Goal: Task Accomplishment & Management: Manage account settings

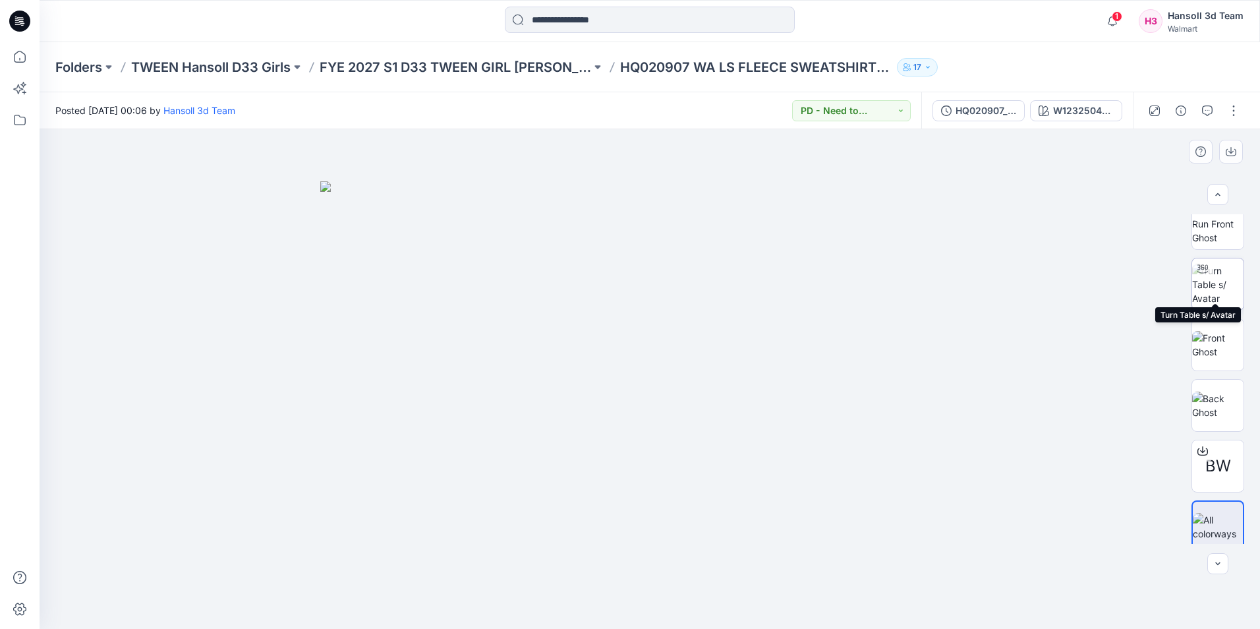
scroll to position [26, 0]
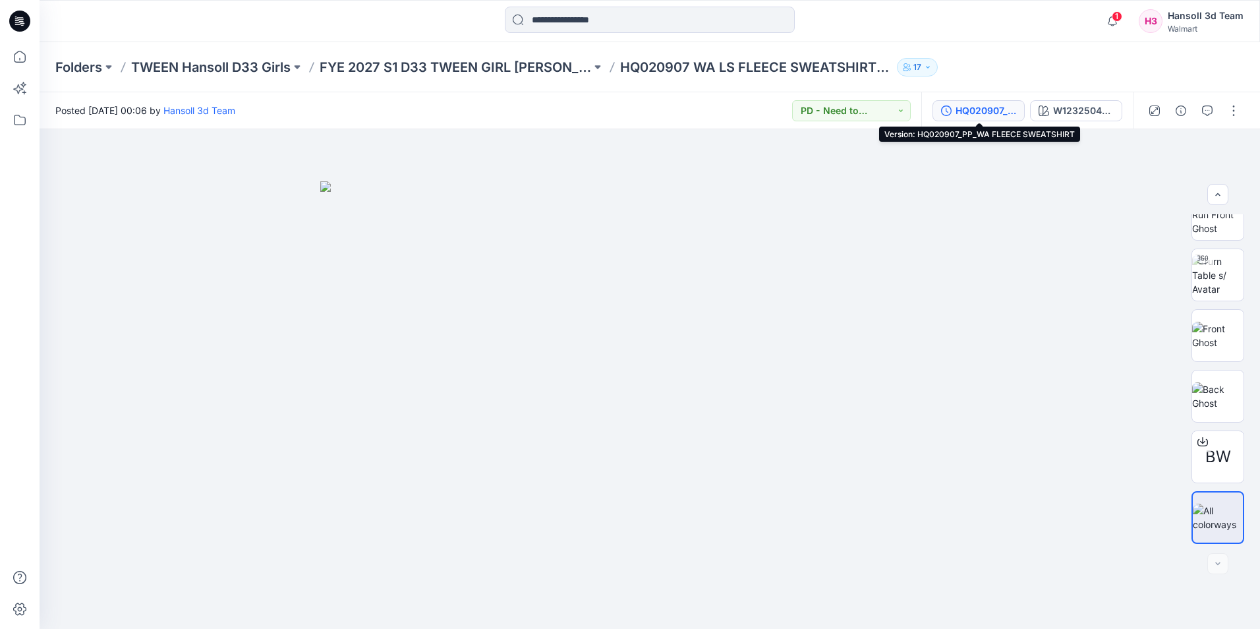
click at [979, 112] on div "HQ020907_PP_WA FLEECE SWEATSHIRT" at bounding box center [986, 110] width 61 height 15
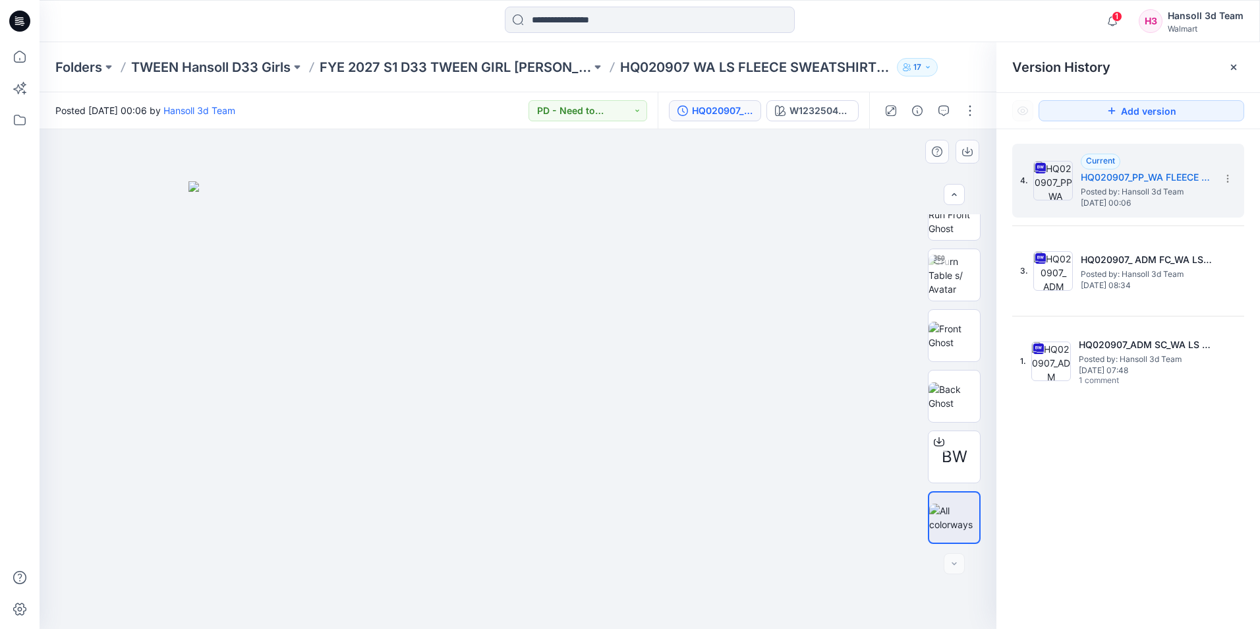
click at [800, 213] on img at bounding box center [518, 405] width 659 height 448
click at [1229, 71] on icon at bounding box center [1234, 67] width 11 height 11
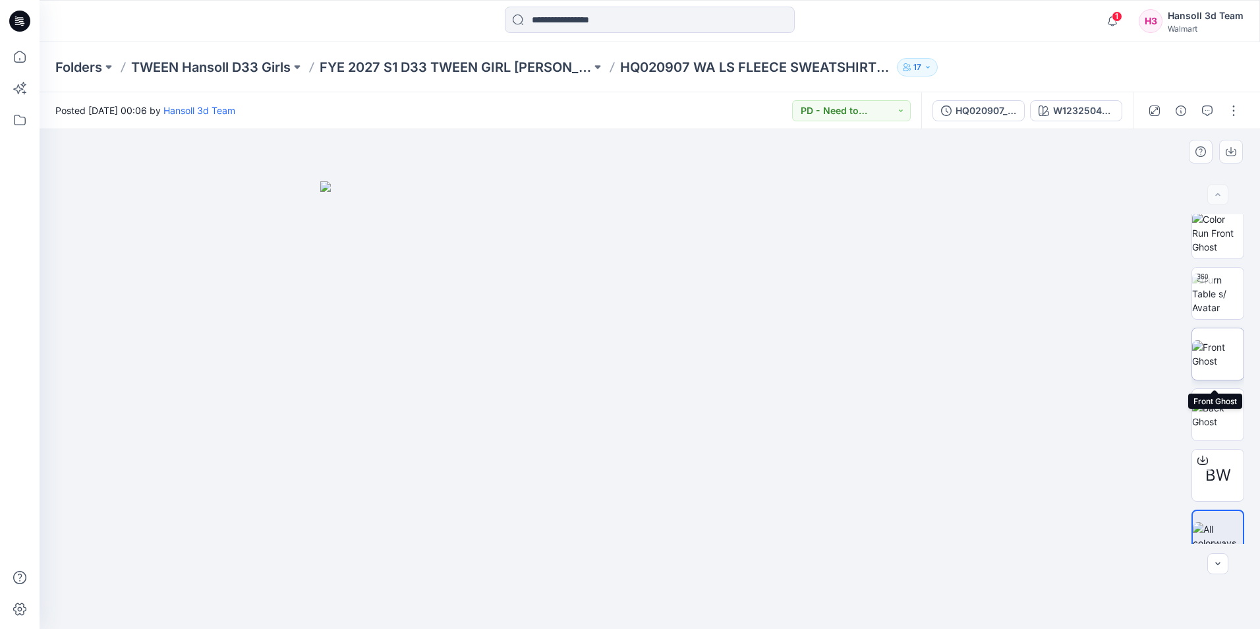
scroll to position [0, 0]
click at [1187, 115] on button "button" at bounding box center [1181, 110] width 21 height 21
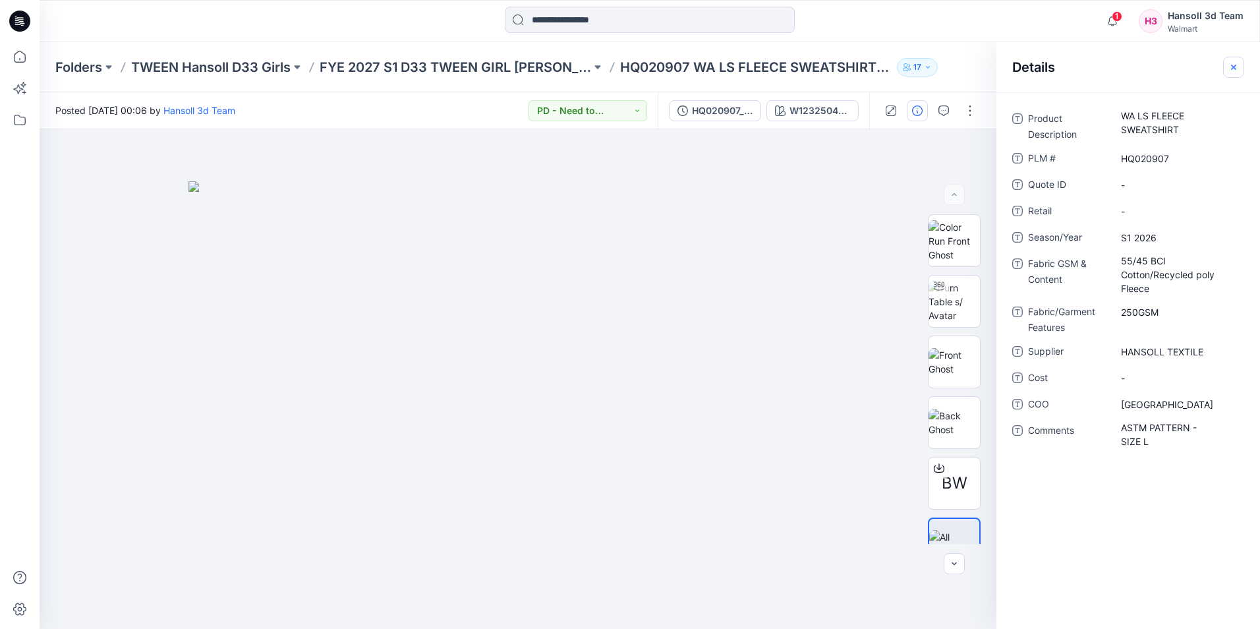
click at [1231, 71] on icon "button" at bounding box center [1234, 67] width 11 height 11
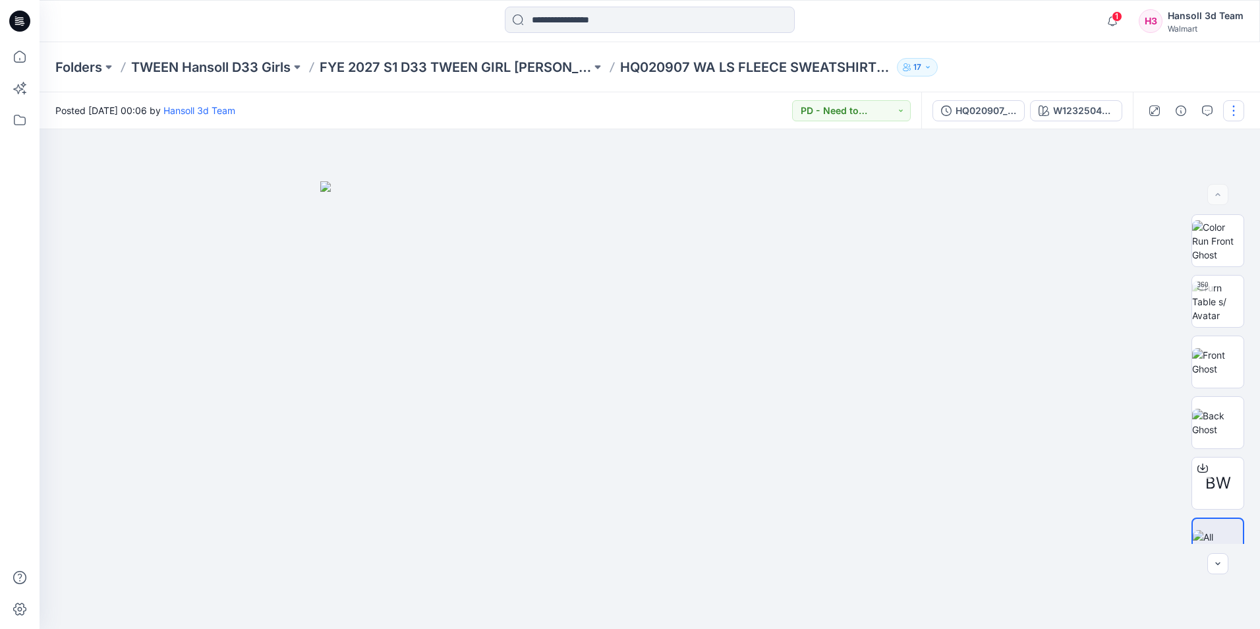
click at [1229, 117] on button "button" at bounding box center [1233, 110] width 21 height 21
click at [1170, 170] on button "Edit" at bounding box center [1178, 178] width 121 height 24
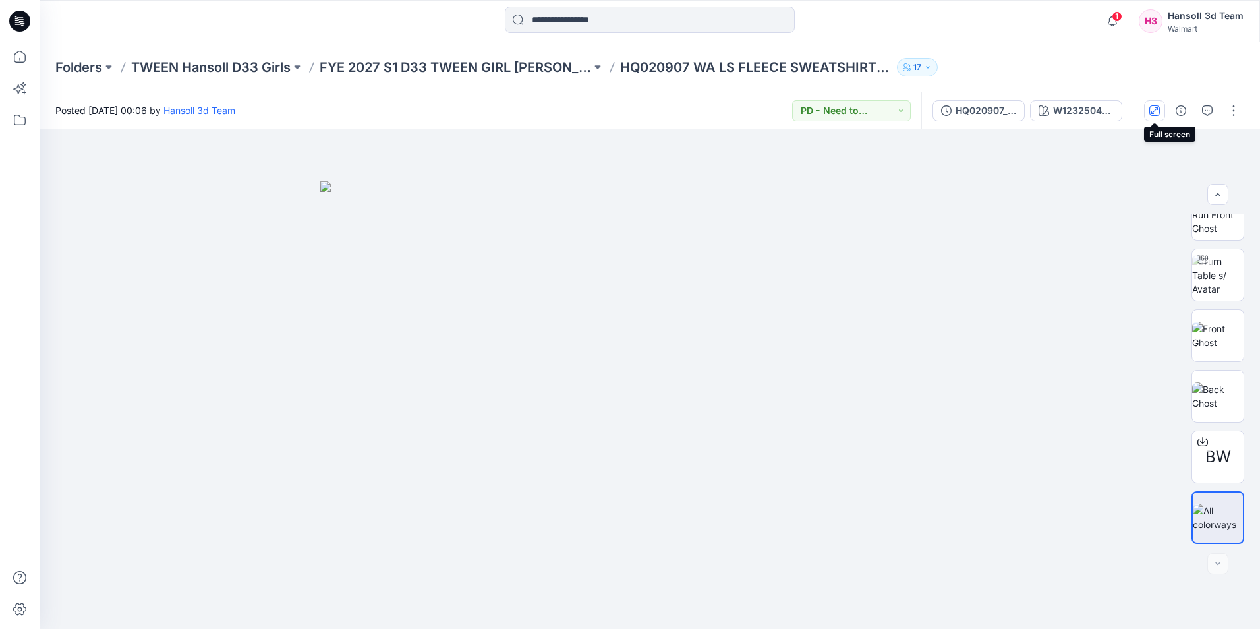
click at [1163, 112] on button "button" at bounding box center [1154, 110] width 21 height 21
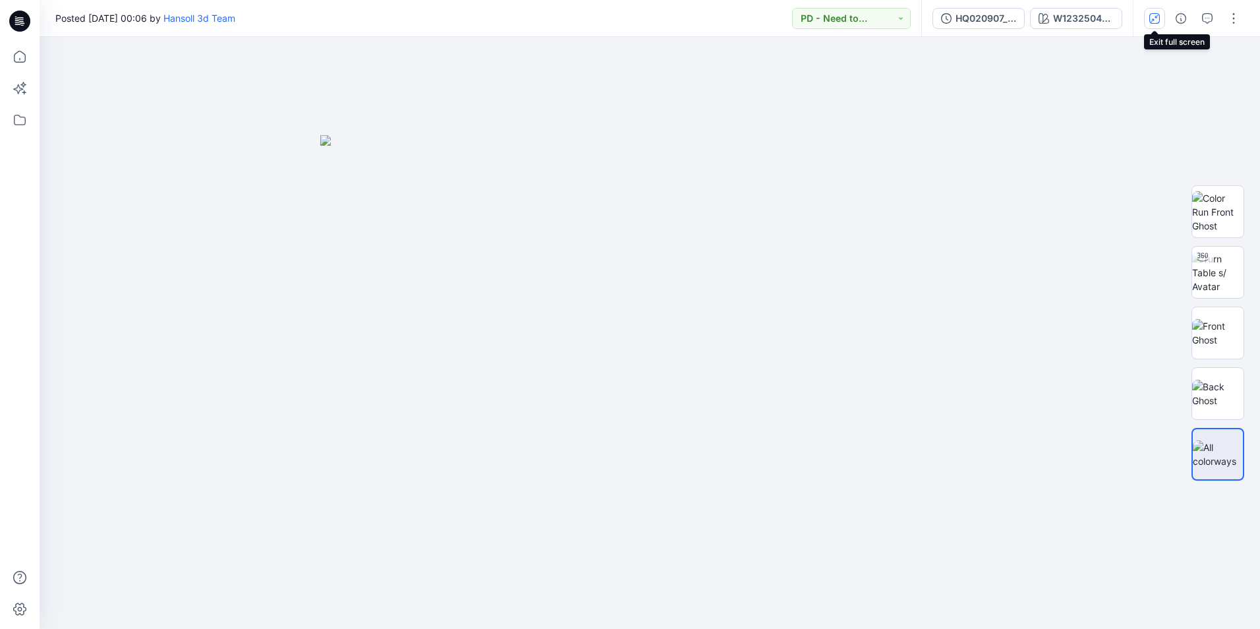
scroll to position [0, 0]
click at [1154, 23] on icon "button" at bounding box center [1155, 18] width 11 height 11
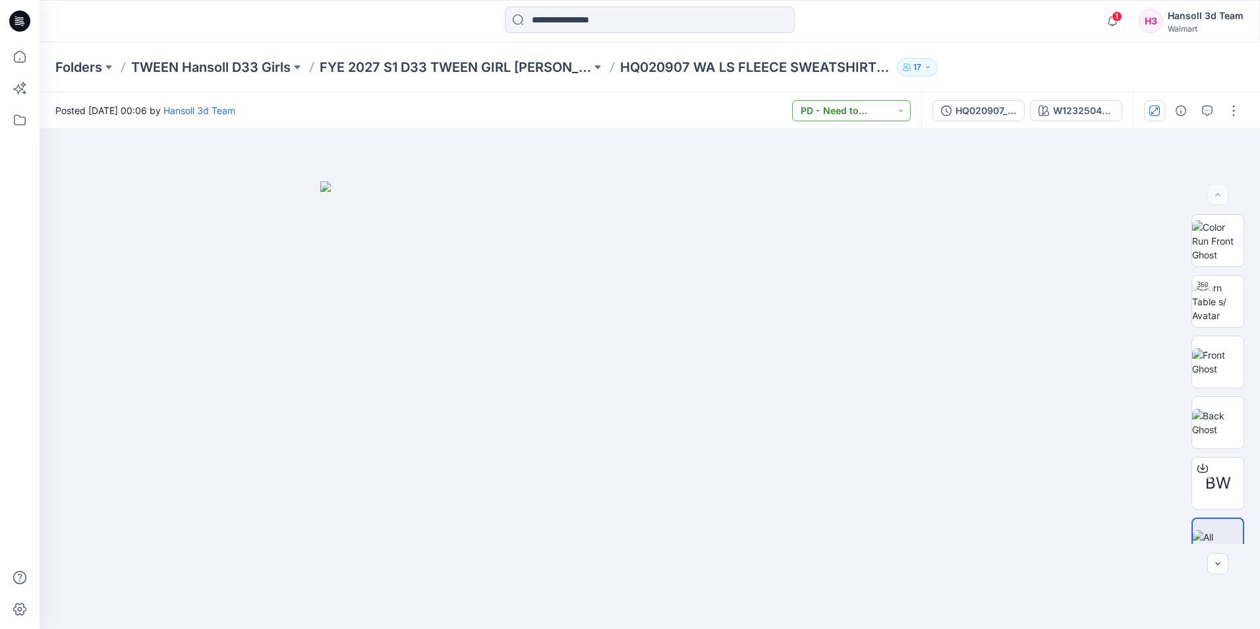
click at [897, 114] on button "PD - Need to Review Cost" at bounding box center [851, 110] width 119 height 21
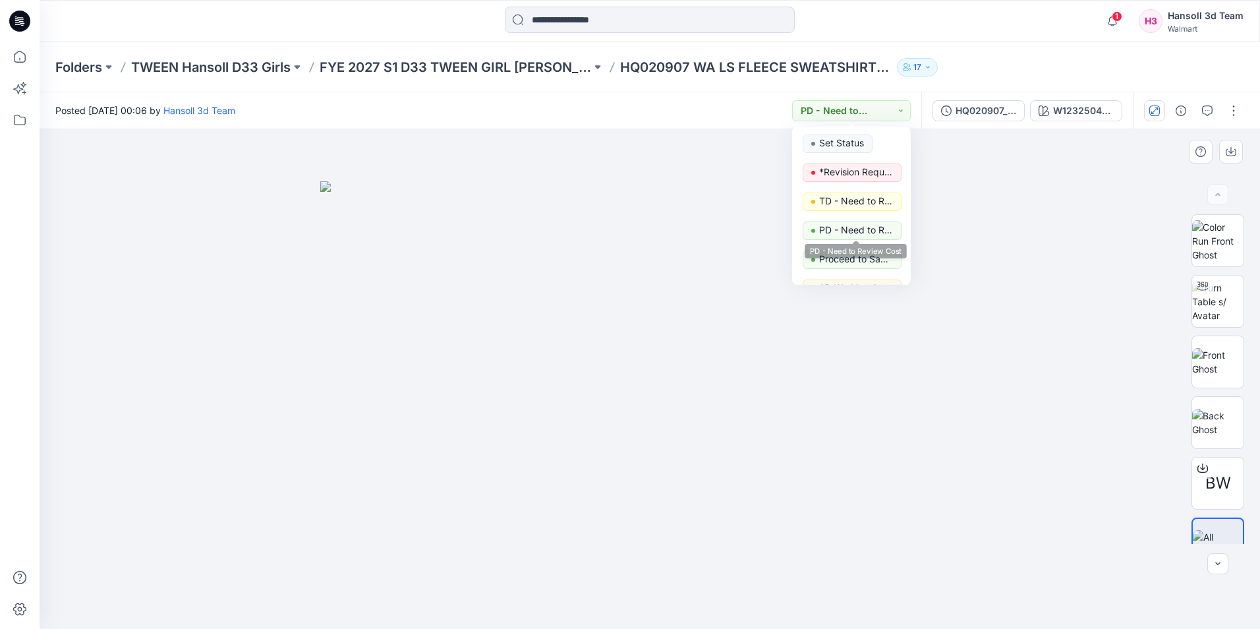
click at [1161, 233] on div at bounding box center [650, 379] width 1221 height 500
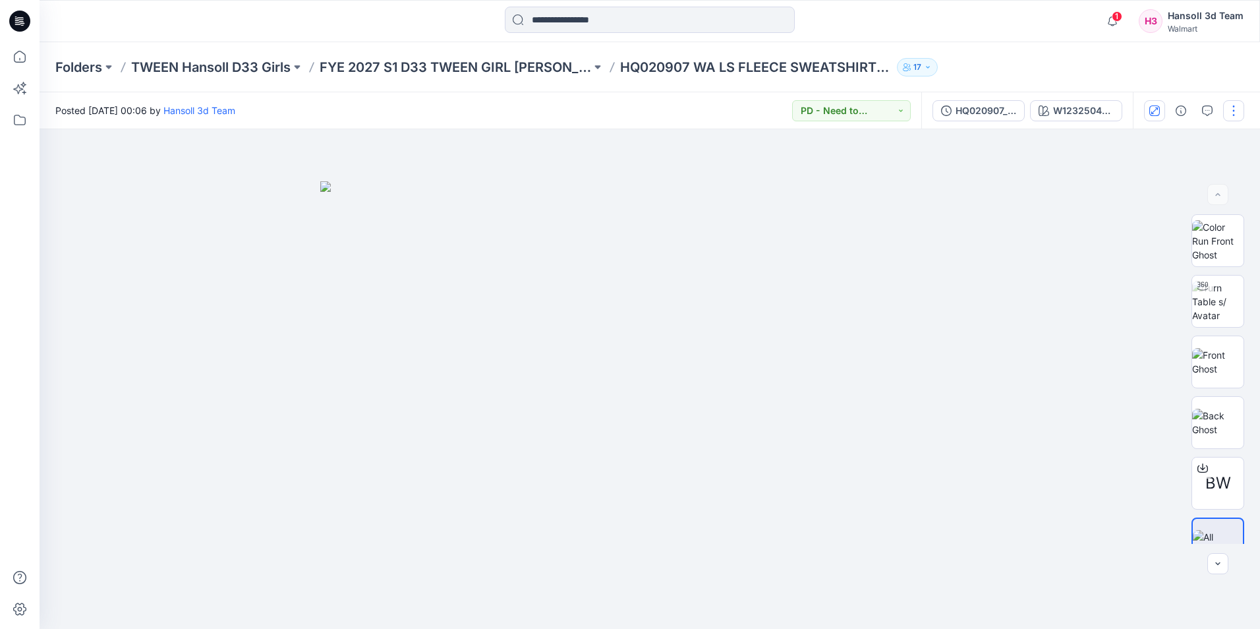
click at [1233, 111] on button "button" at bounding box center [1233, 110] width 21 height 21
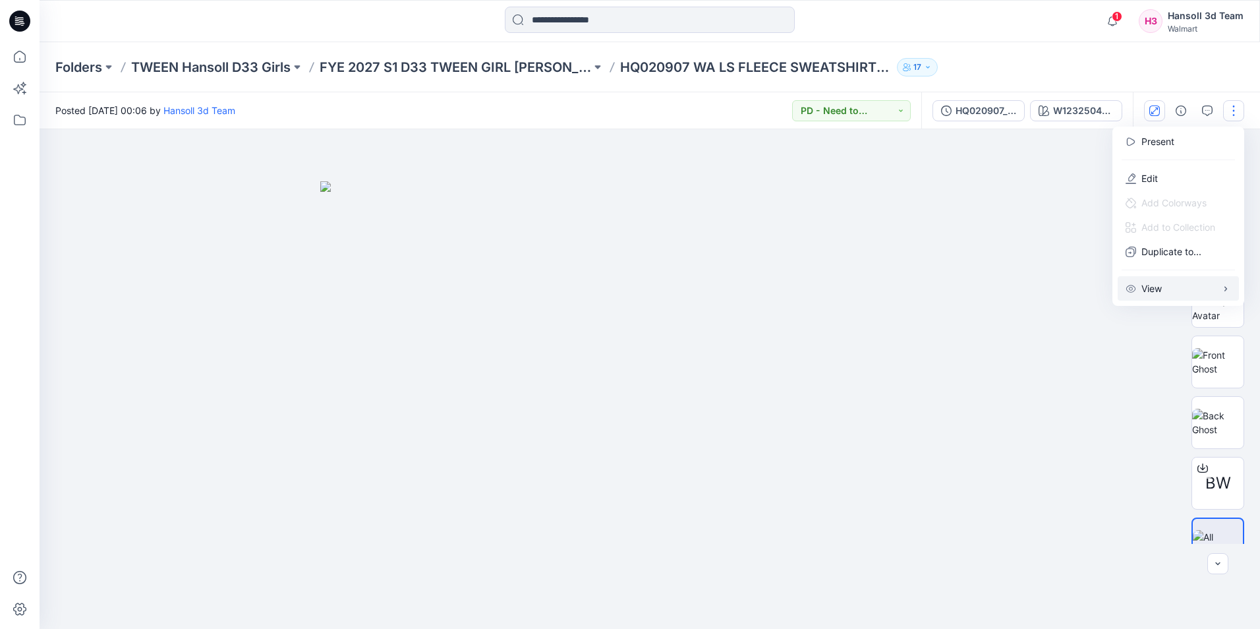
click at [1163, 287] on button "View" at bounding box center [1178, 288] width 121 height 24
click at [1107, 379] on div at bounding box center [650, 379] width 1221 height 500
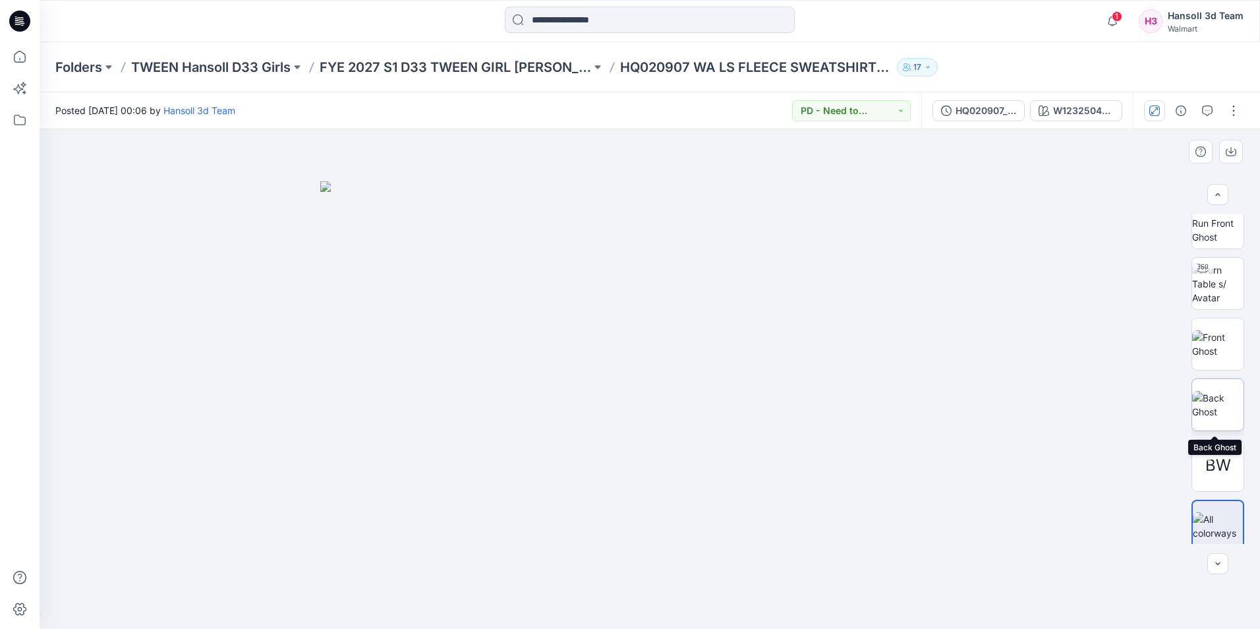
scroll to position [26, 0]
click at [1210, 561] on div at bounding box center [1218, 563] width 21 height 21
click at [922, 70] on button "17" at bounding box center [917, 67] width 41 height 18
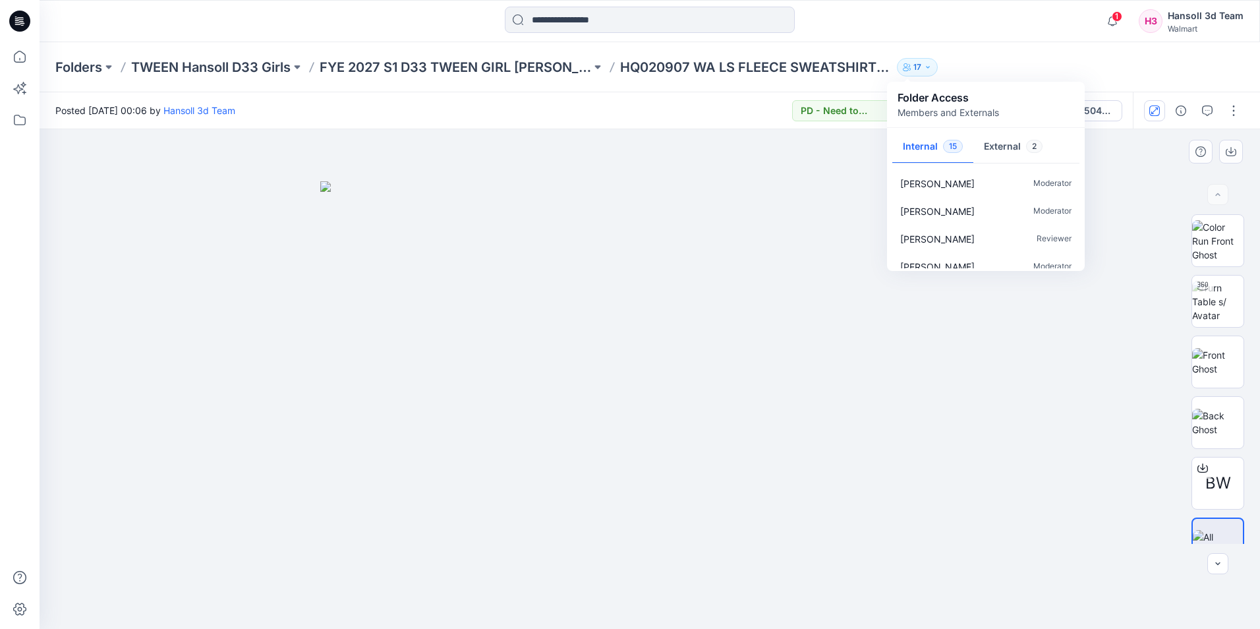
click at [725, 232] on img at bounding box center [649, 405] width 659 height 448
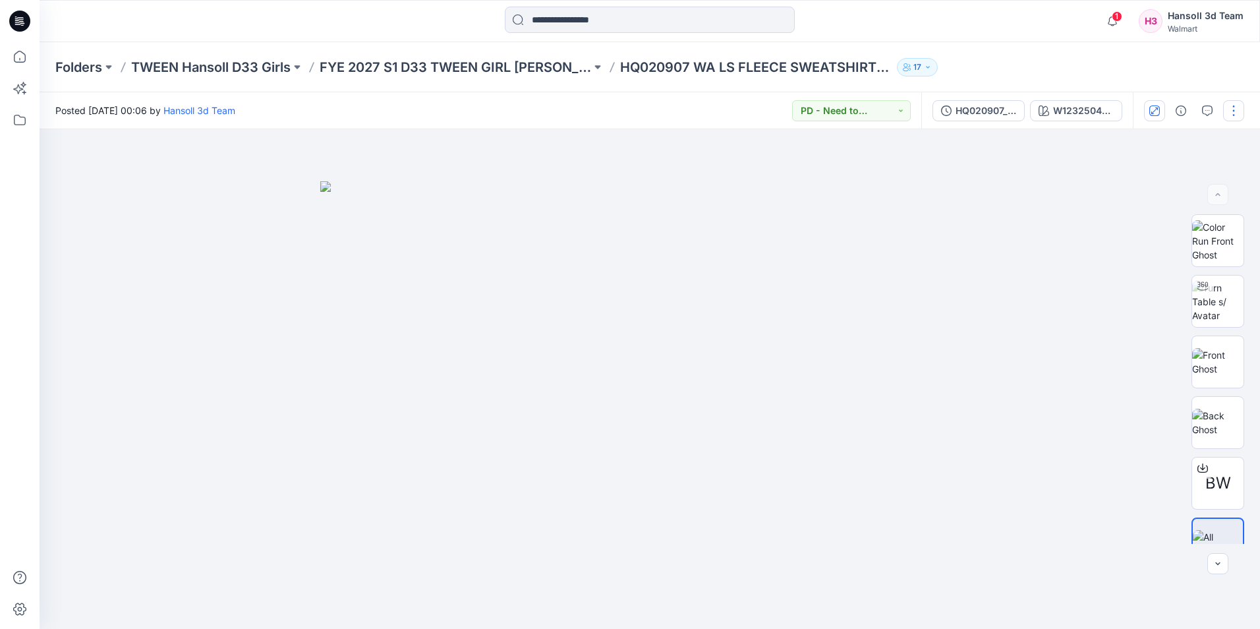
click at [1233, 115] on button "button" at bounding box center [1233, 110] width 21 height 21
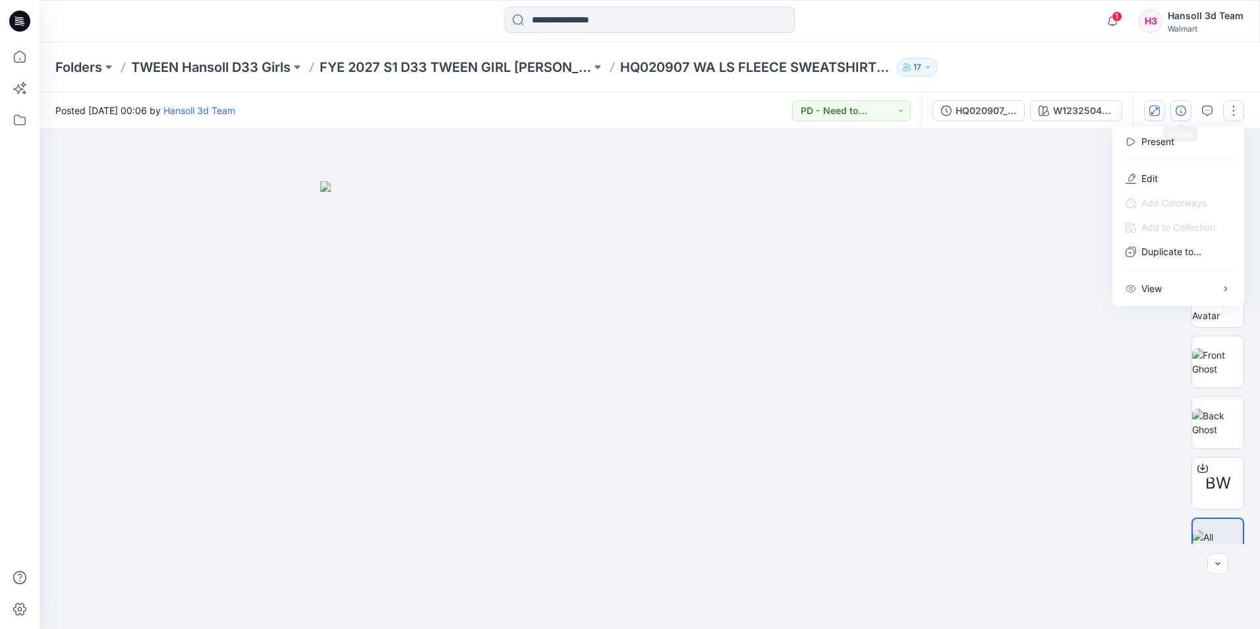
click at [1183, 109] on icon "button" at bounding box center [1181, 110] width 11 height 11
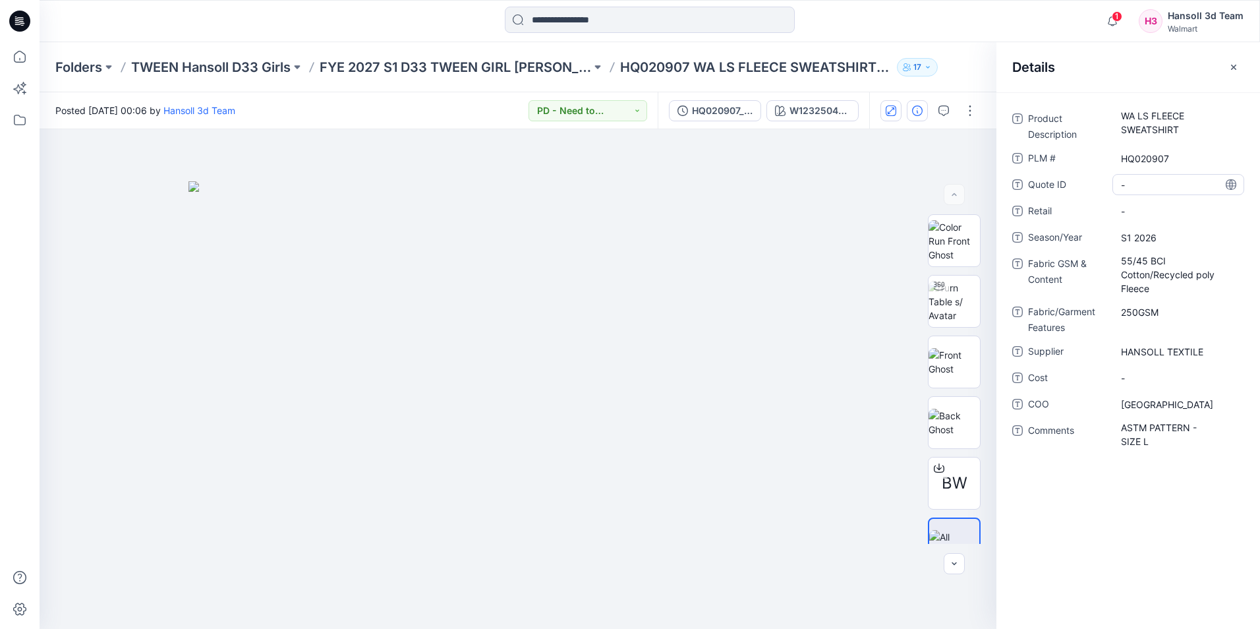
click at [1126, 185] on ID "-" at bounding box center [1178, 185] width 115 height 14
click at [1134, 214] on span "-" at bounding box center [1178, 211] width 115 height 14
click at [1136, 377] on span "-" at bounding box center [1178, 378] width 115 height 14
click at [1159, 211] on span "-" at bounding box center [1178, 211] width 115 height 14
click at [1146, 378] on span "-" at bounding box center [1178, 378] width 115 height 14
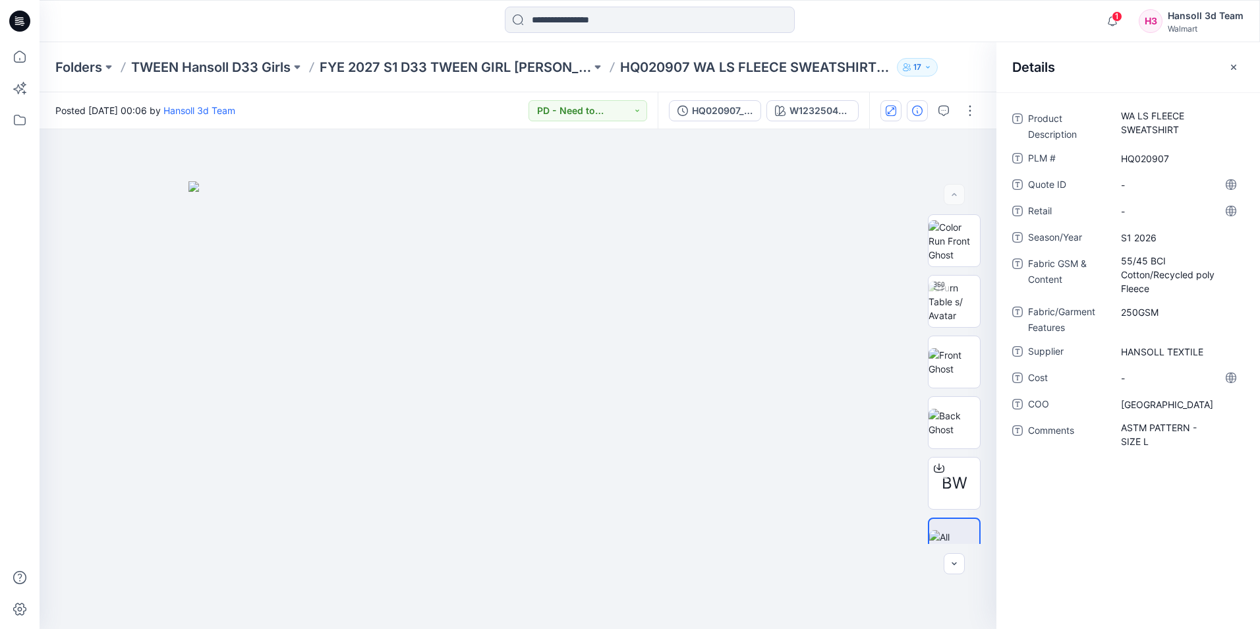
click at [1036, 377] on span "Cost" at bounding box center [1067, 379] width 79 height 18
click at [1169, 210] on span "-" at bounding box center [1178, 211] width 115 height 14
click at [1138, 372] on span "-" at bounding box center [1178, 378] width 115 height 14
click at [1111, 201] on div "Retail -" at bounding box center [1128, 210] width 232 height 21
click at [1121, 202] on div "-" at bounding box center [1179, 210] width 132 height 21
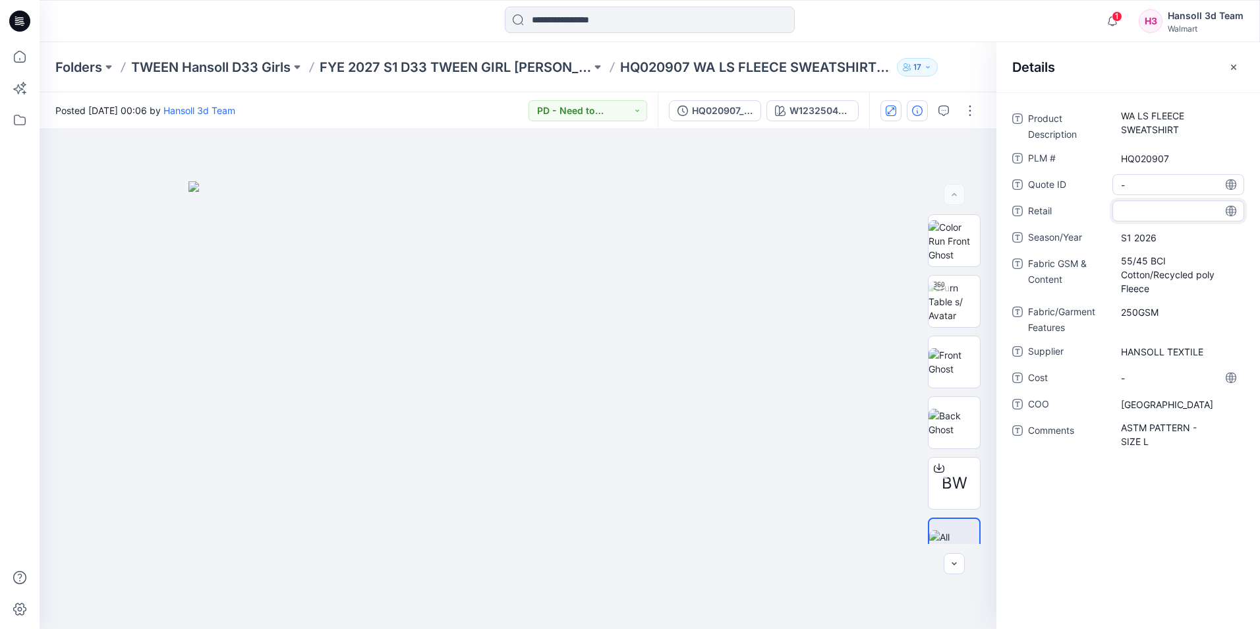
click at [1133, 183] on ID "-" at bounding box center [1178, 185] width 115 height 14
click at [1130, 212] on span "-" at bounding box center [1178, 211] width 115 height 14
click at [1174, 150] on div "HQ020907" at bounding box center [1179, 158] width 132 height 21
click at [1161, 111] on Description "WA LS FLEECE SWEATSHIRT" at bounding box center [1178, 123] width 115 height 28
click at [1152, 124] on textarea "**********" at bounding box center [1179, 122] width 132 height 28
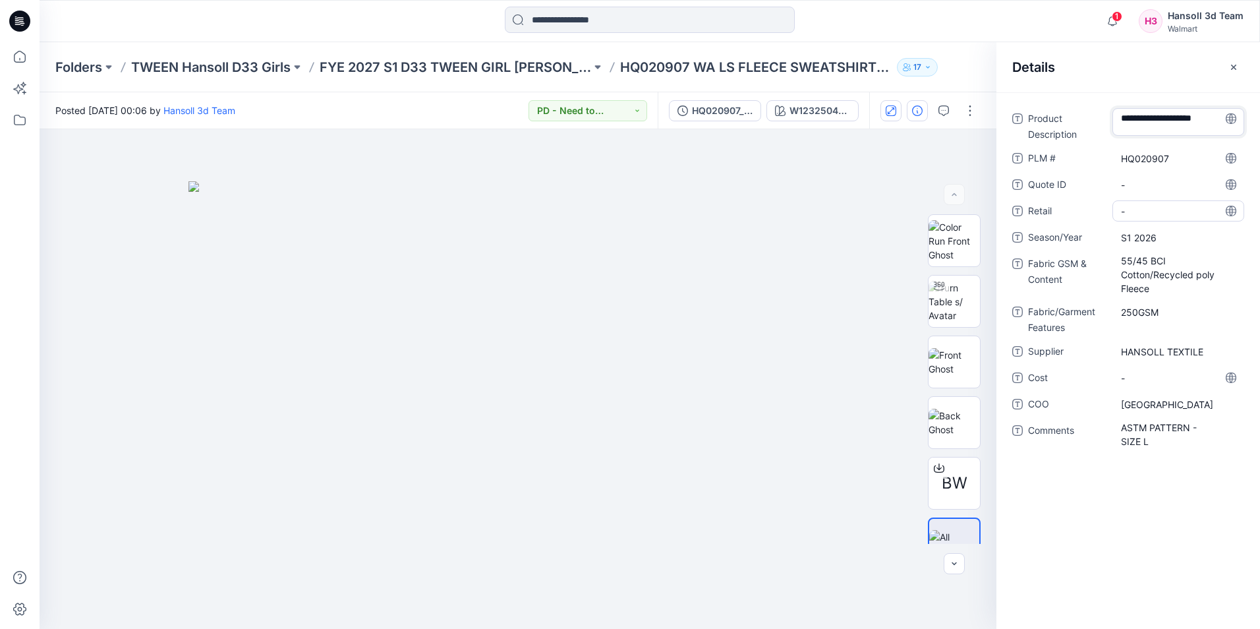
type textarea "**********"
click at [1182, 161] on \ "HQ020907" at bounding box center [1178, 159] width 115 height 14
click at [1166, 183] on ID "-" at bounding box center [1178, 185] width 115 height 14
click at [1148, 206] on span "-" at bounding box center [1178, 211] width 115 height 14
click at [1156, 180] on ID "-" at bounding box center [1178, 185] width 115 height 14
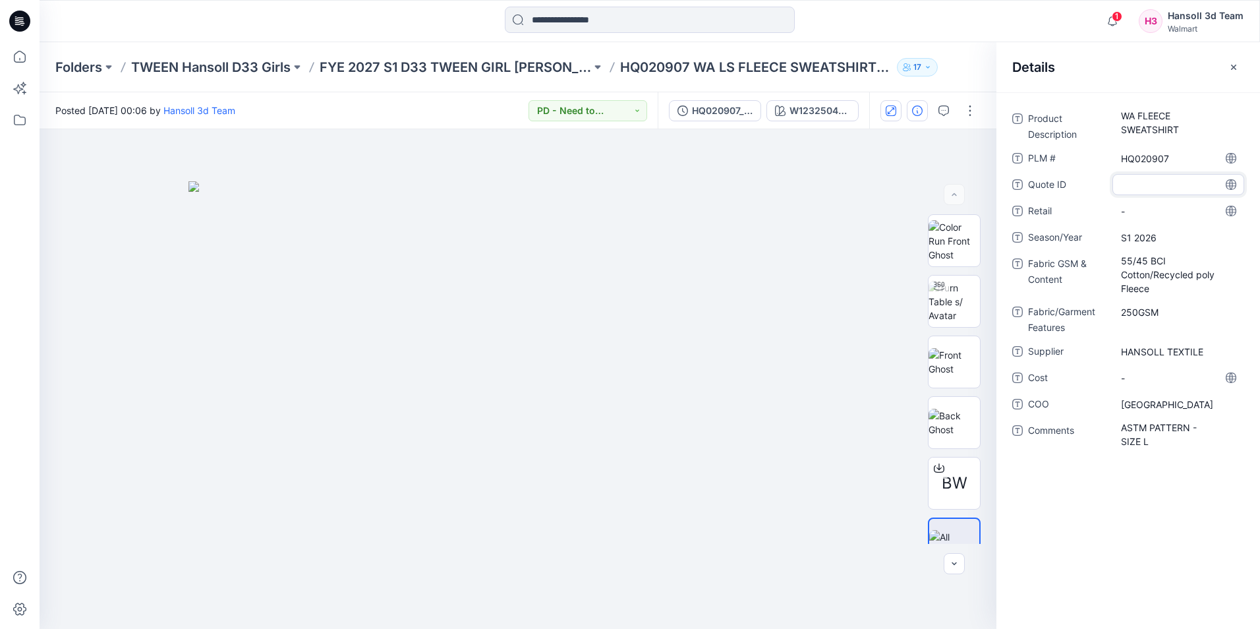
type textarea "*****"
click at [1153, 208] on span "-" at bounding box center [1178, 211] width 115 height 14
click at [1140, 243] on span "S1 2026" at bounding box center [1178, 238] width 115 height 14
click at [913, 256] on div "BW" at bounding box center [954, 379] width 84 height 330
click at [1157, 214] on span "-" at bounding box center [1178, 211] width 115 height 14
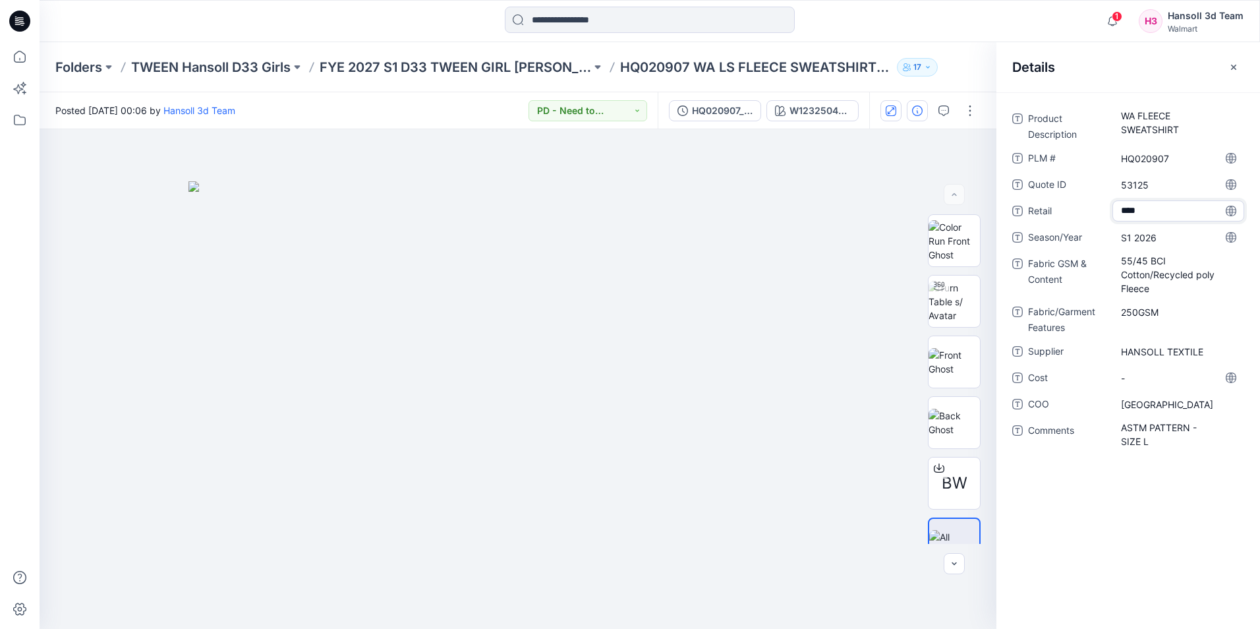
type textarea "*****"
click at [729, 271] on img at bounding box center [518, 405] width 659 height 448
click at [1164, 218] on span "12.98" at bounding box center [1178, 211] width 115 height 14
drag, startPoint x: 1169, startPoint y: 216, endPoint x: 1074, endPoint y: 216, distance: 94.3
click at [1074, 216] on div "Retail *****" at bounding box center [1128, 210] width 232 height 21
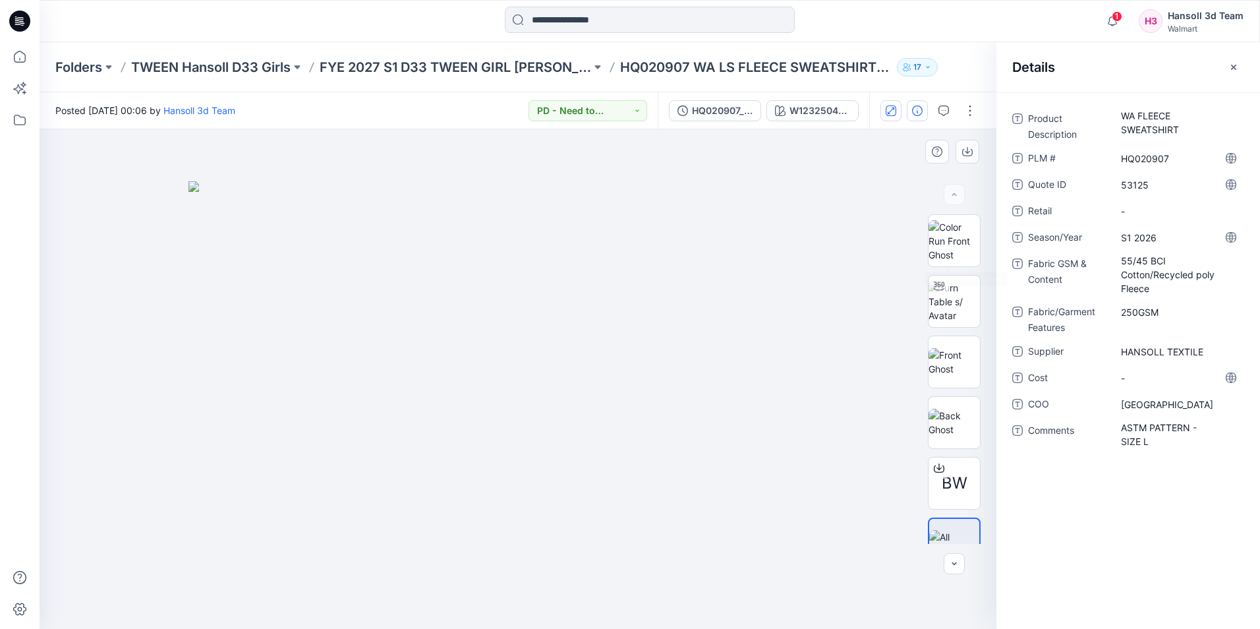
click at [917, 214] on div at bounding box center [518, 379] width 957 height 500
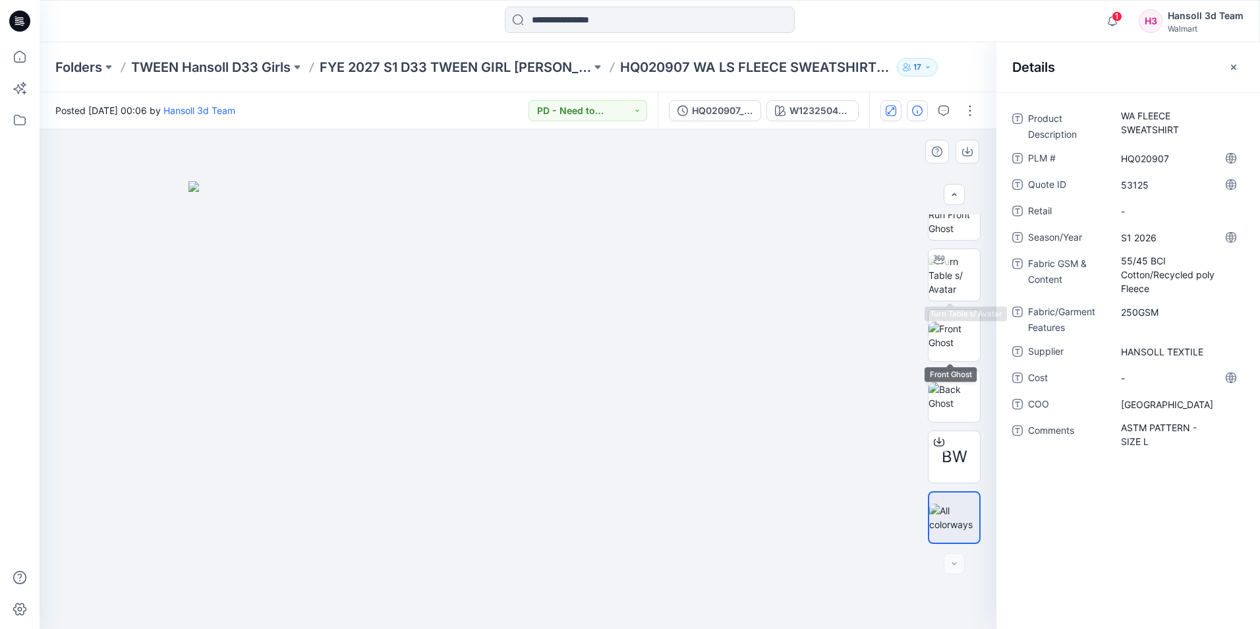
click at [881, 251] on div at bounding box center [518, 379] width 957 height 500
click at [1233, 67] on icon "button" at bounding box center [1233, 66] width 5 height 5
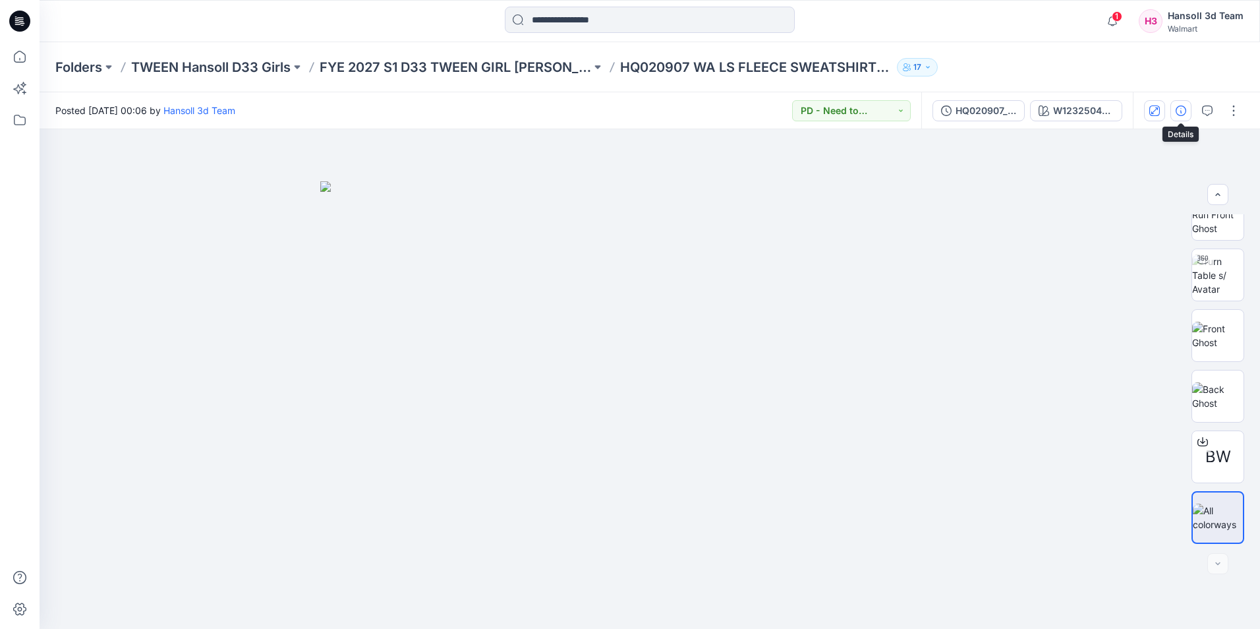
click at [1186, 113] on button "button" at bounding box center [1181, 110] width 21 height 21
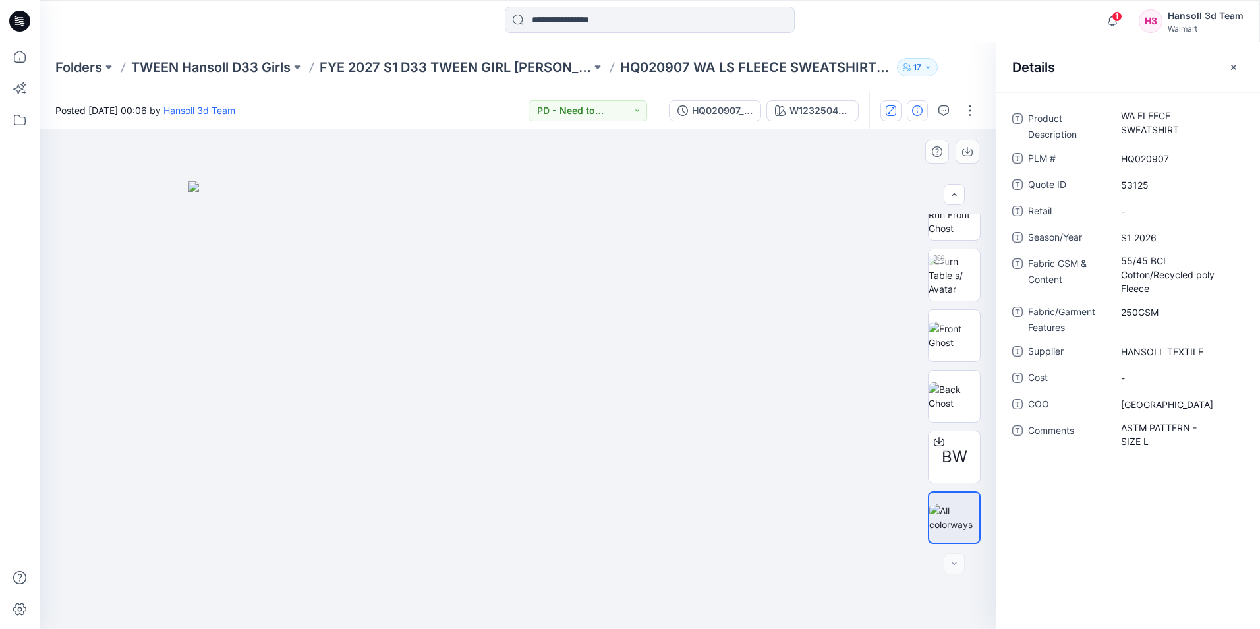
click at [786, 208] on img at bounding box center [518, 405] width 659 height 448
click at [1239, 66] on button "button" at bounding box center [1233, 67] width 21 height 21
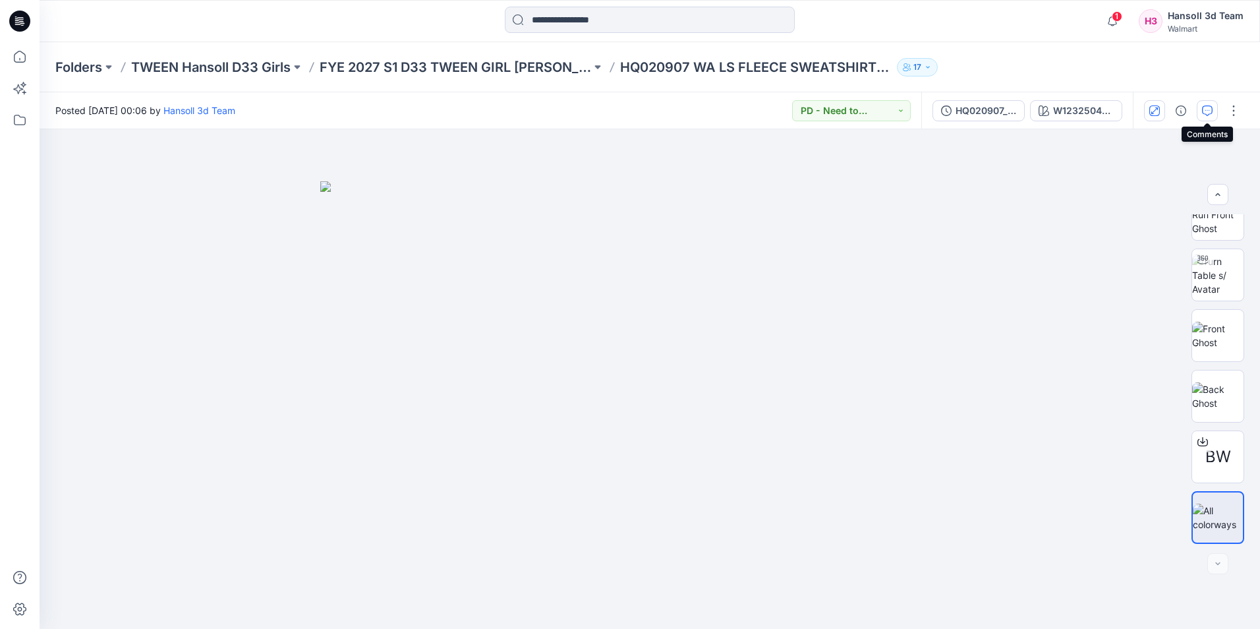
click at [1210, 109] on icon "button" at bounding box center [1207, 110] width 11 height 11
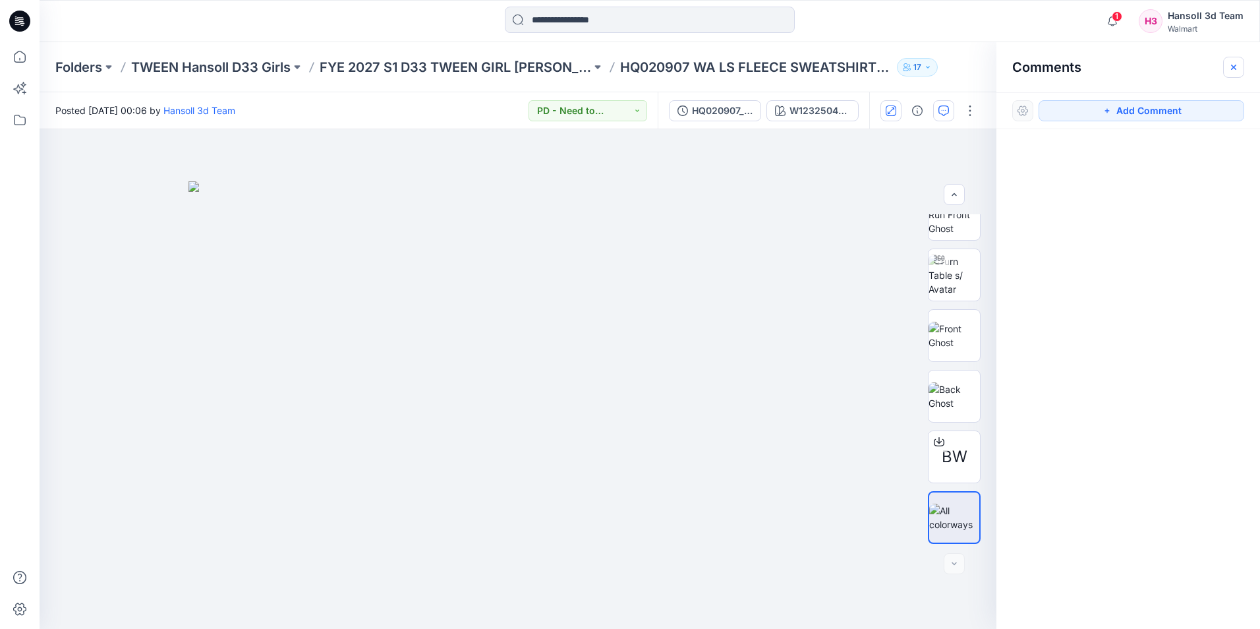
click at [1233, 74] on button "button" at bounding box center [1233, 67] width 21 height 21
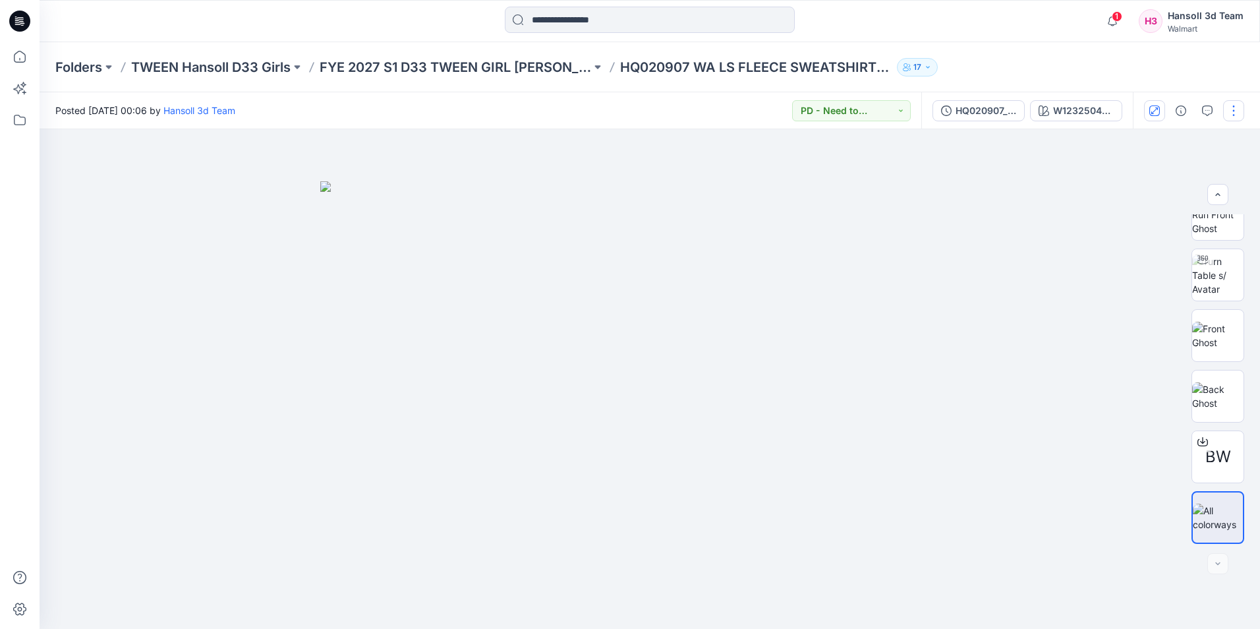
click at [1230, 108] on button "button" at bounding box center [1233, 110] width 21 height 21
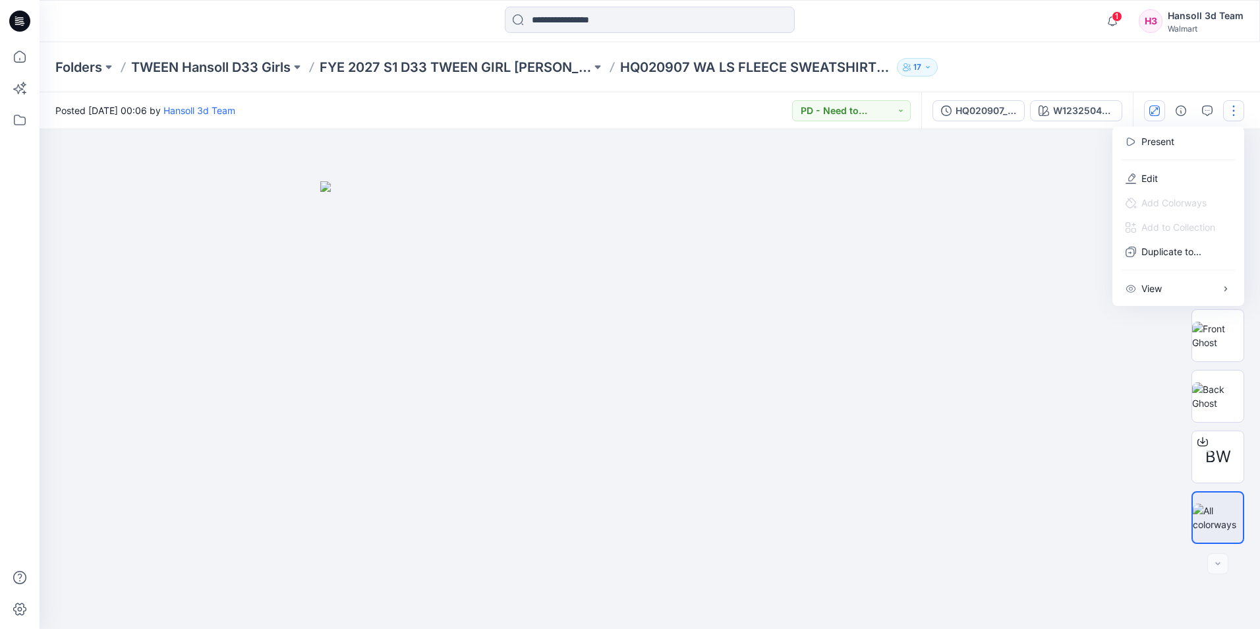
click at [1040, 217] on div at bounding box center [650, 379] width 1221 height 500
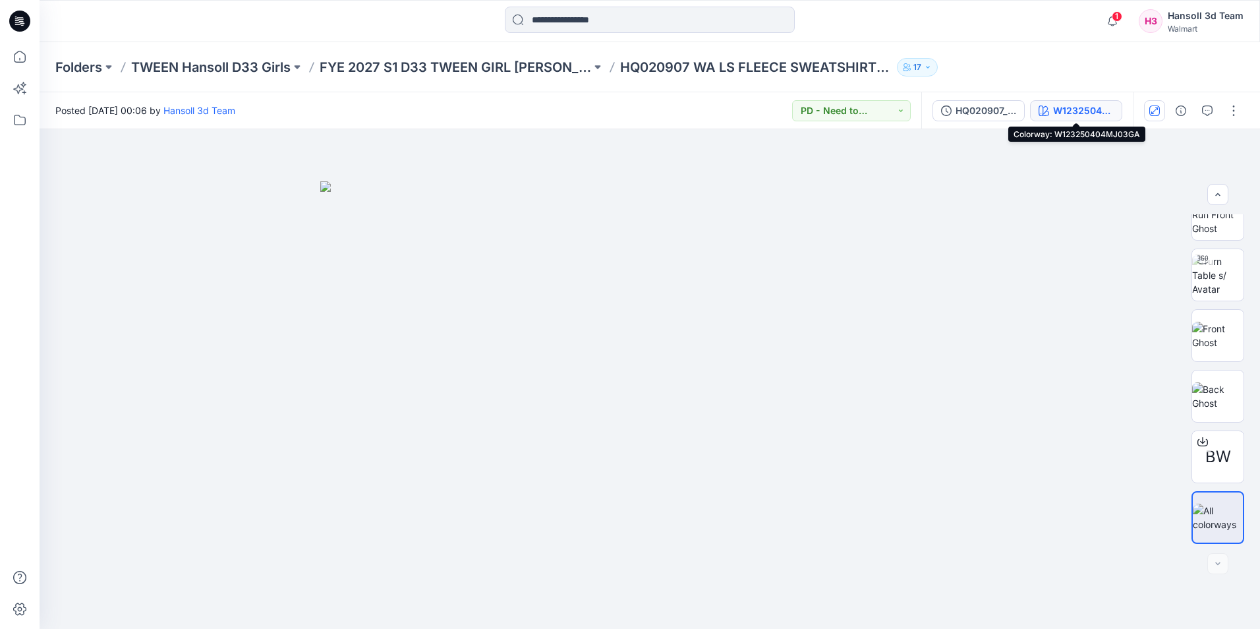
click at [1115, 111] on button "W123250404MJ03GA" at bounding box center [1076, 110] width 92 height 21
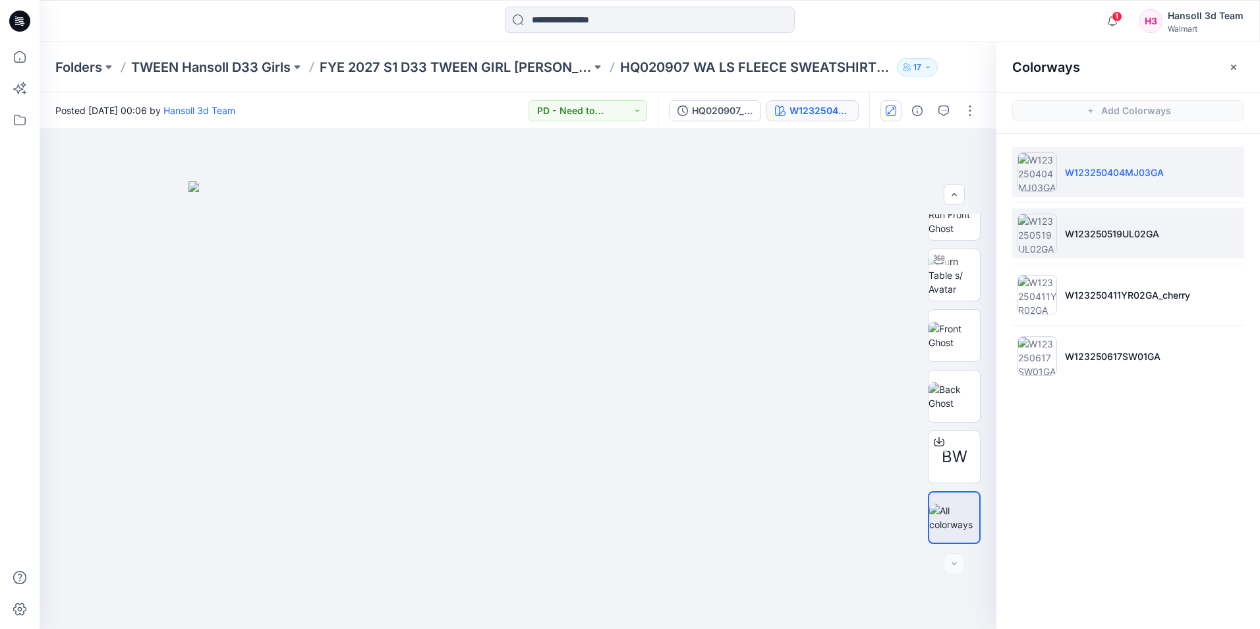
click at [1108, 237] on p "W123250519UL02GA" at bounding box center [1112, 234] width 94 height 14
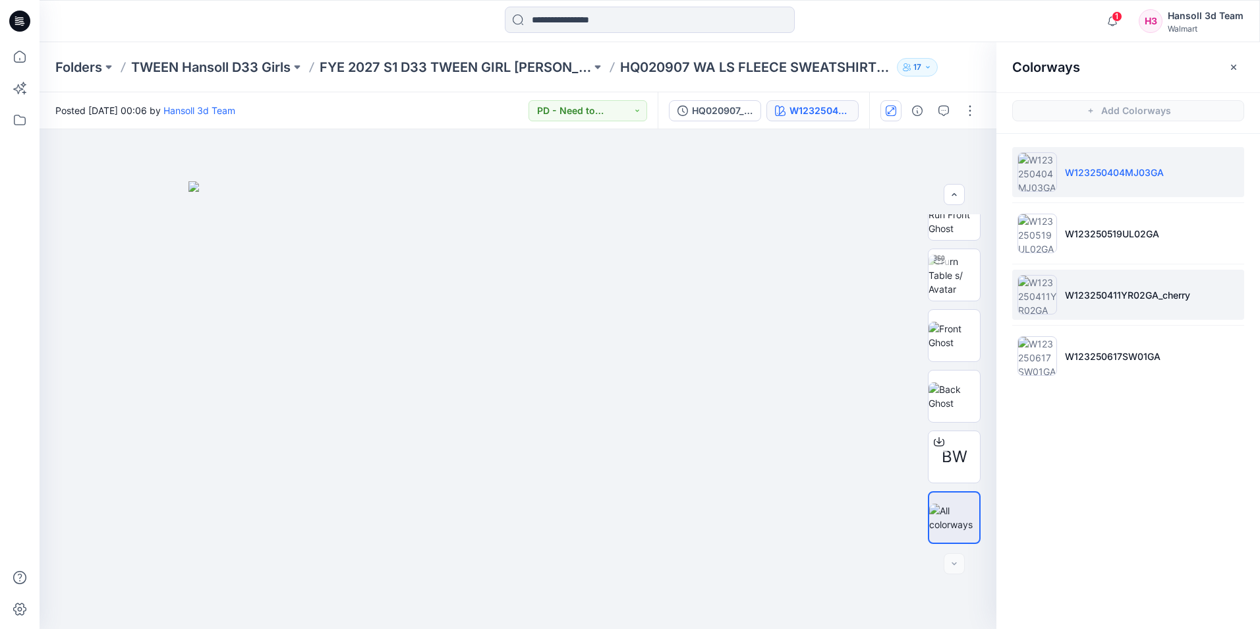
scroll to position [0, 0]
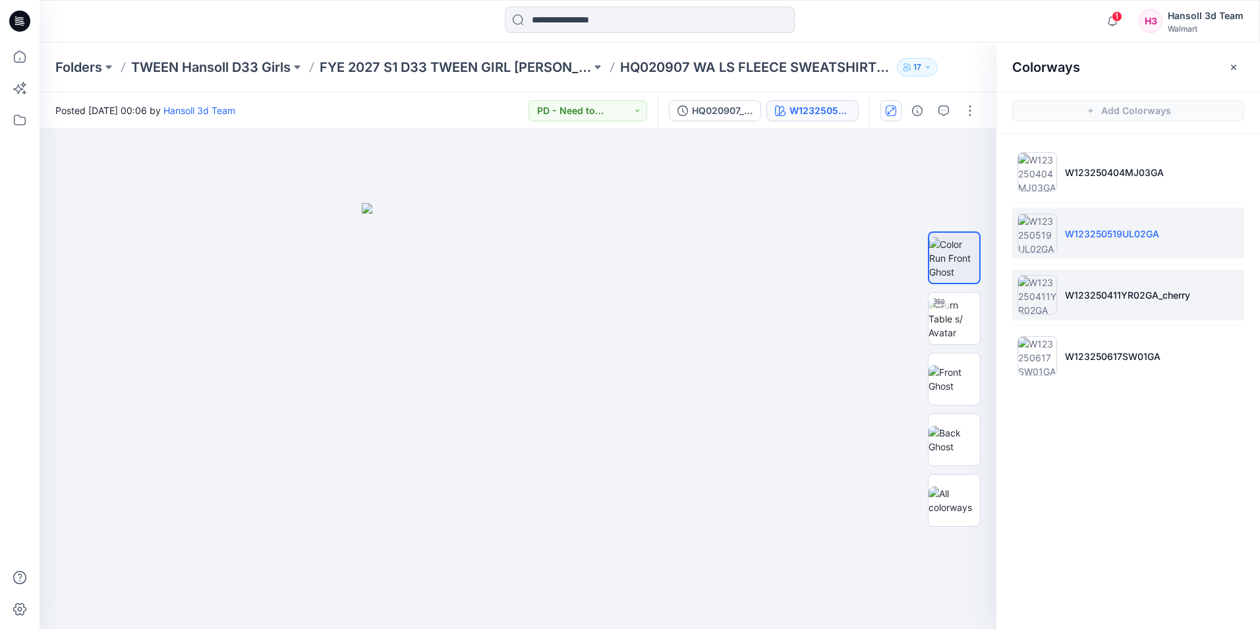
click at [1077, 295] on p "W123250411YR02GA_cherry" at bounding box center [1127, 295] width 125 height 14
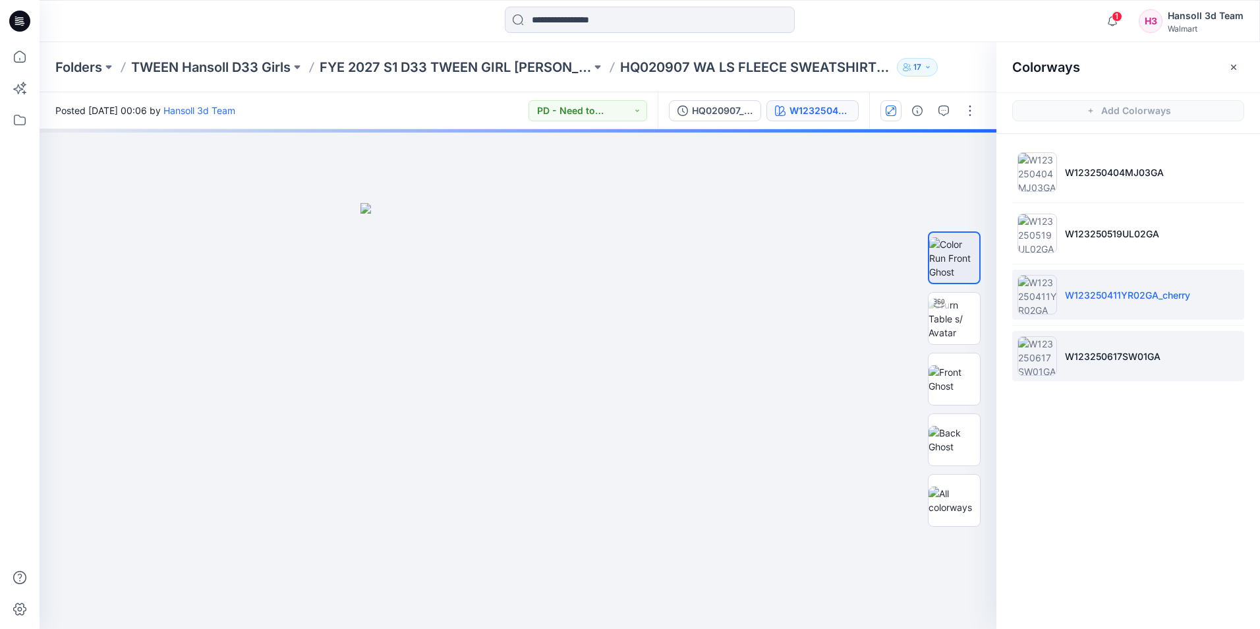
click at [1088, 373] on li "W123250617SW01GA" at bounding box center [1128, 356] width 232 height 50
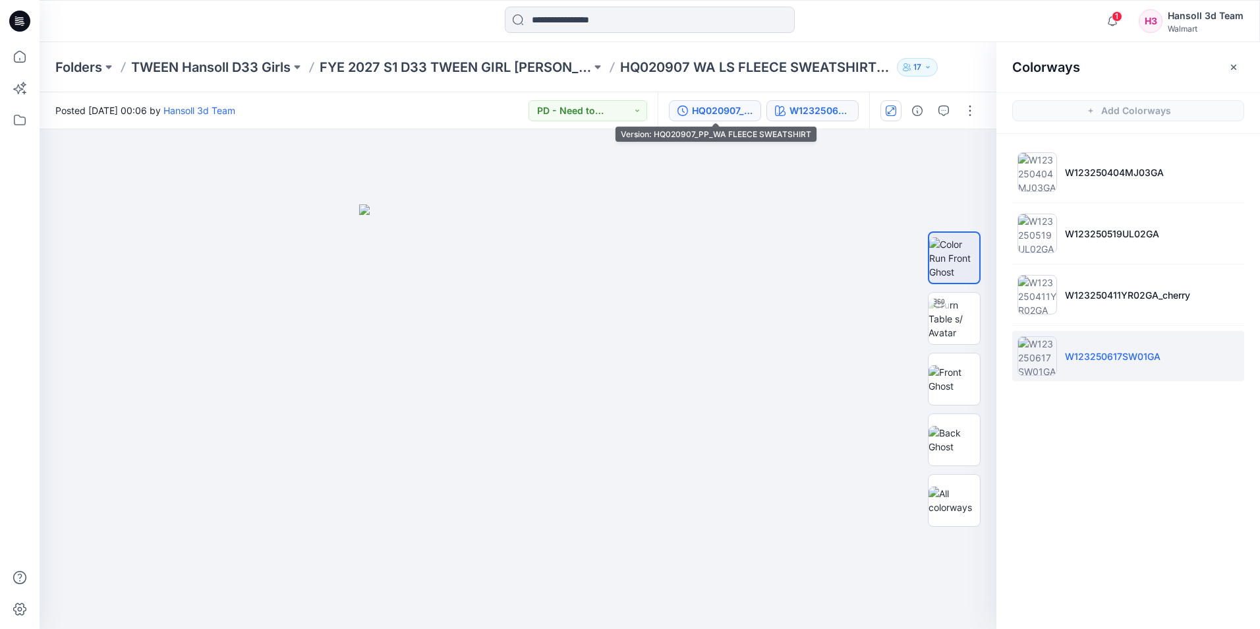
click at [732, 112] on div "HQ020907_PP_WA FLEECE SWEATSHIRT" at bounding box center [722, 110] width 61 height 15
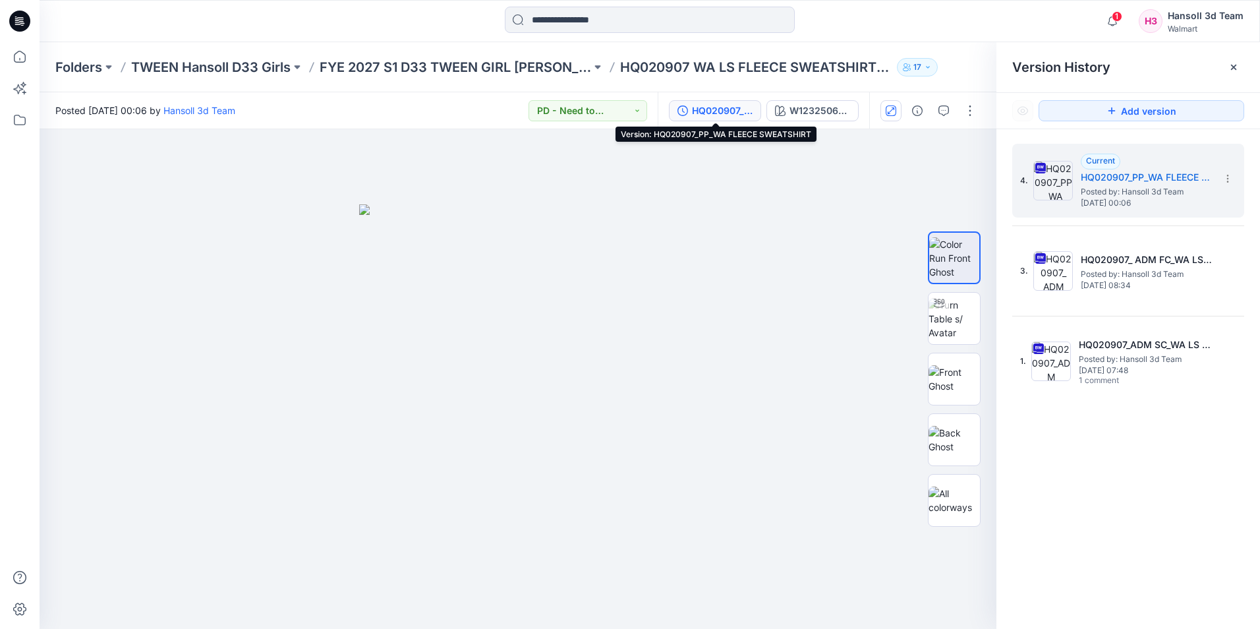
click at [717, 115] on div "HQ020907_PP_WA FLEECE SWEATSHIRT" at bounding box center [722, 110] width 61 height 15
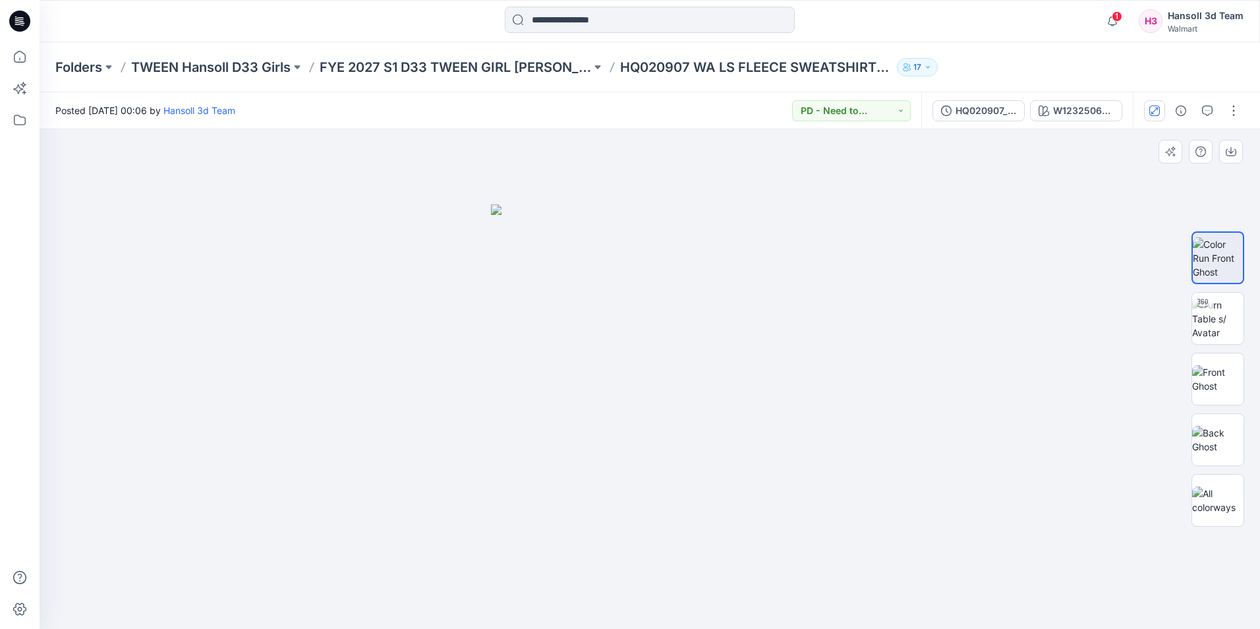
click at [900, 286] on div at bounding box center [650, 379] width 1221 height 500
click at [870, 65] on p "HQ020907 WA LS FLEECE SWEATSHIRT HQ020907 ASTM FIT L(10/12)" at bounding box center [756, 67] width 272 height 18
click at [1191, 103] on button "button" at bounding box center [1181, 110] width 21 height 21
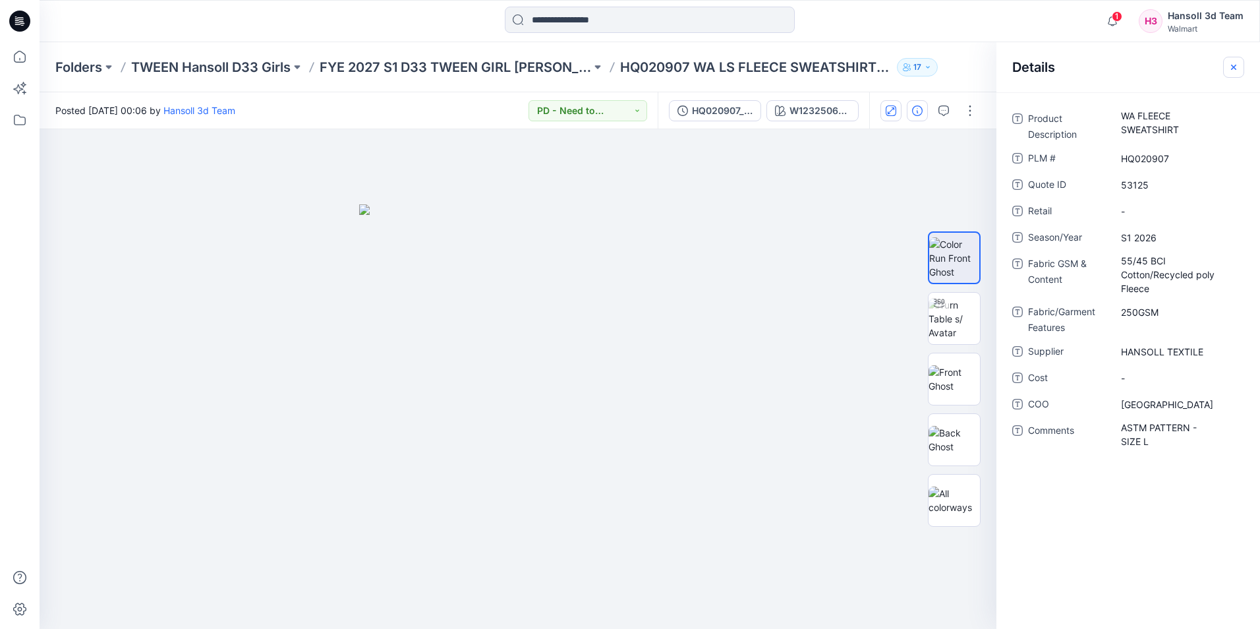
click at [1239, 65] on button "button" at bounding box center [1233, 67] width 21 height 21
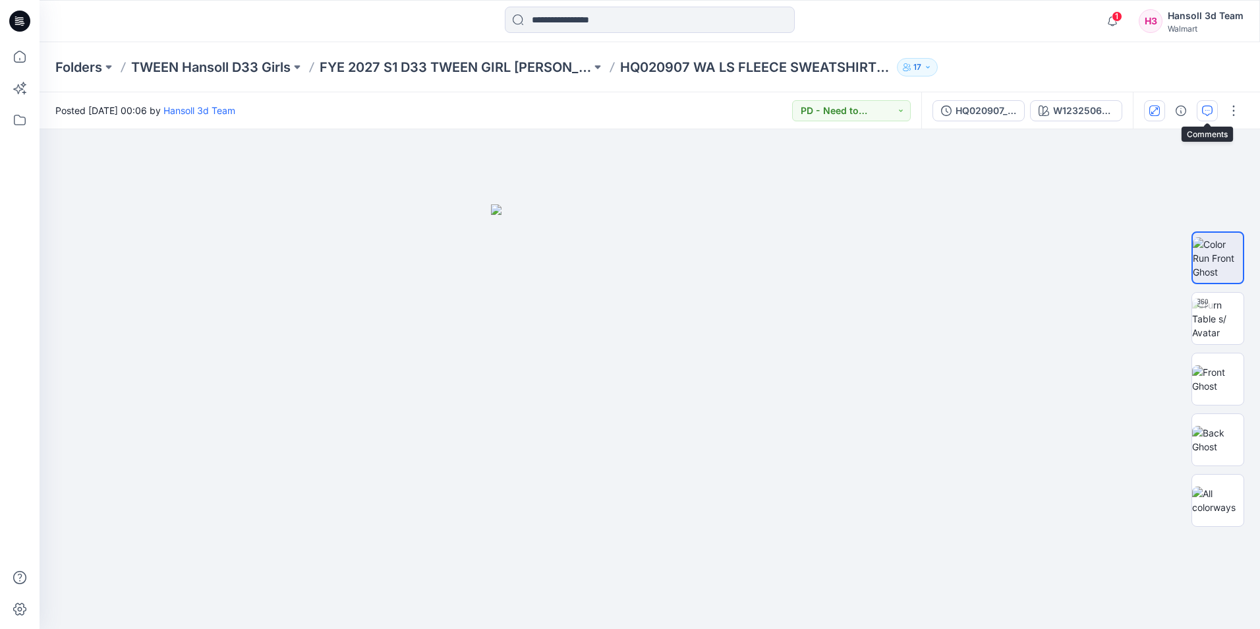
click at [1204, 114] on icon "button" at bounding box center [1207, 110] width 11 height 11
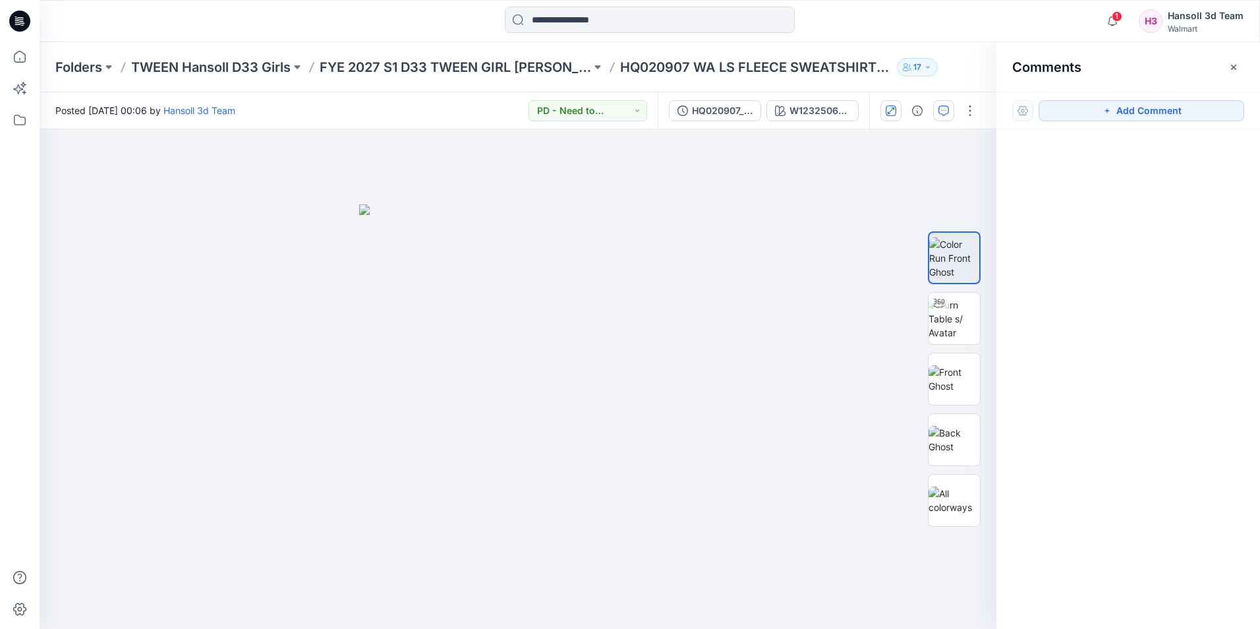
click at [1229, 69] on icon "button" at bounding box center [1234, 67] width 11 height 11
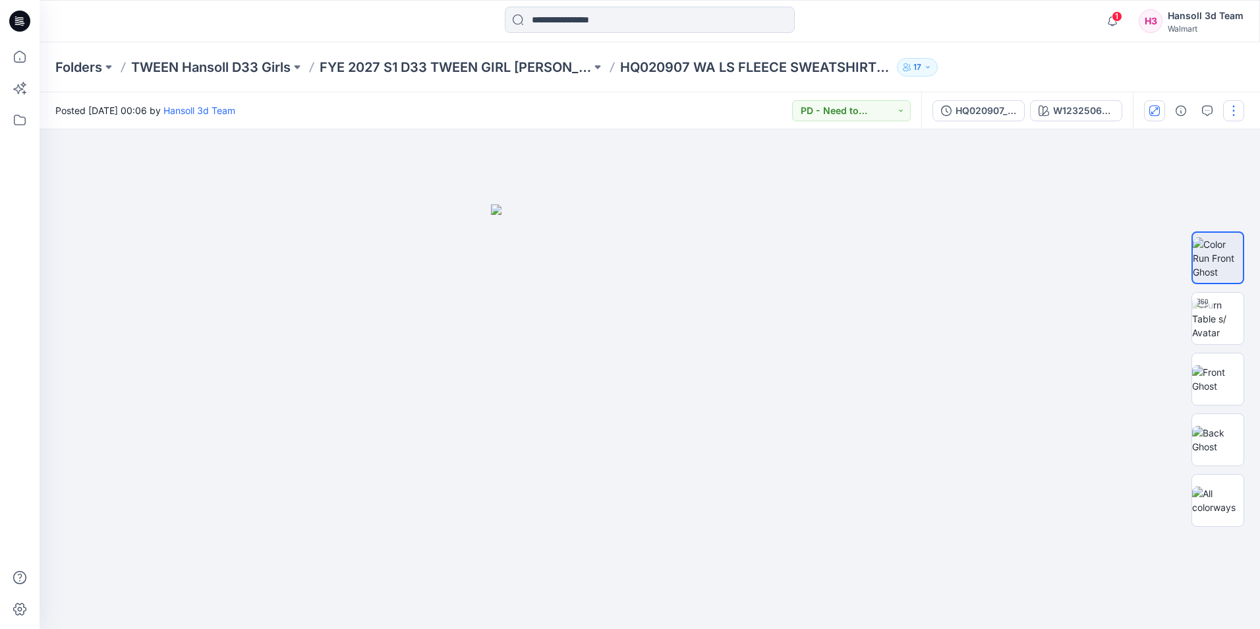
click at [1226, 116] on button "button" at bounding box center [1233, 110] width 21 height 21
click at [1170, 179] on button "Edit" at bounding box center [1178, 178] width 121 height 24
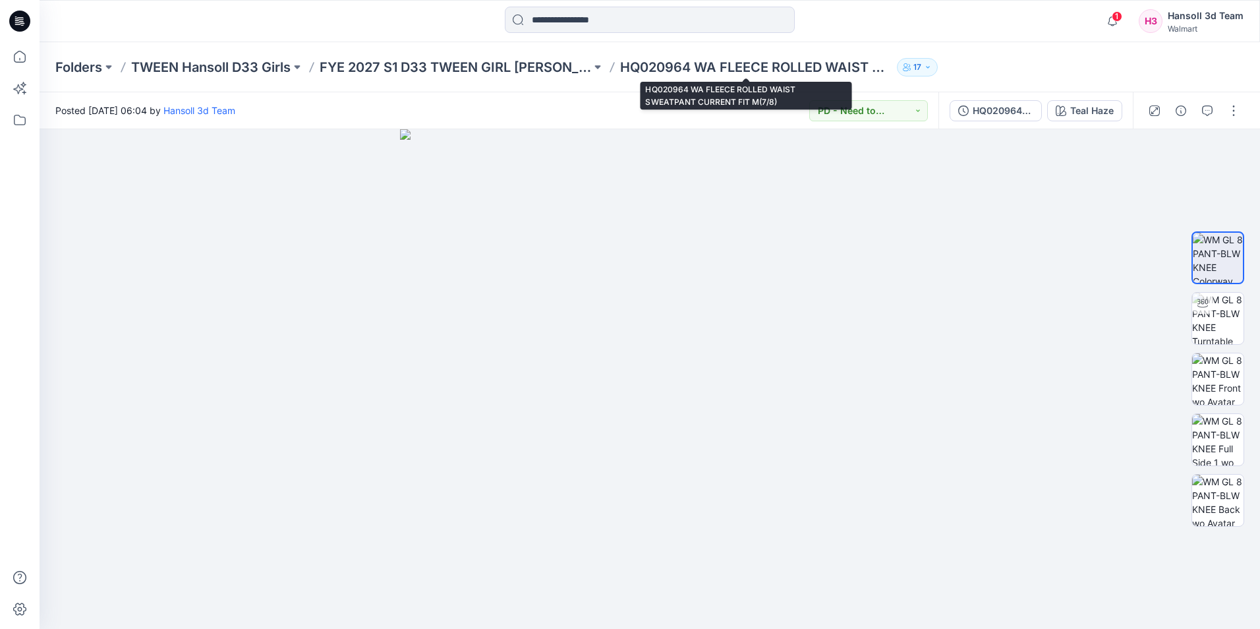
click at [809, 67] on p "HQ020964 WA FLEECE ROLLED WAIST SWEATPANT CURRENT FIT M(7/8)" at bounding box center [756, 67] width 272 height 18
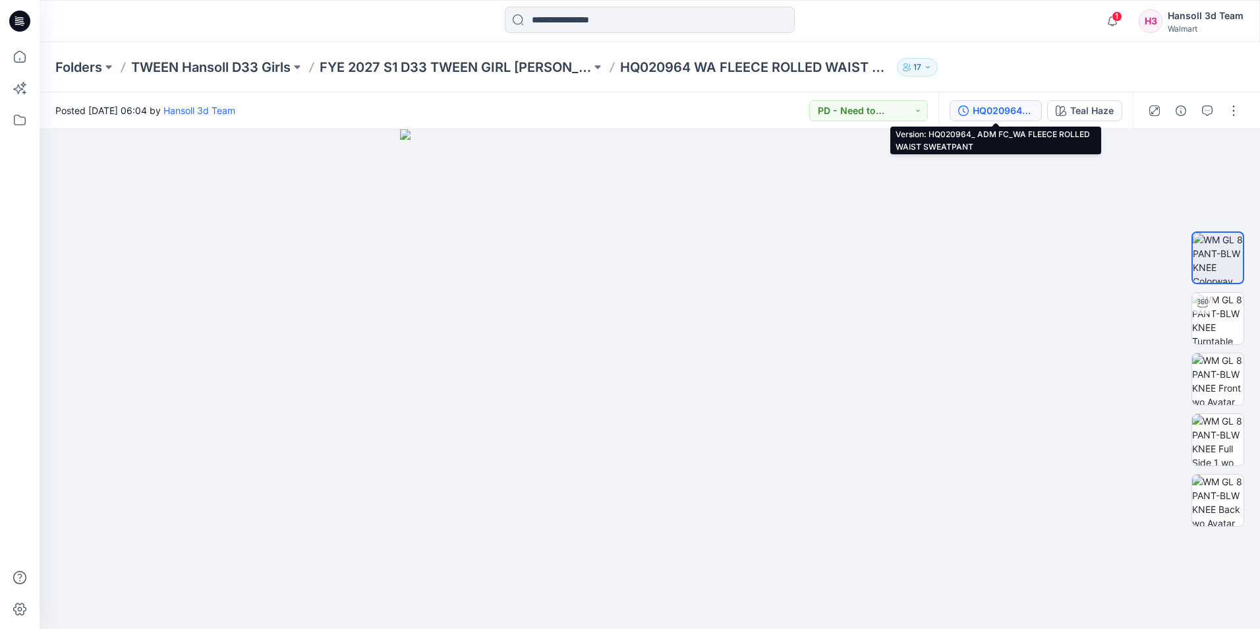
click at [984, 111] on div "HQ020964_ ADM FC_WA FLEECE ROLLED WAIST SWEATPANT" at bounding box center [1003, 110] width 61 height 15
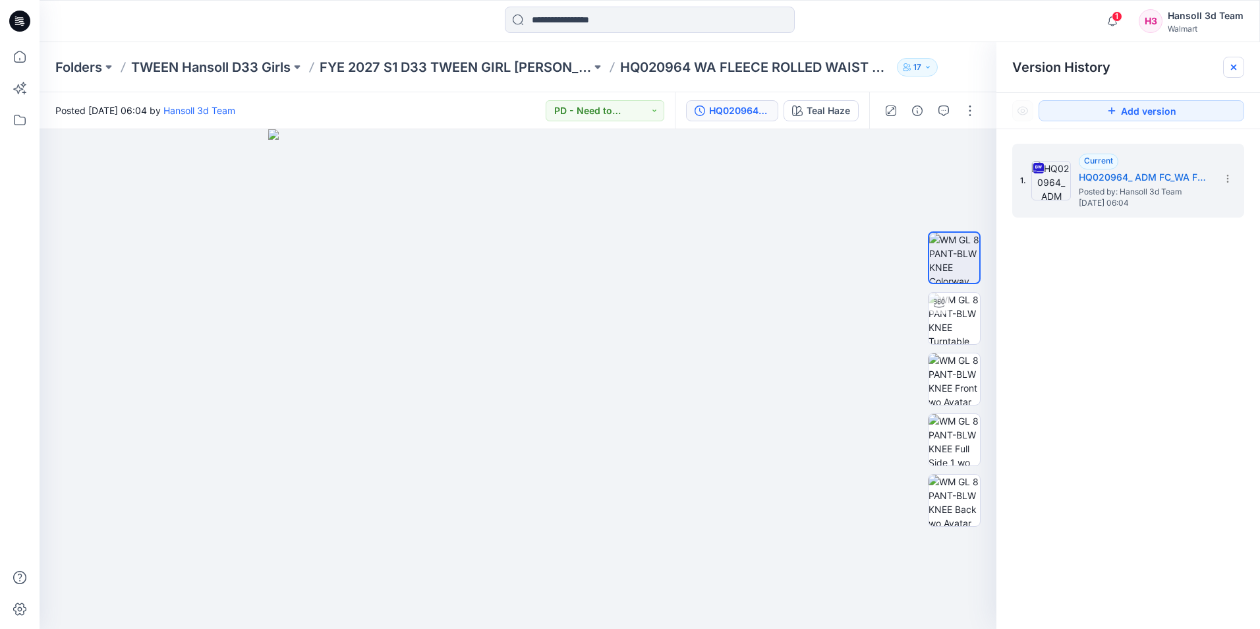
click at [1231, 66] on icon at bounding box center [1234, 67] width 11 height 11
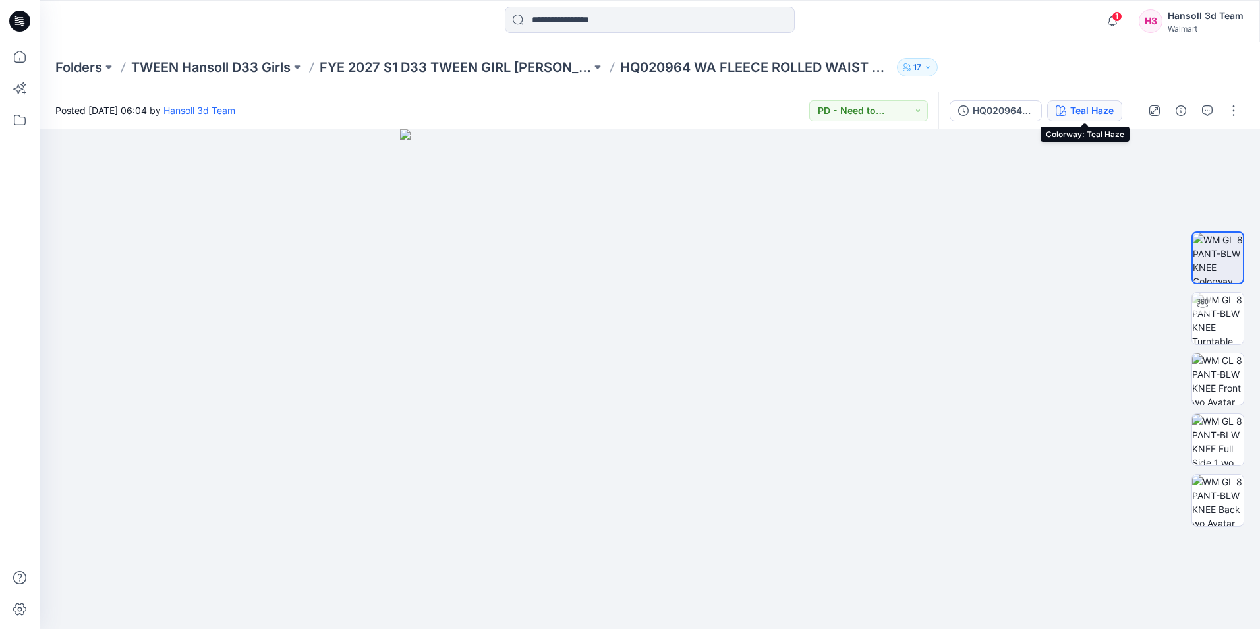
click at [1096, 111] on div "Teal Haze" at bounding box center [1092, 110] width 44 height 15
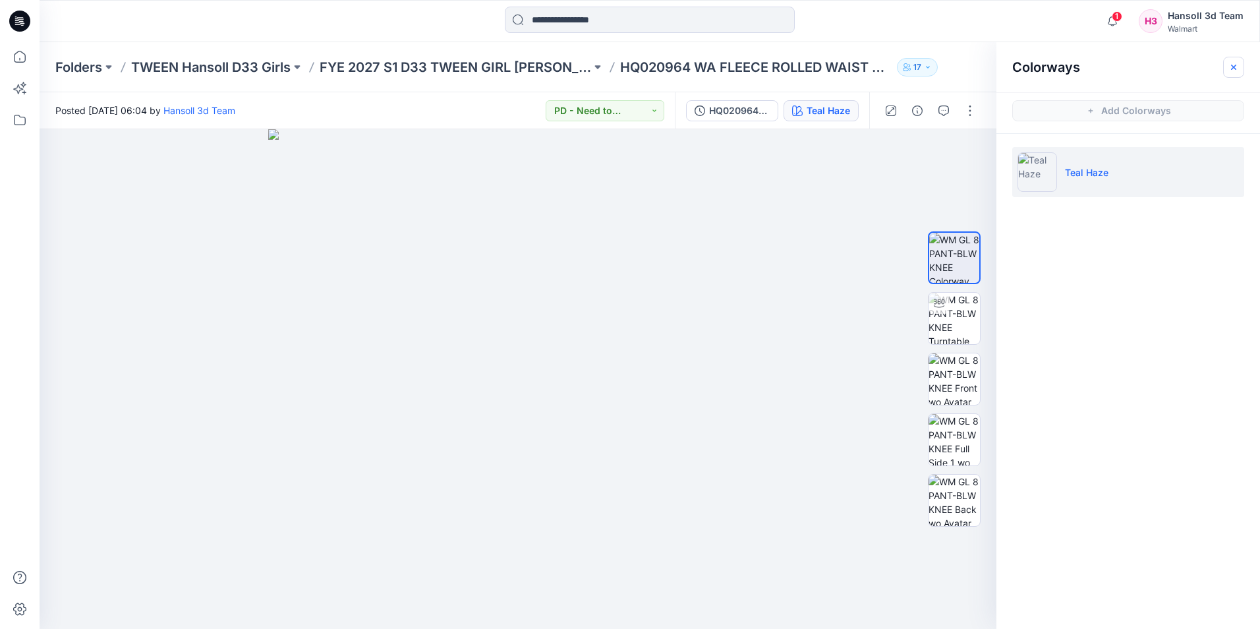
click at [1229, 62] on icon "button" at bounding box center [1234, 67] width 11 height 11
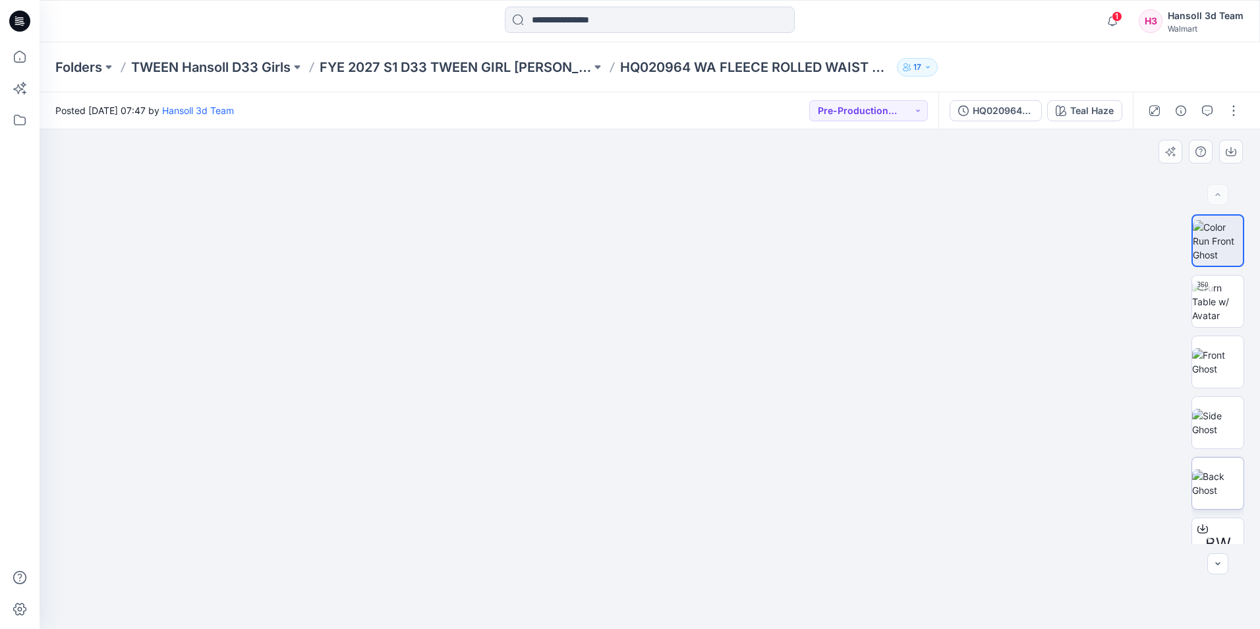
scroll to position [148, 0]
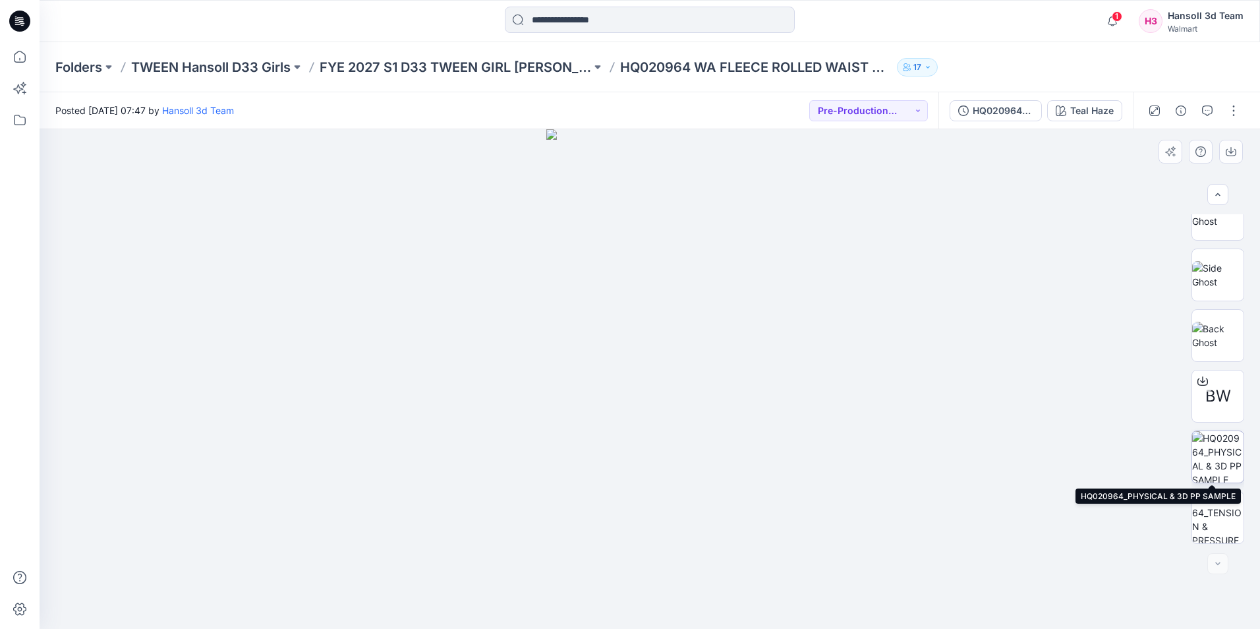
click at [1212, 462] on img at bounding box center [1217, 456] width 51 height 51
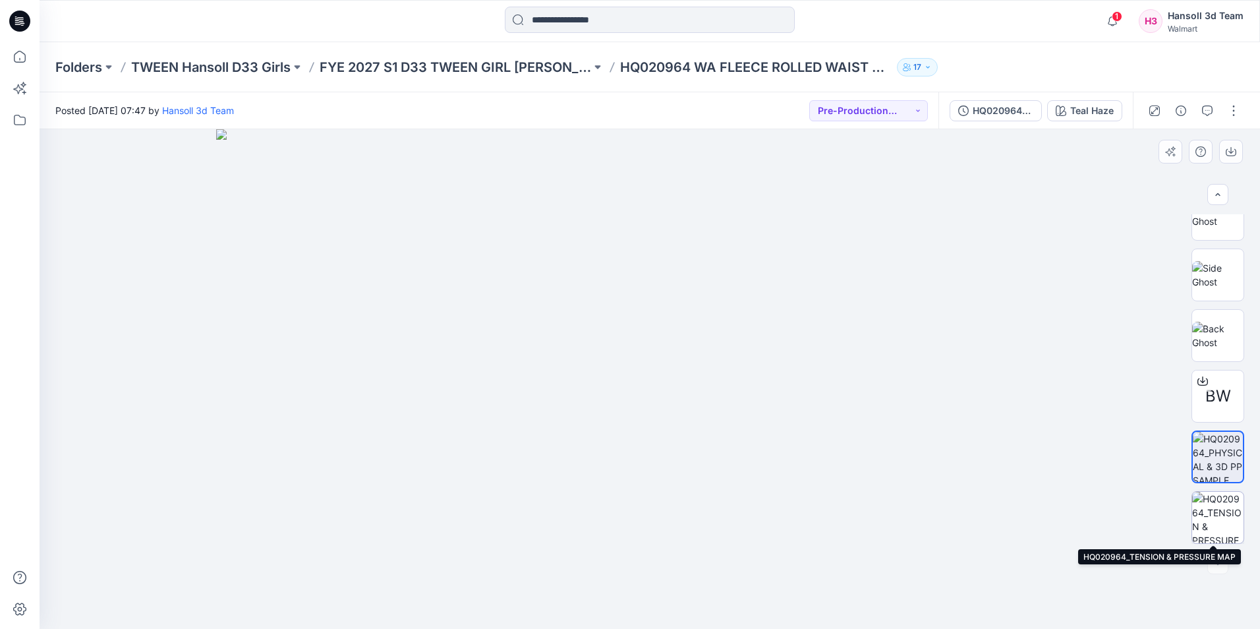
click at [1216, 508] on img at bounding box center [1217, 517] width 51 height 51
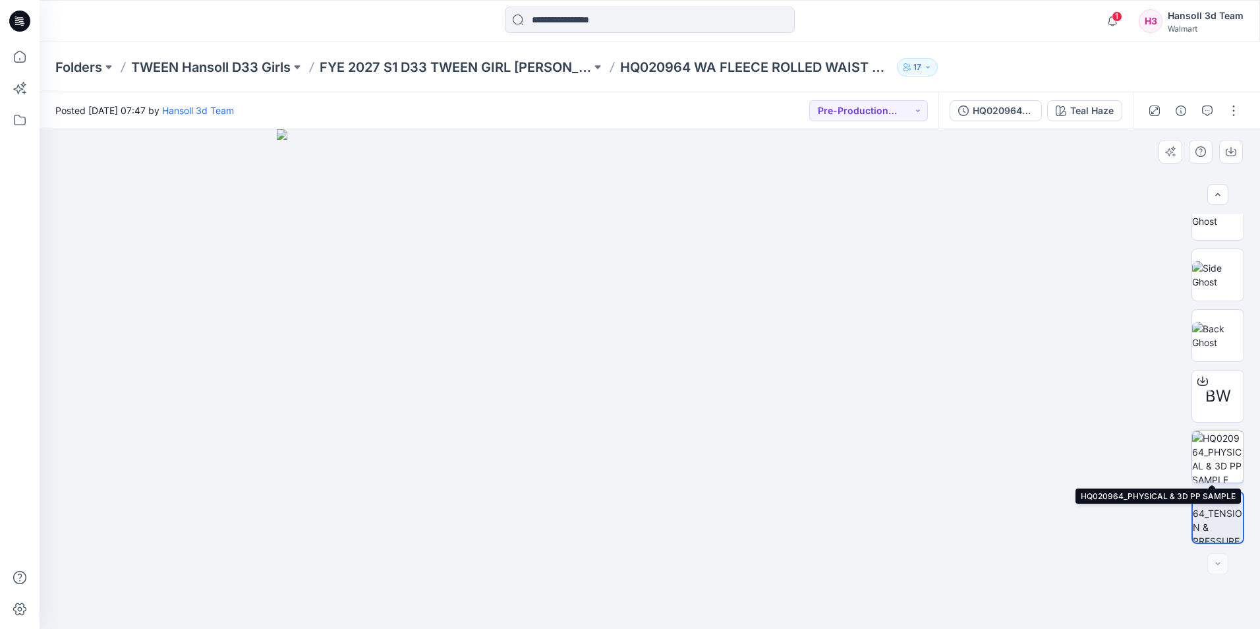
click at [1215, 469] on img at bounding box center [1217, 456] width 51 height 51
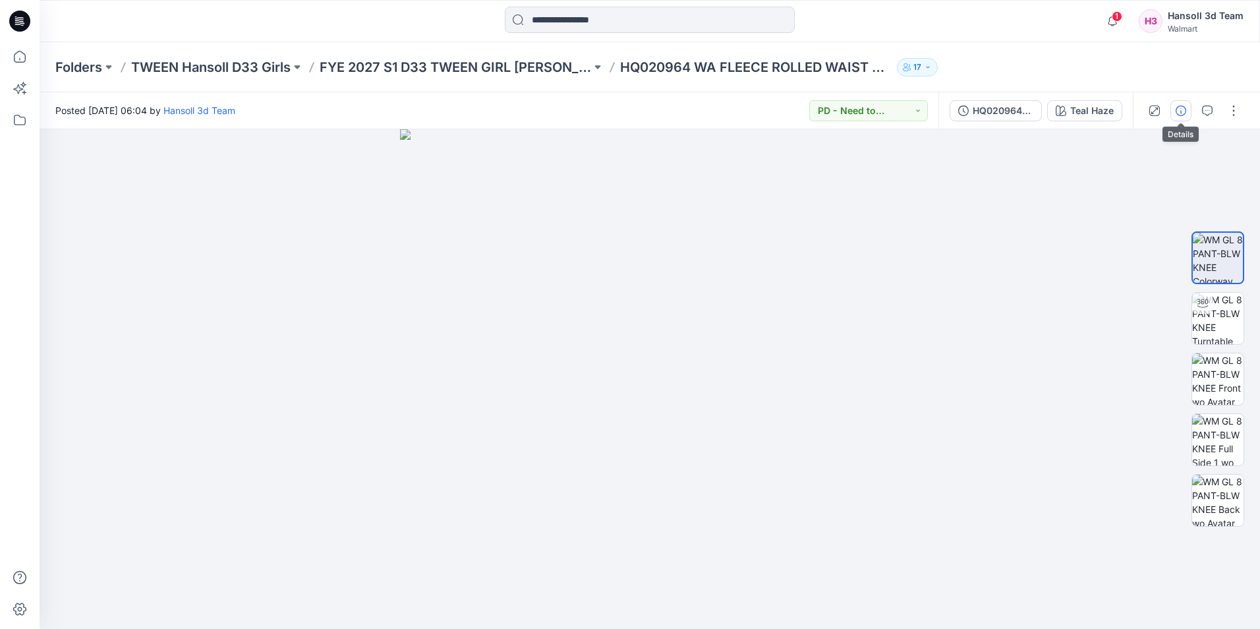
click at [1180, 110] on icon "button" at bounding box center [1181, 110] width 11 height 11
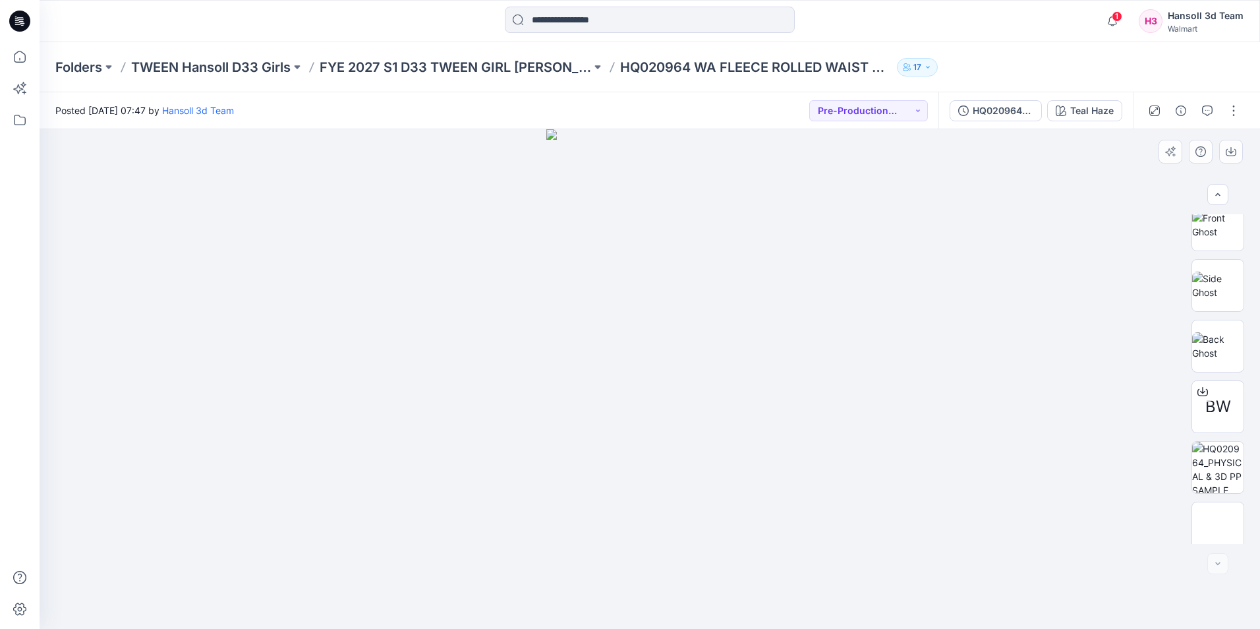
scroll to position [148, 0]
click at [1181, 115] on icon "button" at bounding box center [1181, 110] width 11 height 11
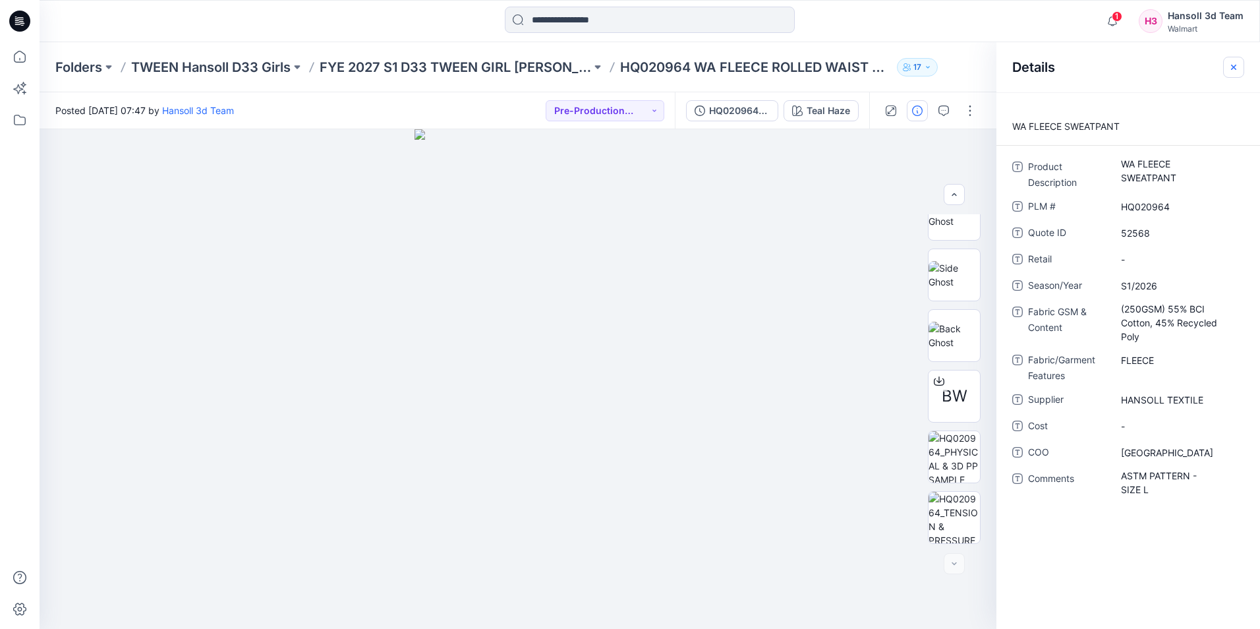
click at [1235, 64] on icon "button" at bounding box center [1234, 67] width 11 height 11
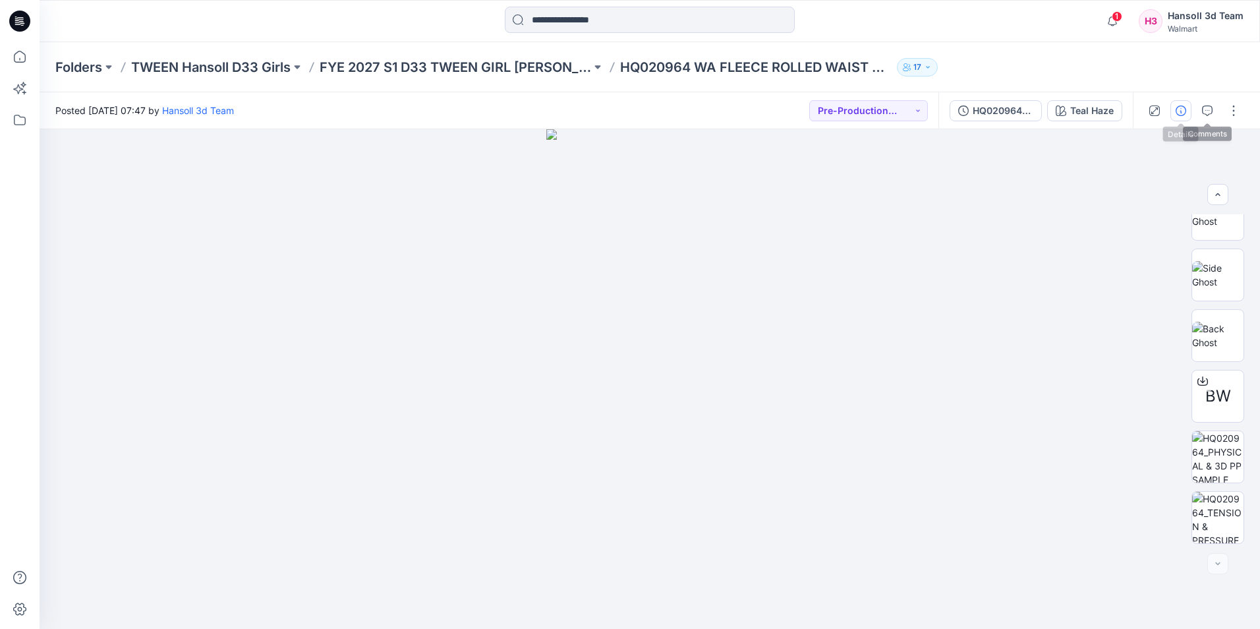
click at [1184, 109] on icon "button" at bounding box center [1181, 110] width 11 height 11
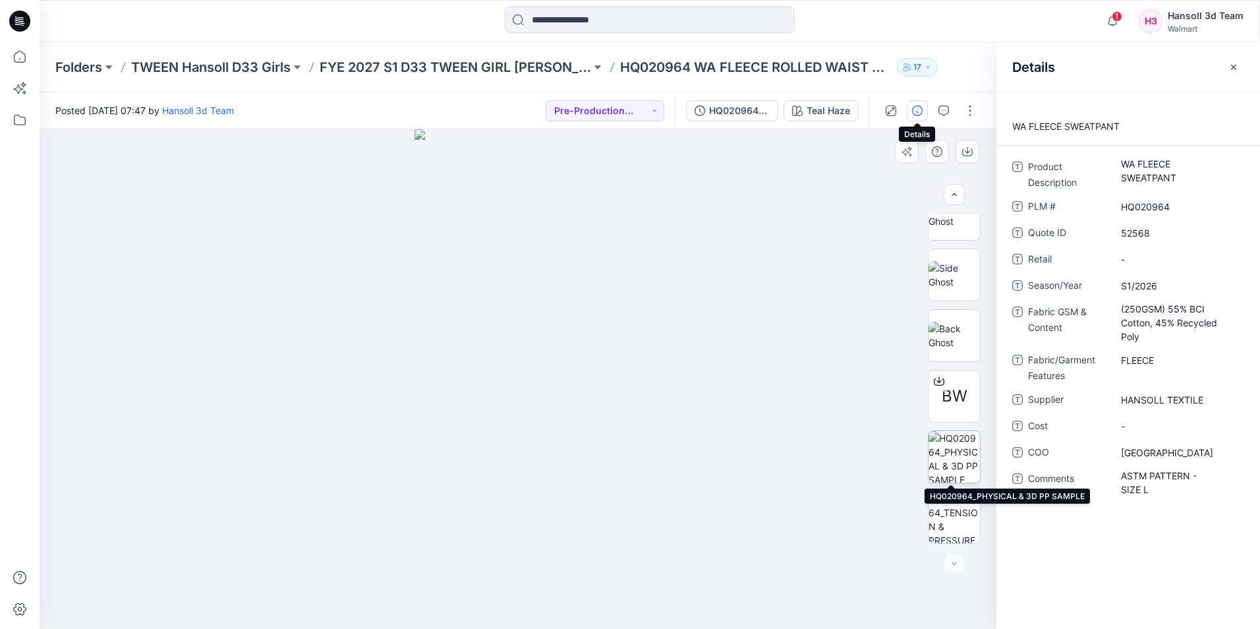
click at [943, 475] on img at bounding box center [954, 456] width 51 height 51
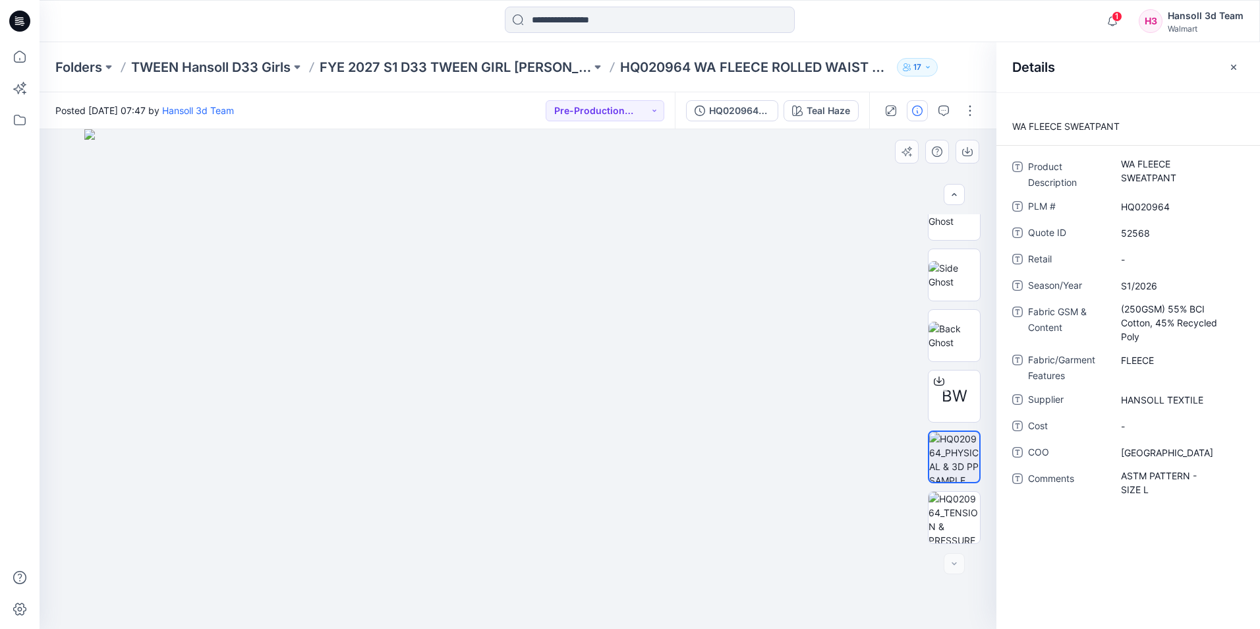
click at [944, 489] on div "BW" at bounding box center [954, 379] width 53 height 330
click at [946, 512] on img at bounding box center [954, 517] width 51 height 51
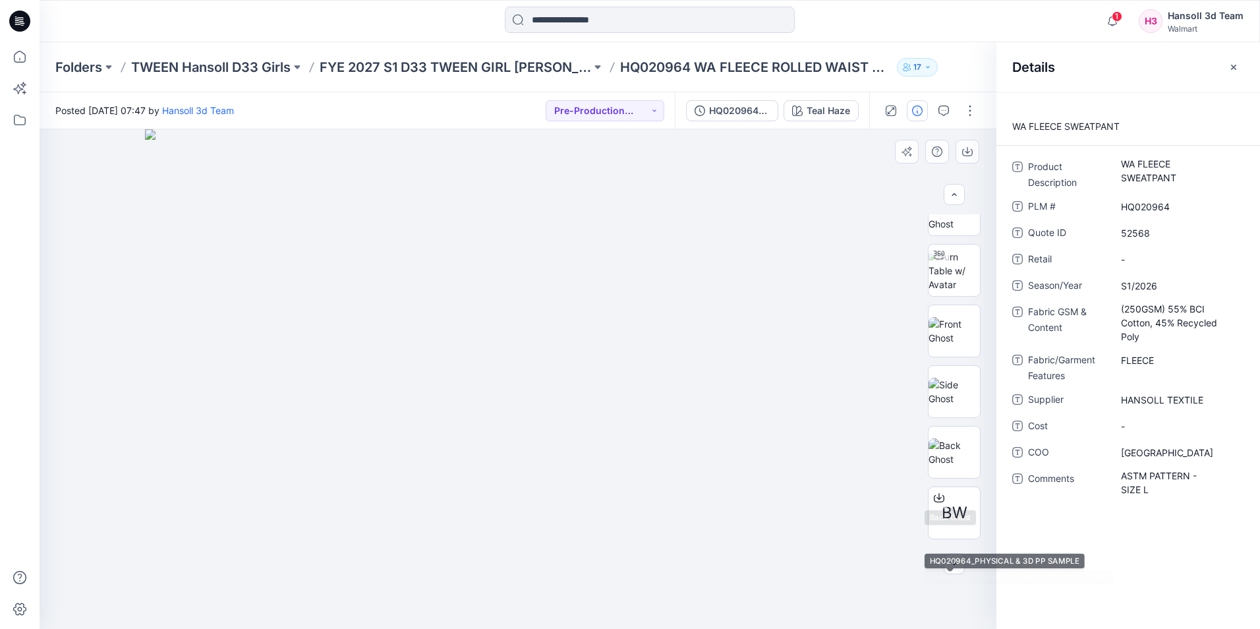
scroll to position [0, 0]
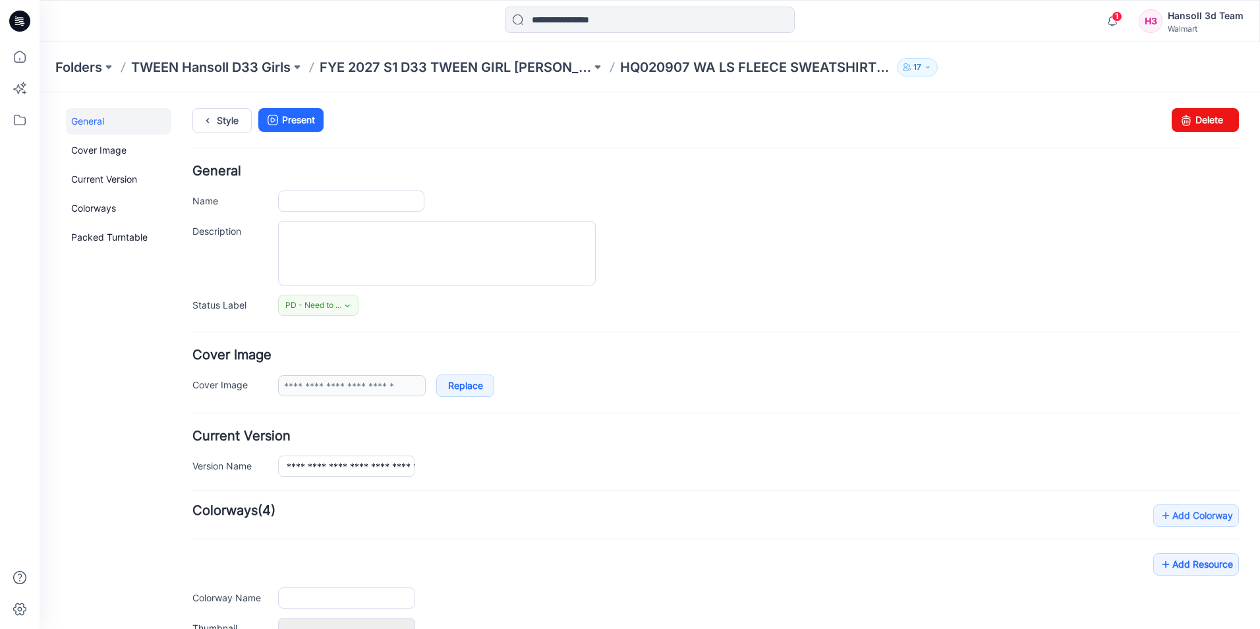
type input "**********"
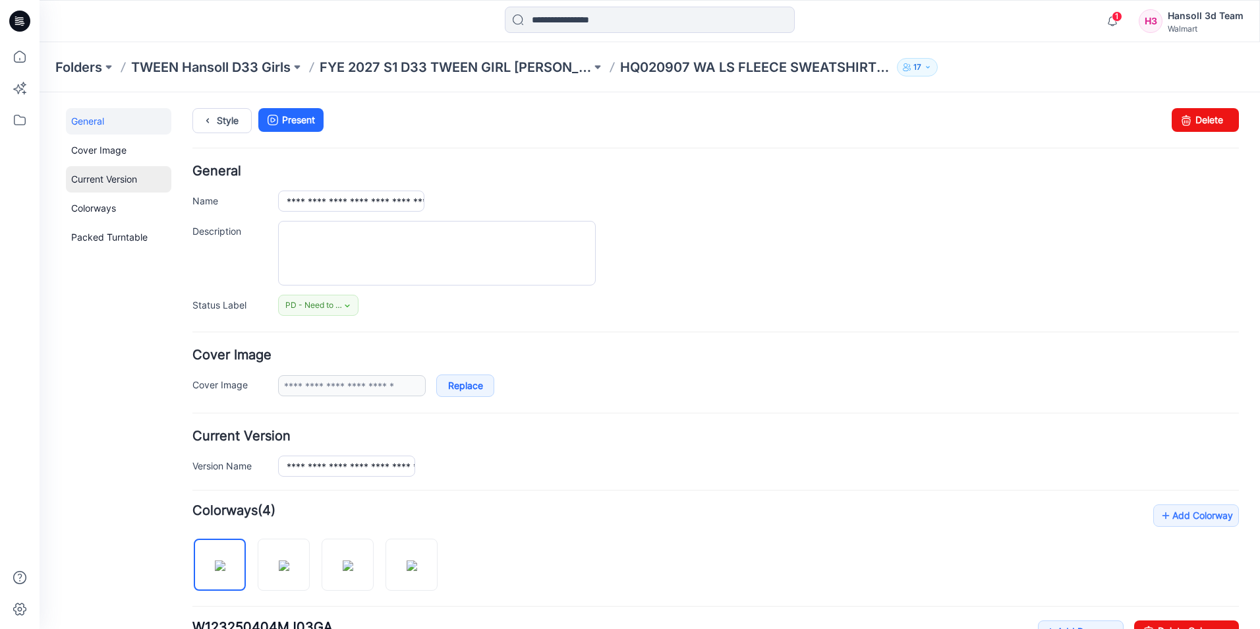
click at [102, 169] on link "Current Version" at bounding box center [118, 179] width 105 height 26
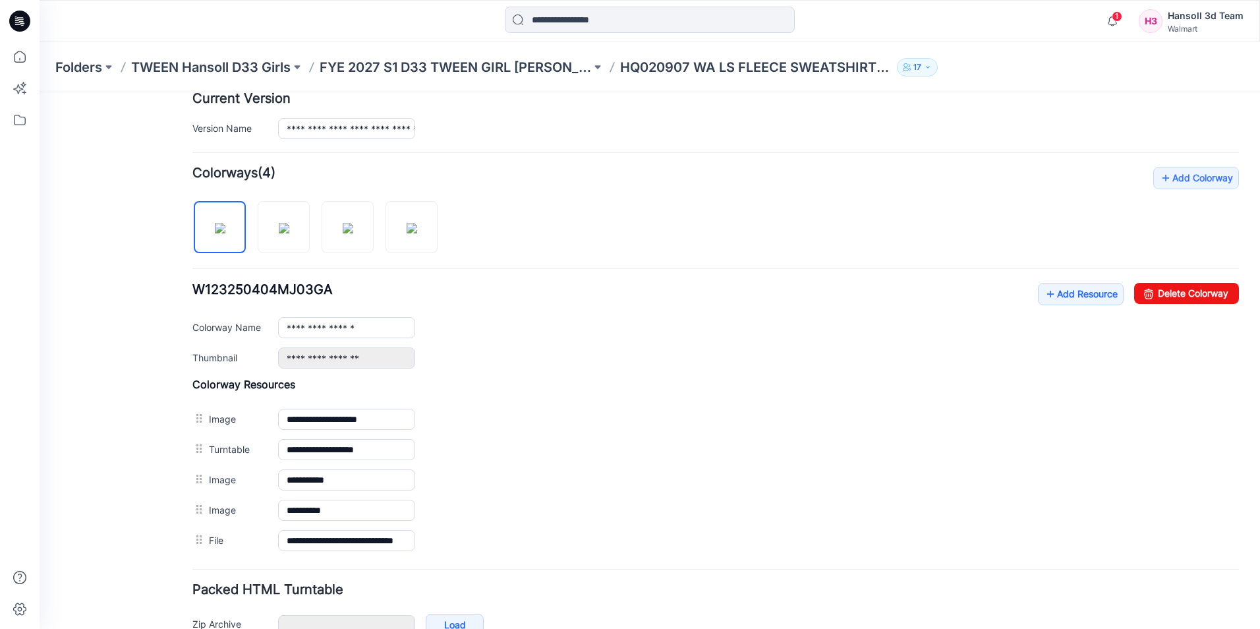
click at [107, 153] on div "General Cover Image Current Version Colorways Packed Turntable" at bounding box center [118, 232] width 105 height 923
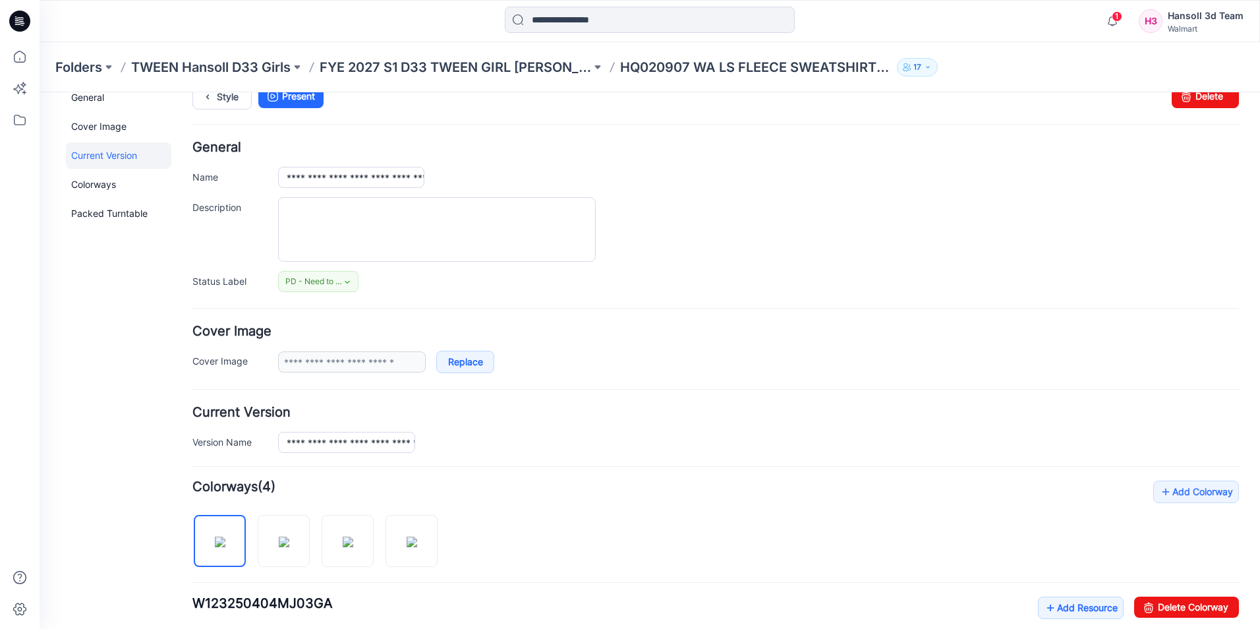
scroll to position [0, 0]
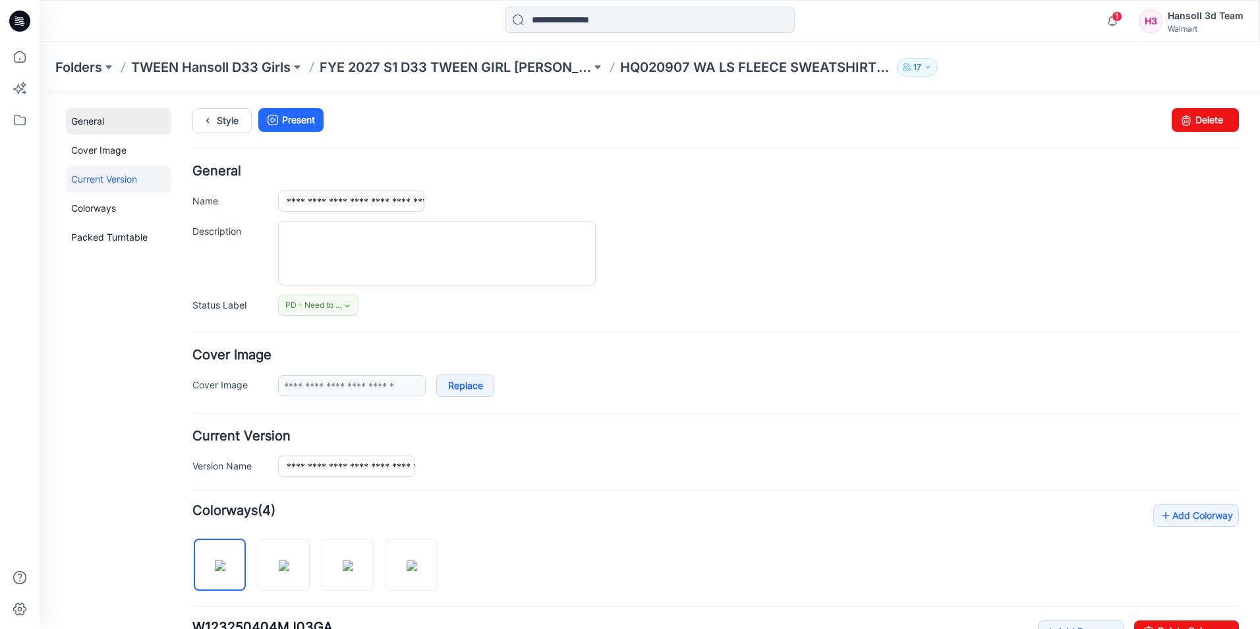
click at [121, 113] on link "General" at bounding box center [118, 121] width 105 height 26
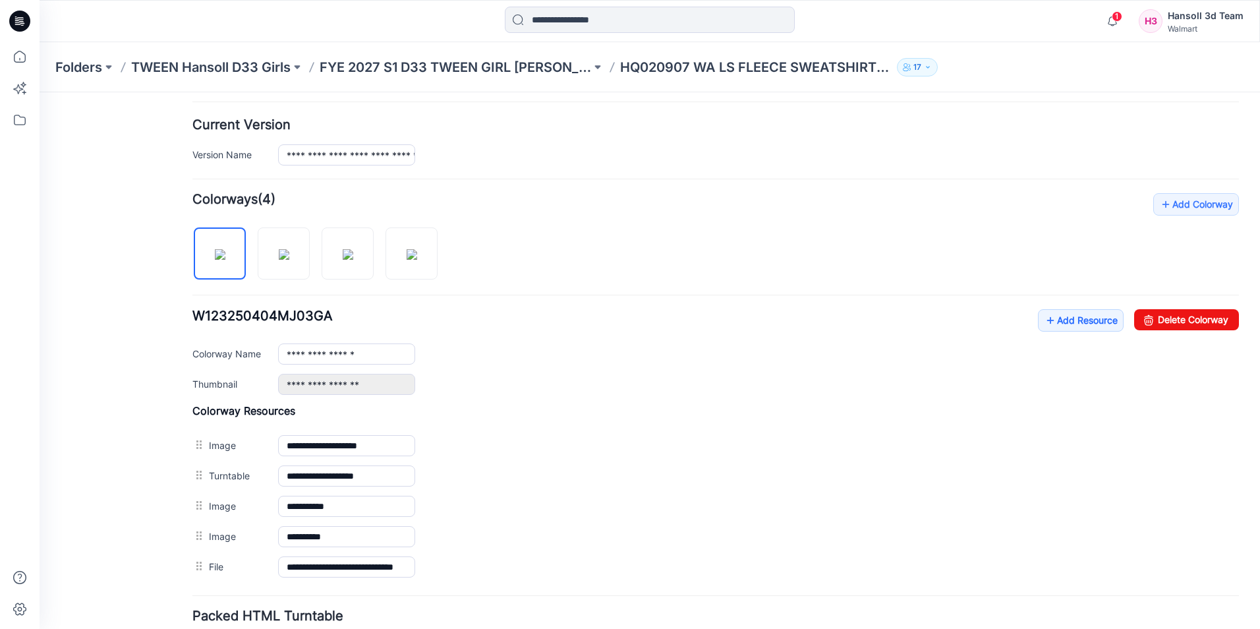
scroll to position [415, 0]
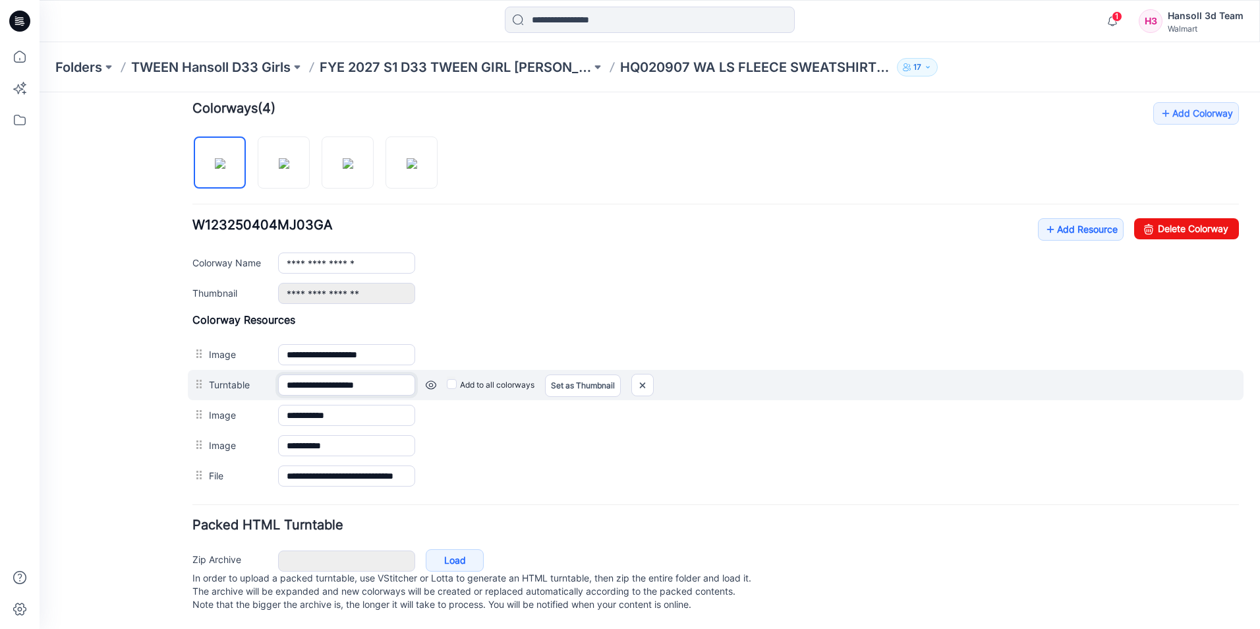
click at [343, 377] on input "**********" at bounding box center [346, 384] width 137 height 21
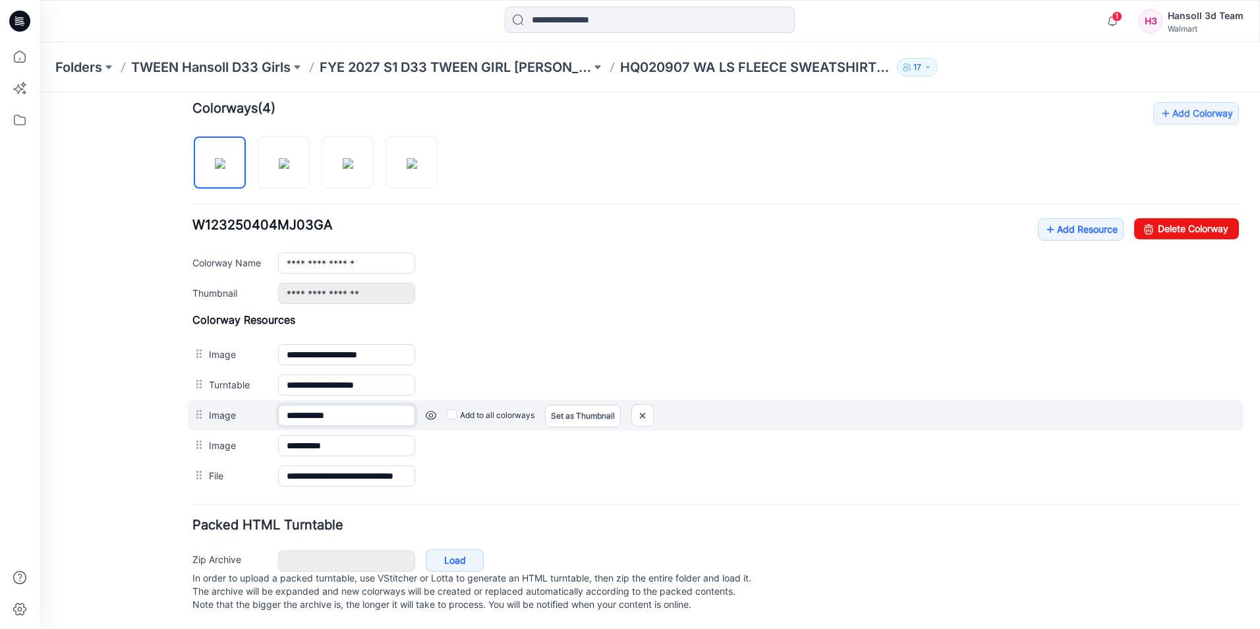
click at [345, 405] on input "**********" at bounding box center [346, 415] width 137 height 21
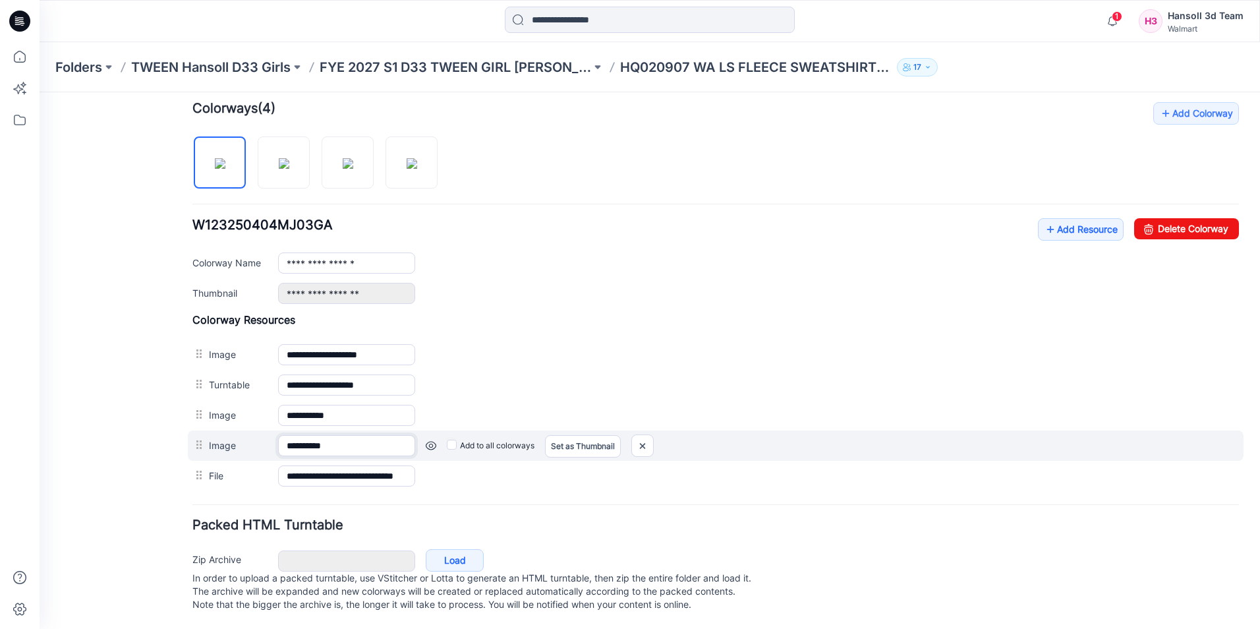
click at [345, 435] on input "**********" at bounding box center [346, 445] width 137 height 21
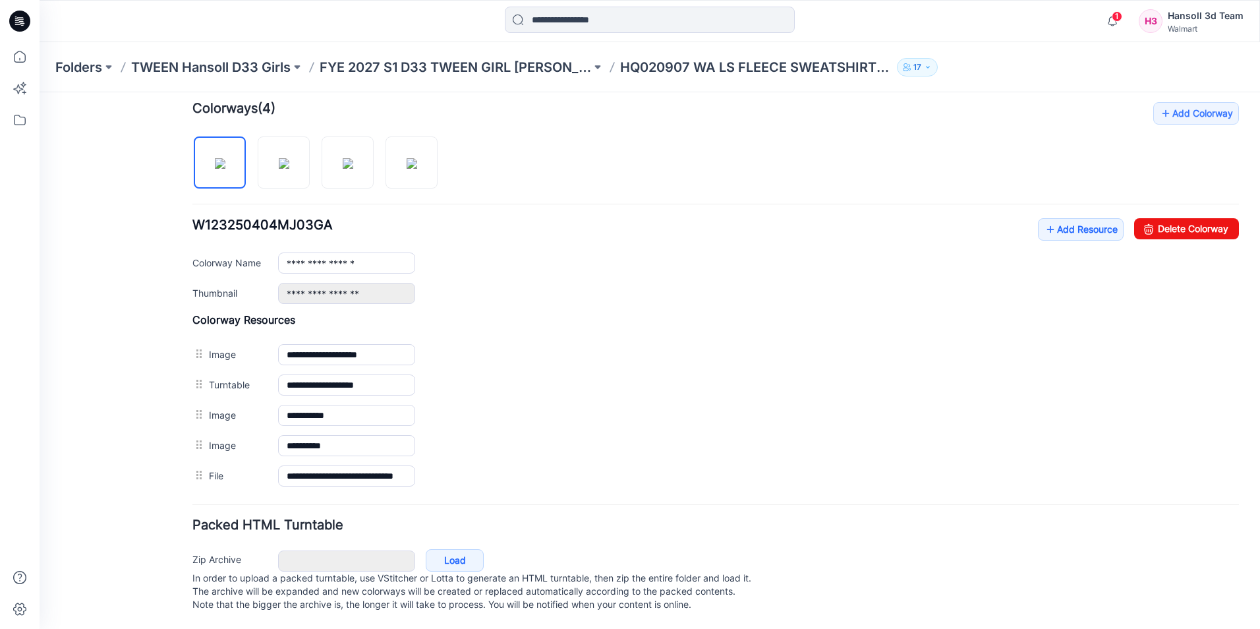
click at [498, 488] on form "**********" at bounding box center [715, 189] width 1047 height 853
click at [1057, 218] on link "Add Resource" at bounding box center [1081, 229] width 86 height 22
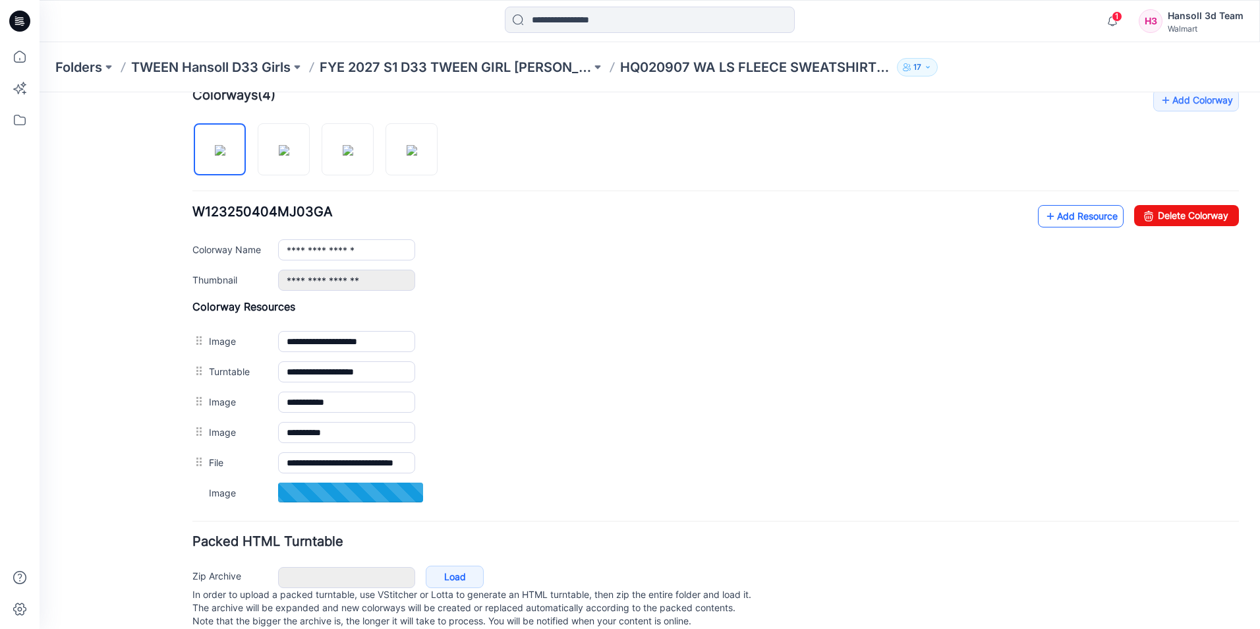
click at [1071, 221] on link "Add Resource" at bounding box center [1081, 216] width 86 height 22
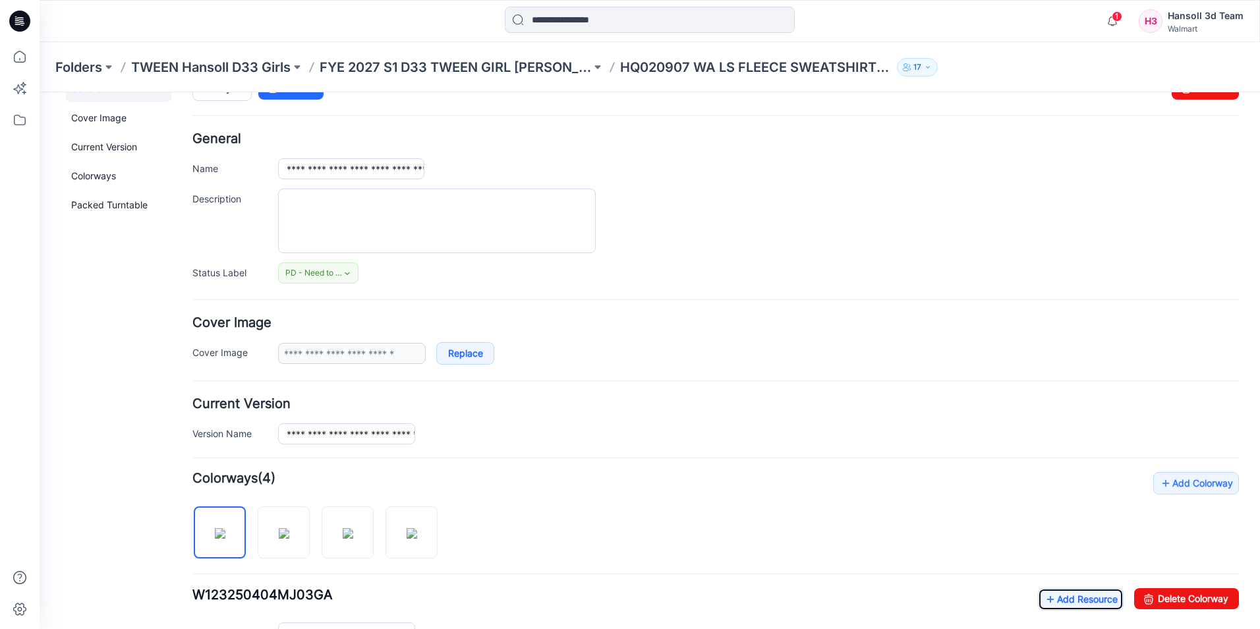
scroll to position [0, 0]
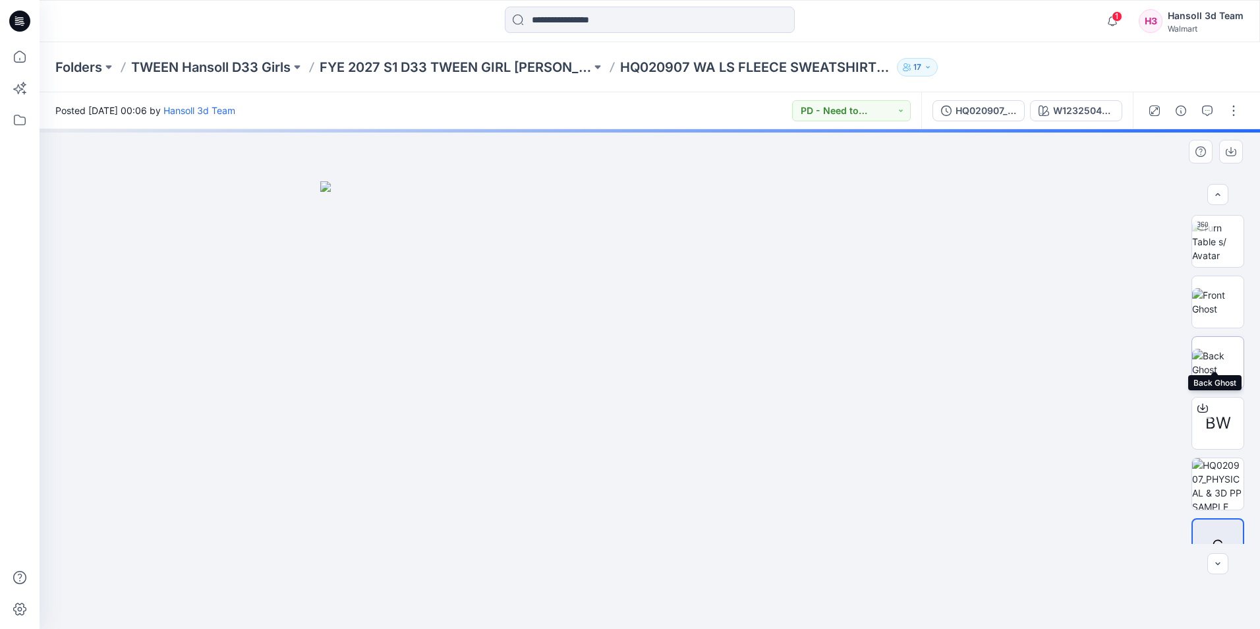
scroll to position [87, 0]
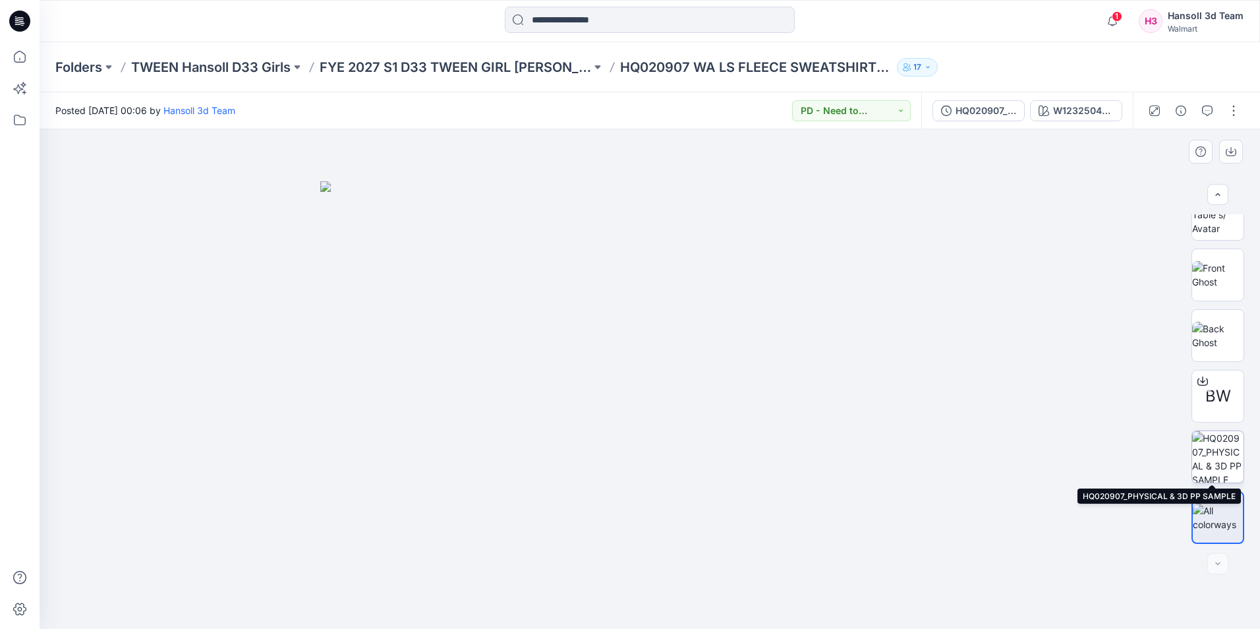
click at [1225, 470] on img at bounding box center [1217, 456] width 51 height 51
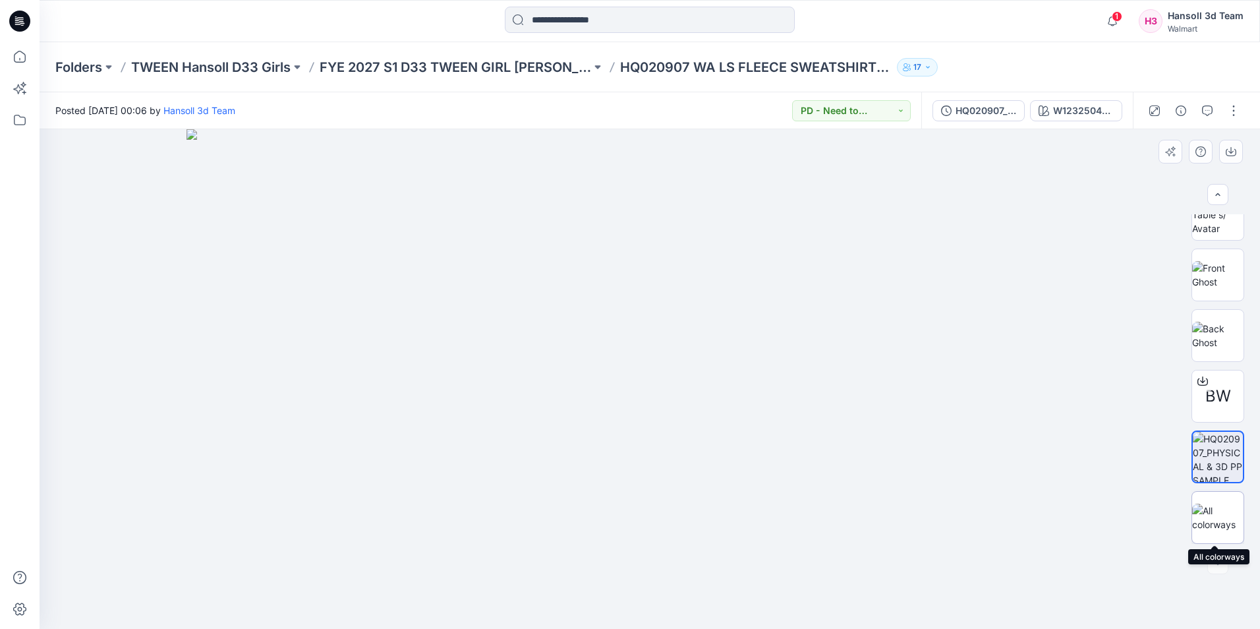
click at [1220, 536] on div at bounding box center [1218, 517] width 53 height 53
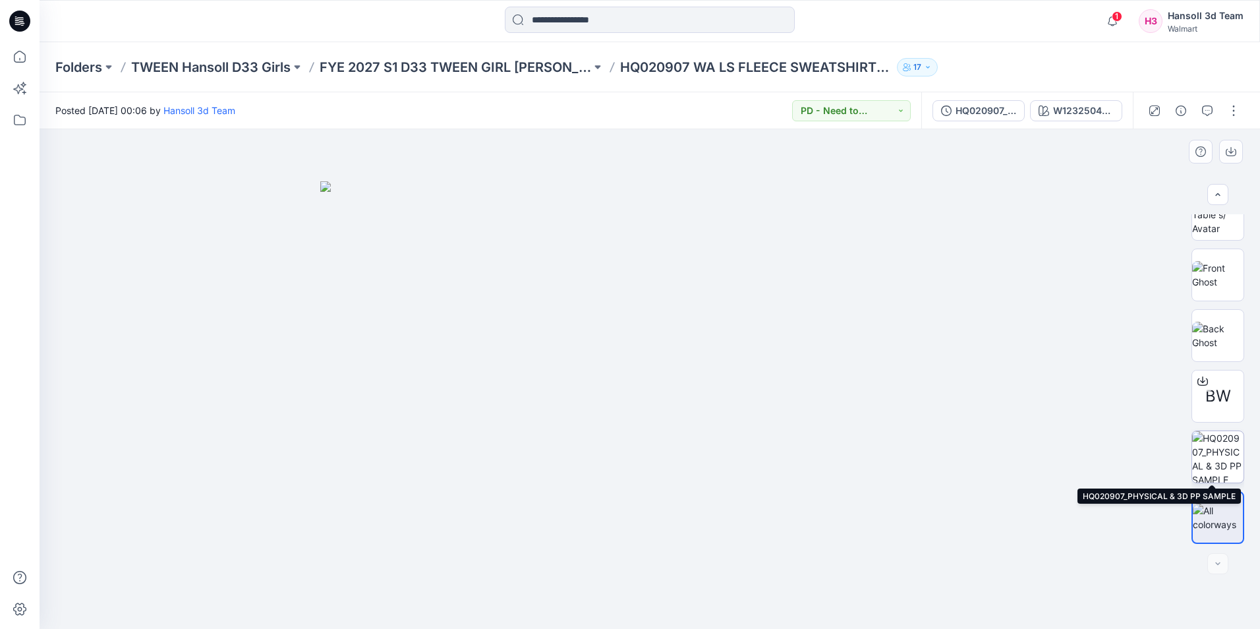
click at [1224, 473] on img at bounding box center [1217, 456] width 51 height 51
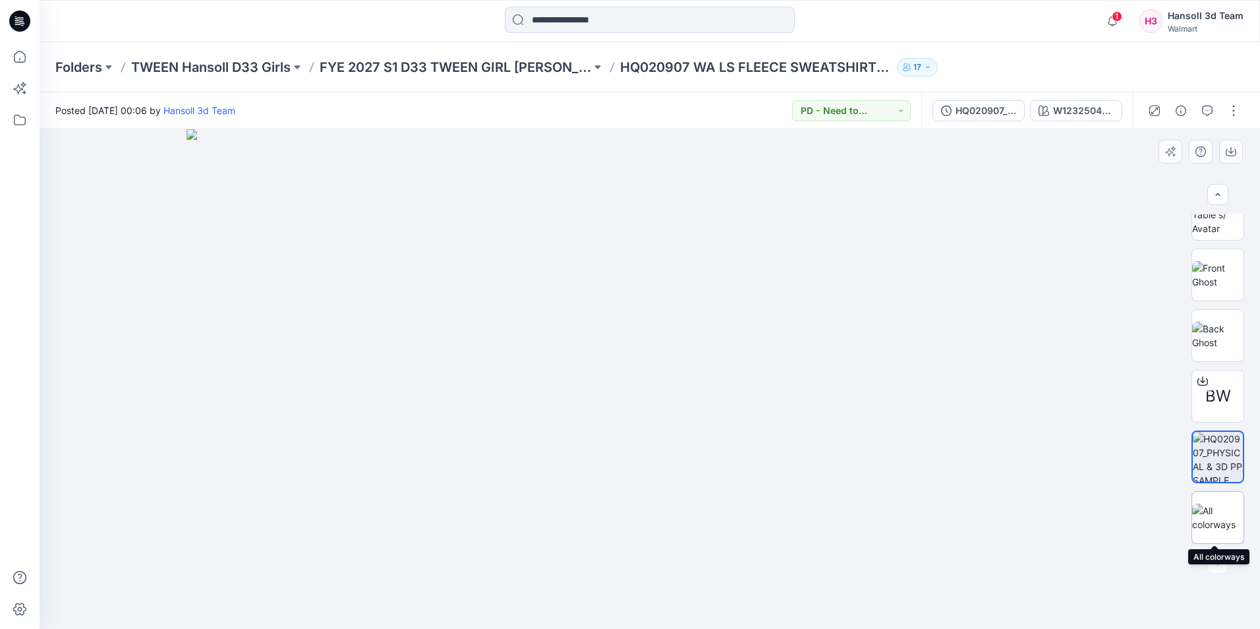
click at [1210, 519] on img at bounding box center [1217, 518] width 51 height 28
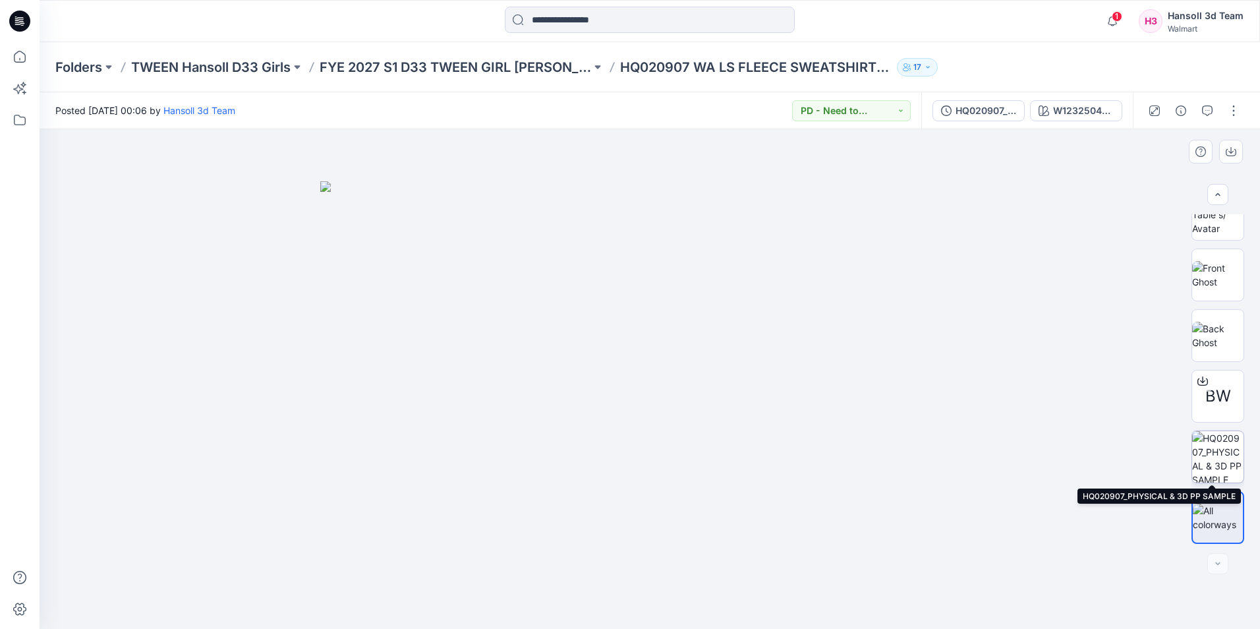
click at [1208, 473] on img at bounding box center [1217, 456] width 51 height 51
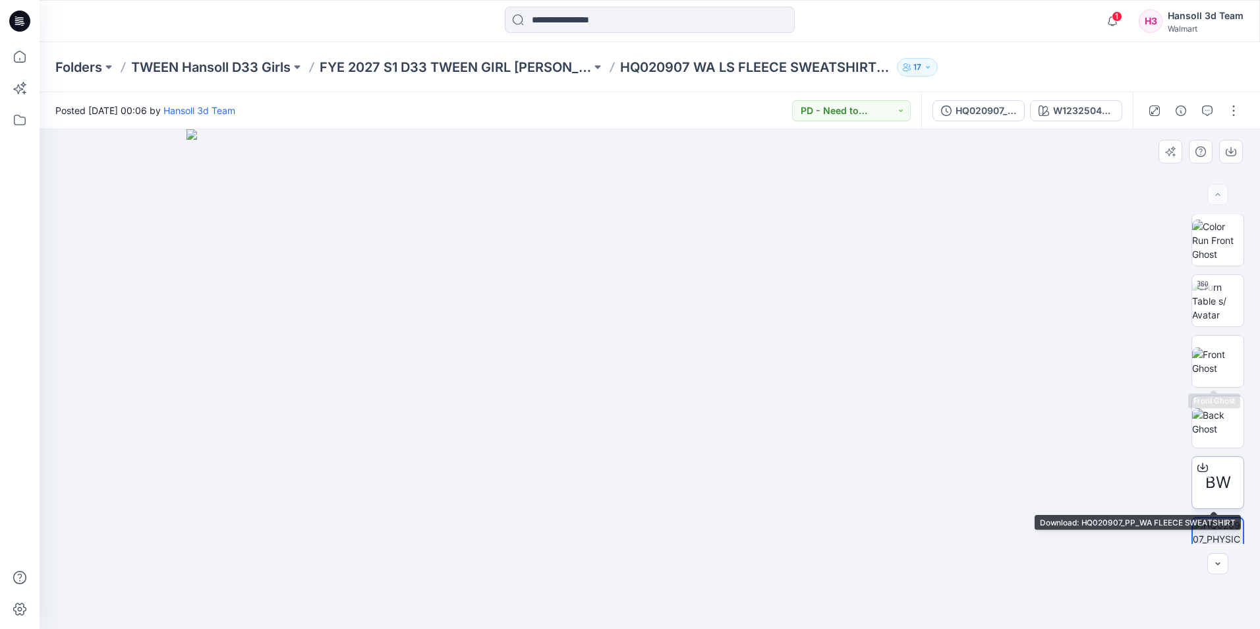
scroll to position [0, 0]
click at [1233, 112] on button "button" at bounding box center [1233, 110] width 21 height 21
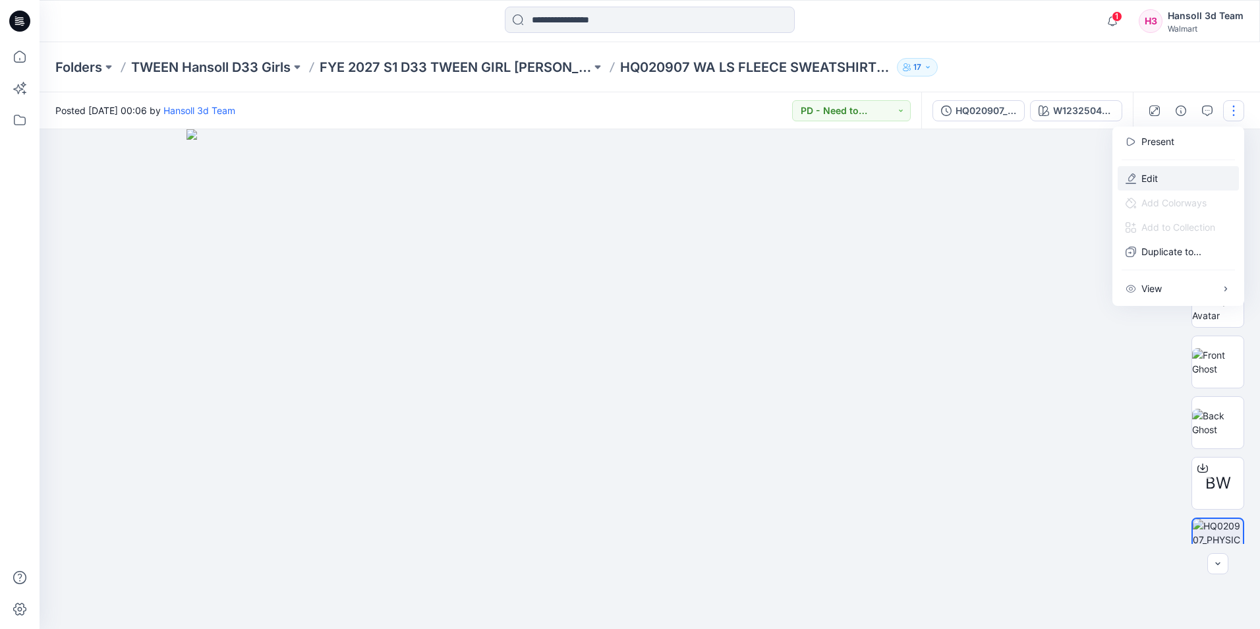
click at [1181, 189] on button "Edit" at bounding box center [1178, 178] width 121 height 24
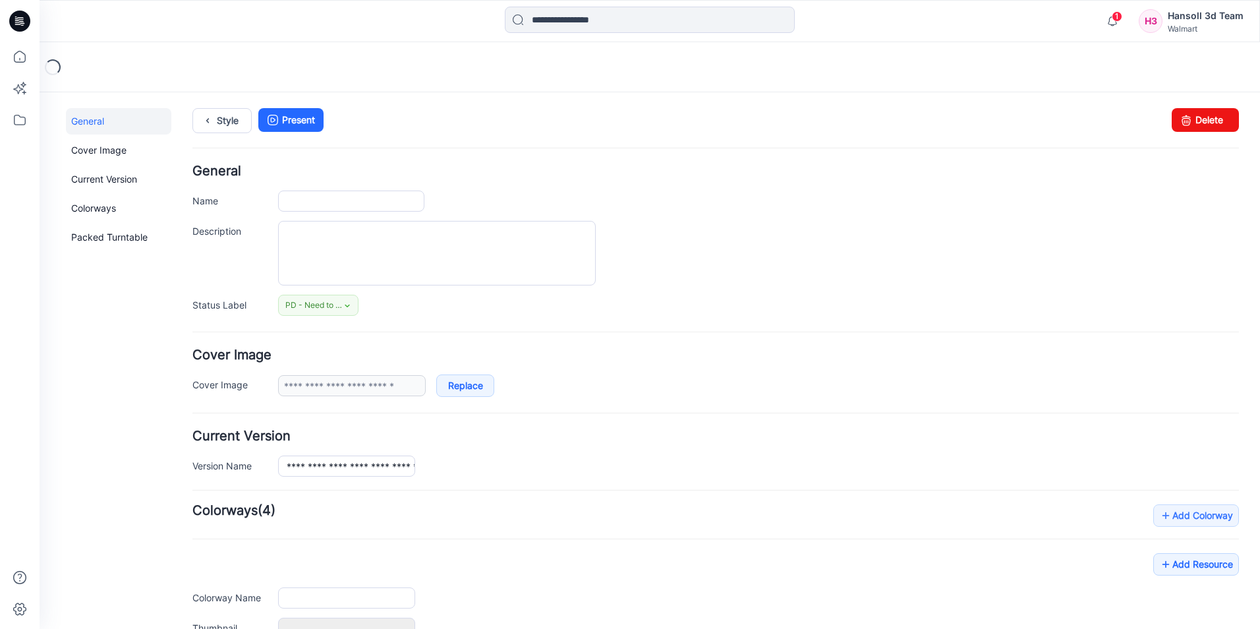
type input "**********"
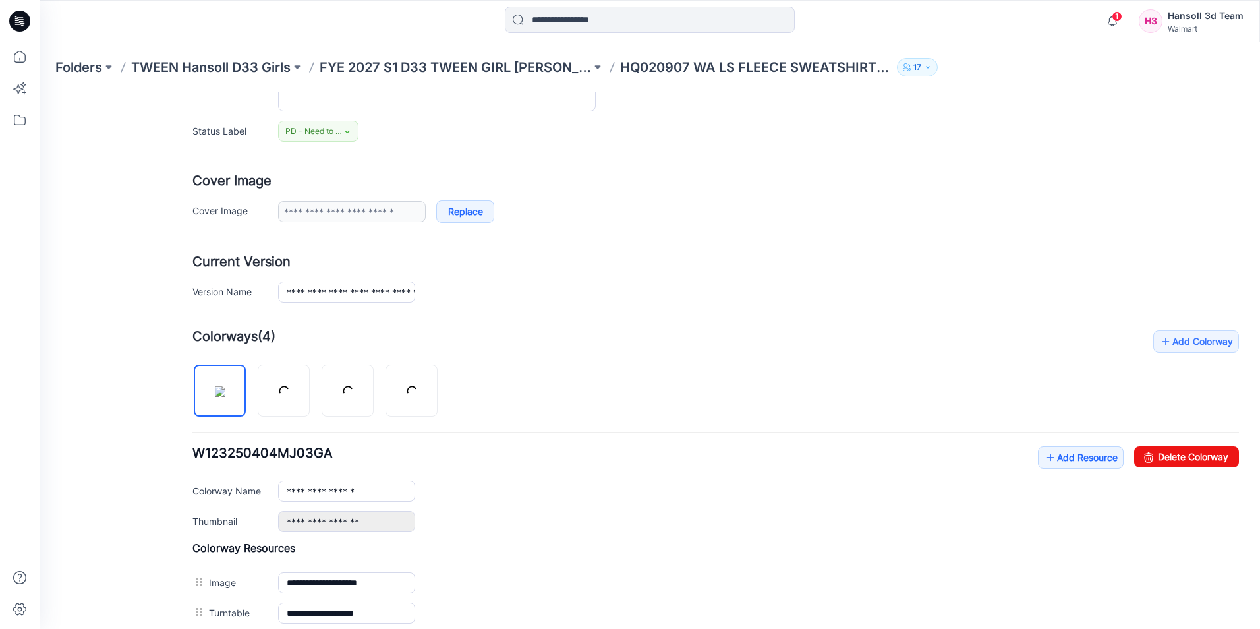
scroll to position [446, 0]
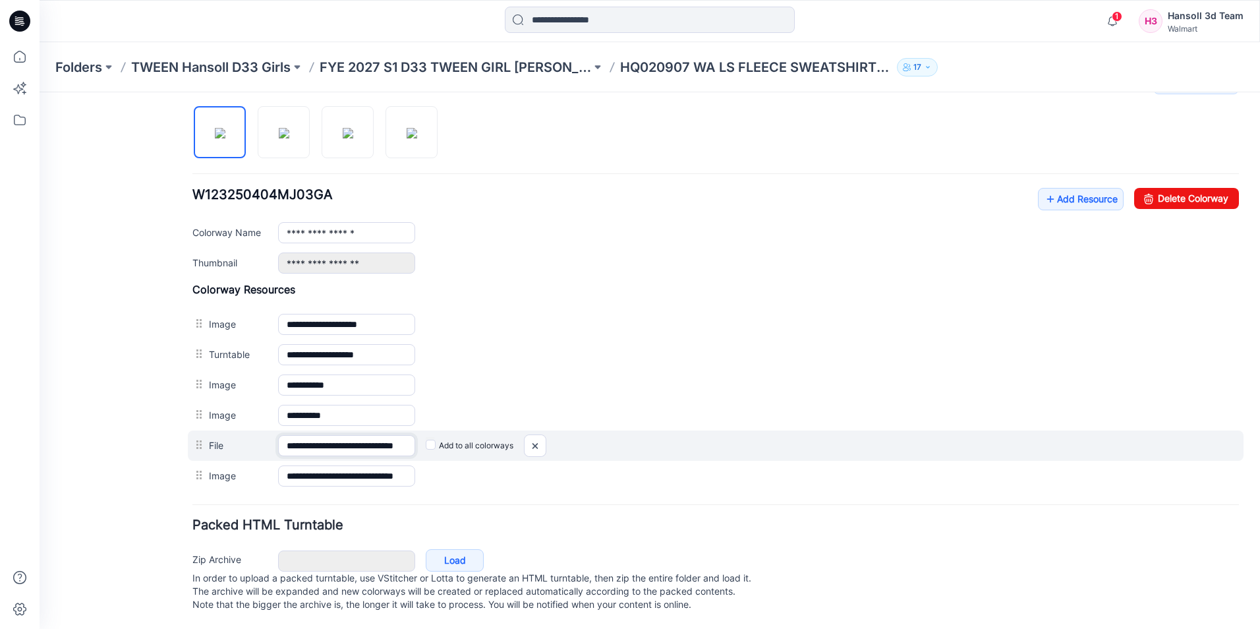
click at [328, 435] on input "**********" at bounding box center [346, 445] width 137 height 21
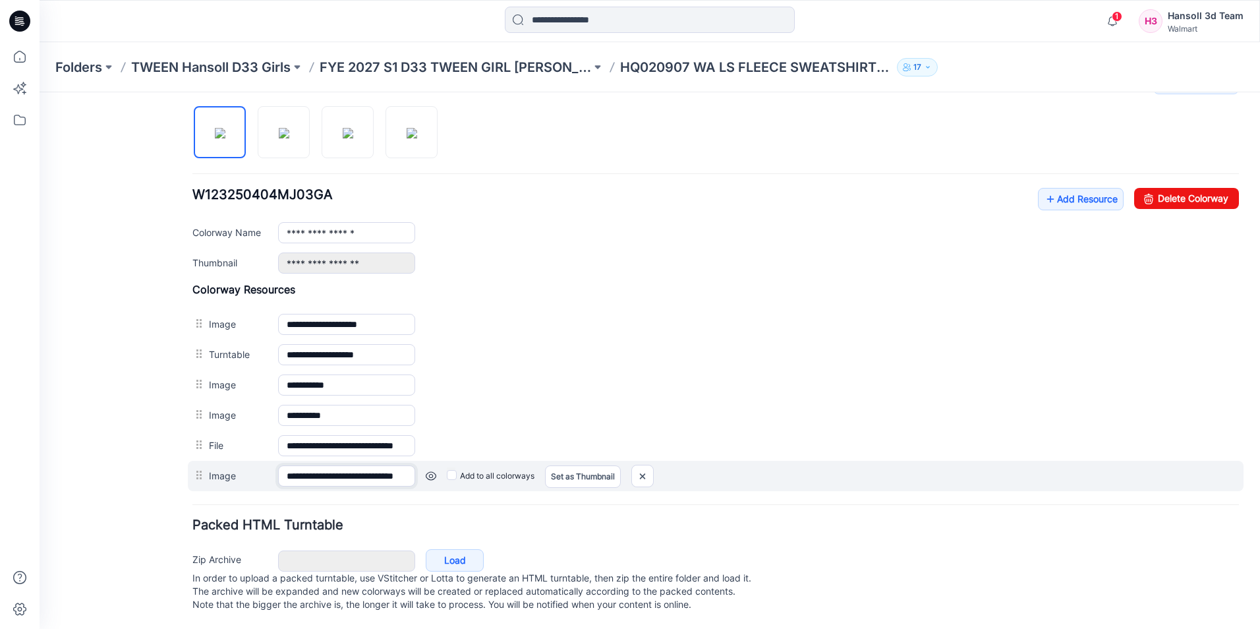
click at [327, 465] on input "**********" at bounding box center [346, 475] width 137 height 21
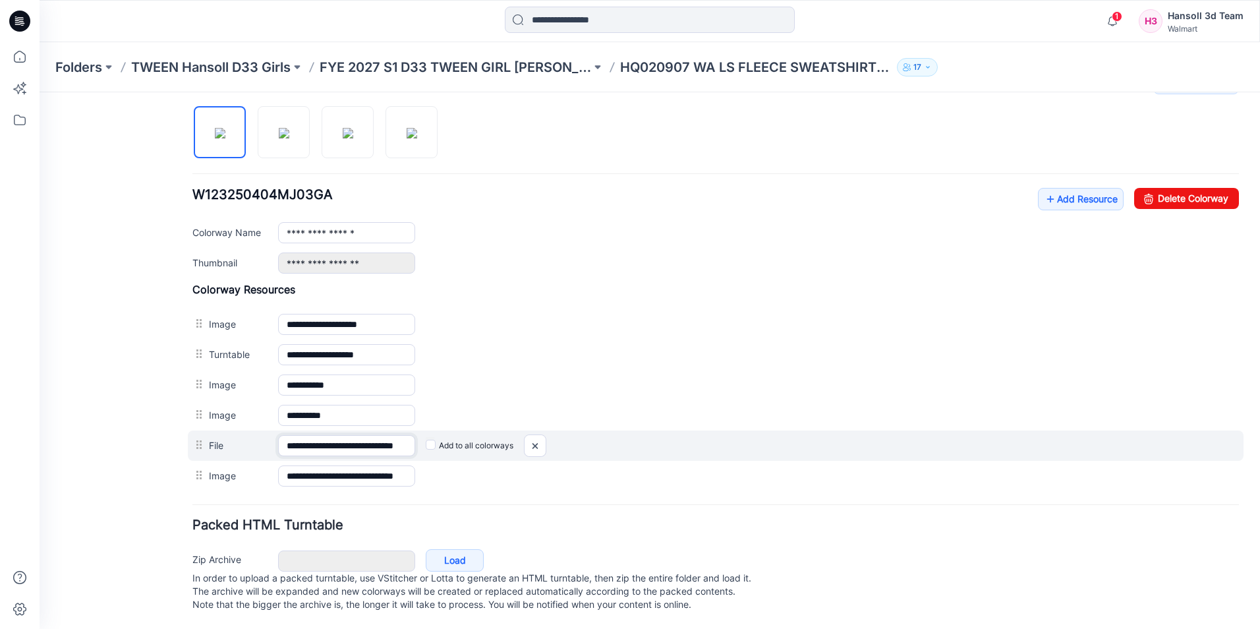
click at [334, 441] on input "**********" at bounding box center [346, 445] width 137 height 21
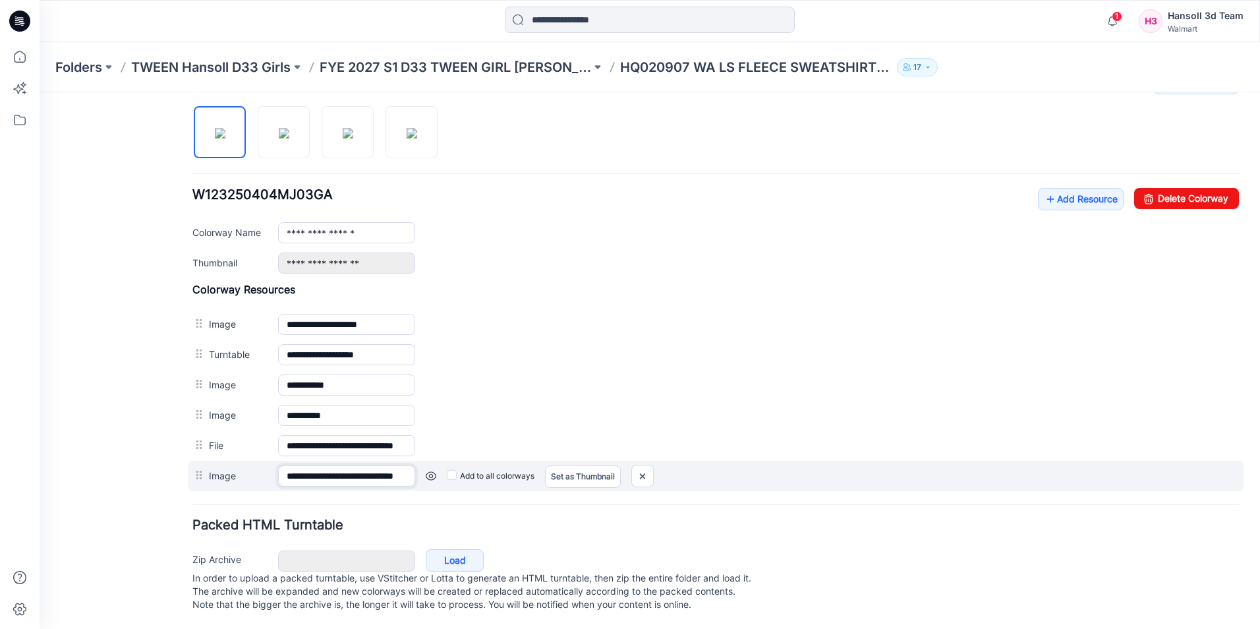
click at [330, 465] on input "**********" at bounding box center [346, 475] width 137 height 21
click at [213, 468] on label "Image" at bounding box center [237, 475] width 56 height 15
click at [278, 465] on input "**********" at bounding box center [346, 475] width 137 height 21
click at [430, 471] on link at bounding box center [431, 476] width 11 height 11
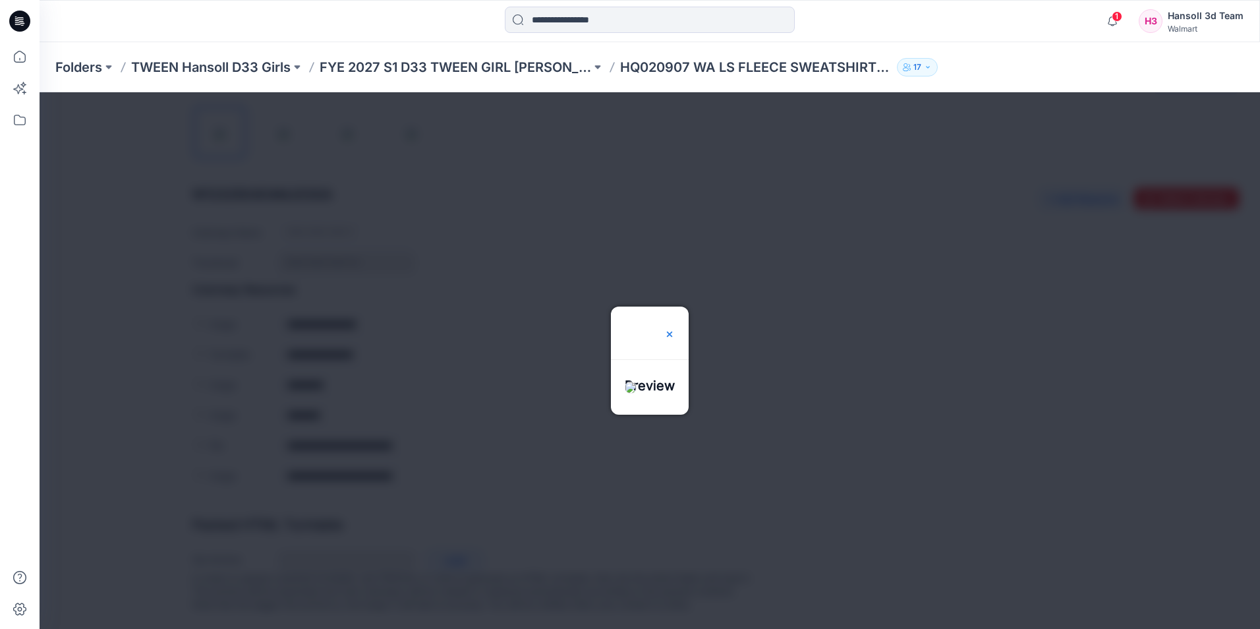
click at [675, 329] on img at bounding box center [669, 334] width 11 height 11
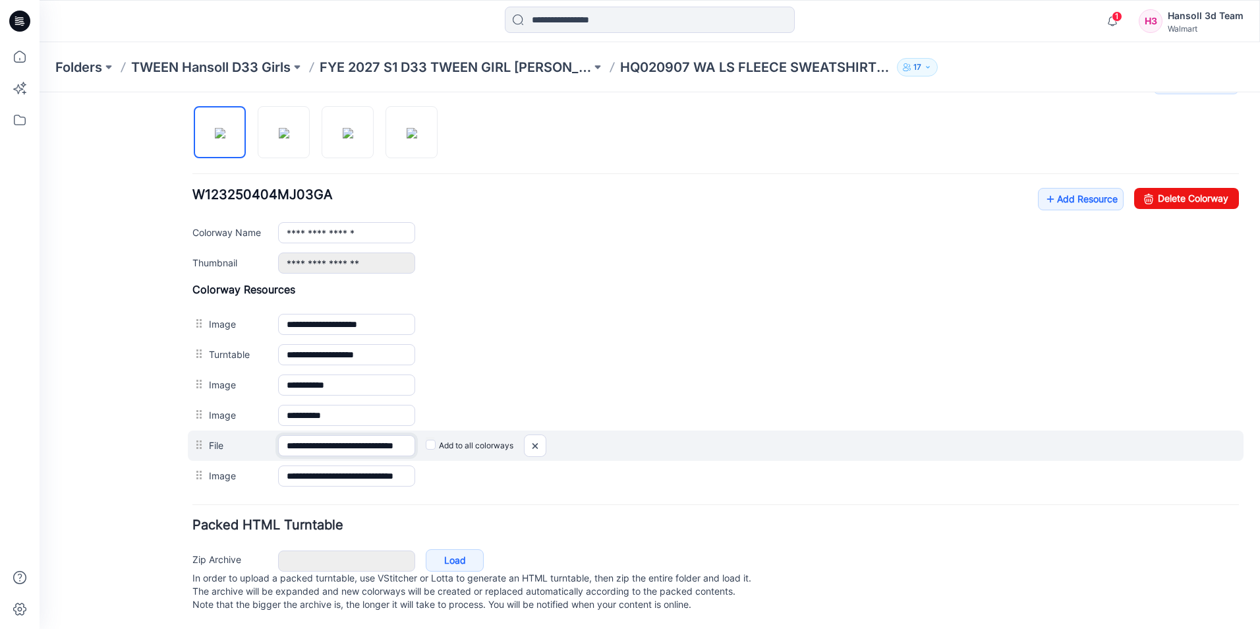
click at [364, 435] on input "**********" at bounding box center [346, 445] width 137 height 21
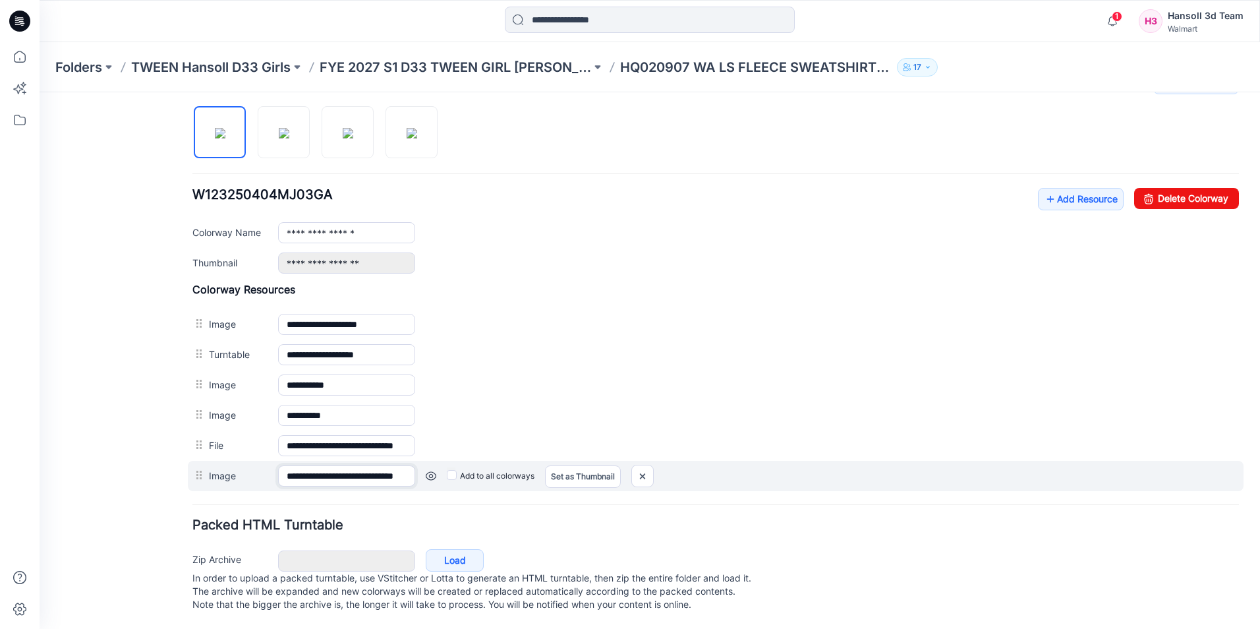
click at [370, 465] on input "**********" at bounding box center [346, 475] width 137 height 21
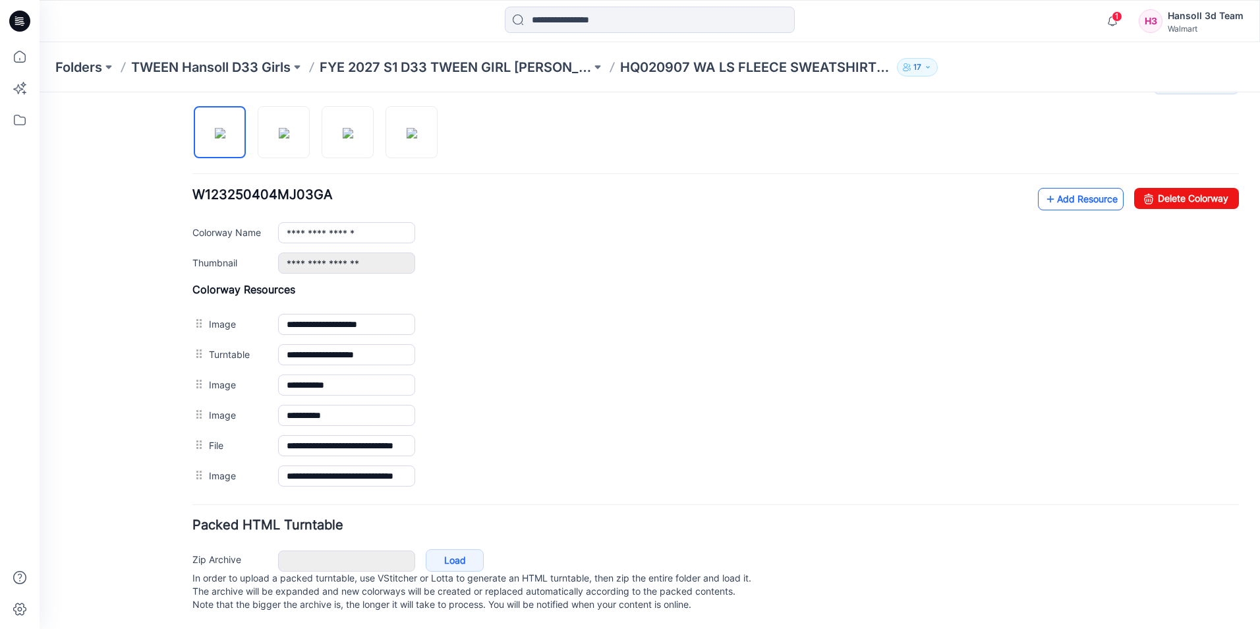
click at [1065, 189] on link "Add Resource" at bounding box center [1081, 199] width 86 height 22
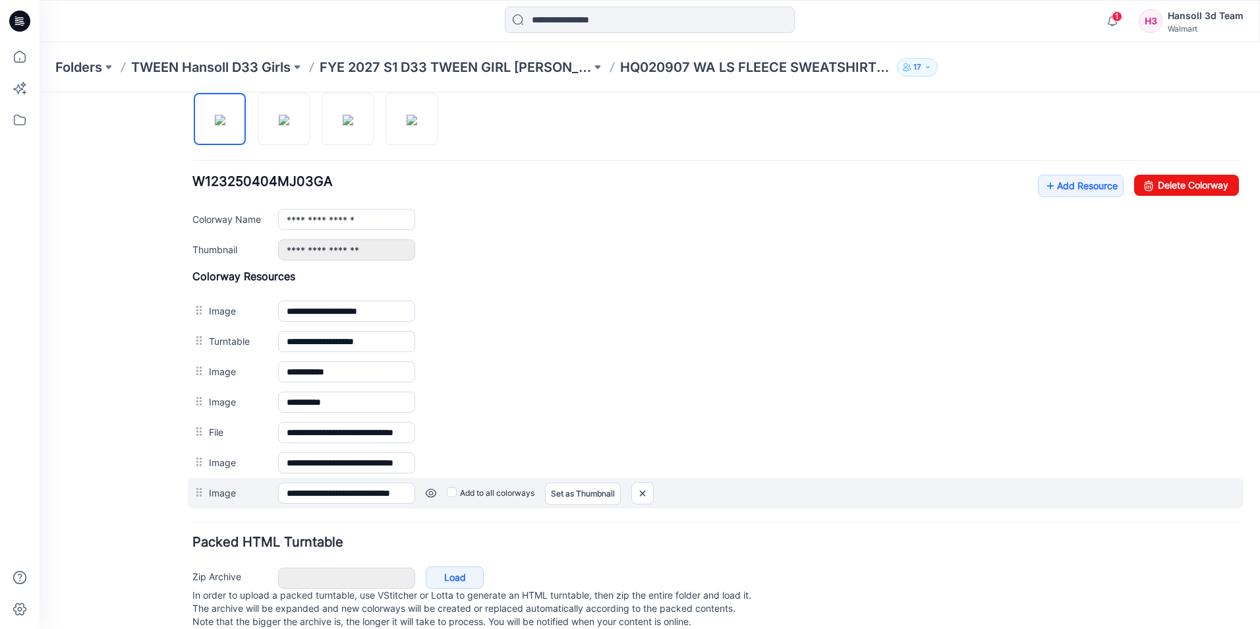
click at [432, 492] on link at bounding box center [431, 493] width 11 height 11
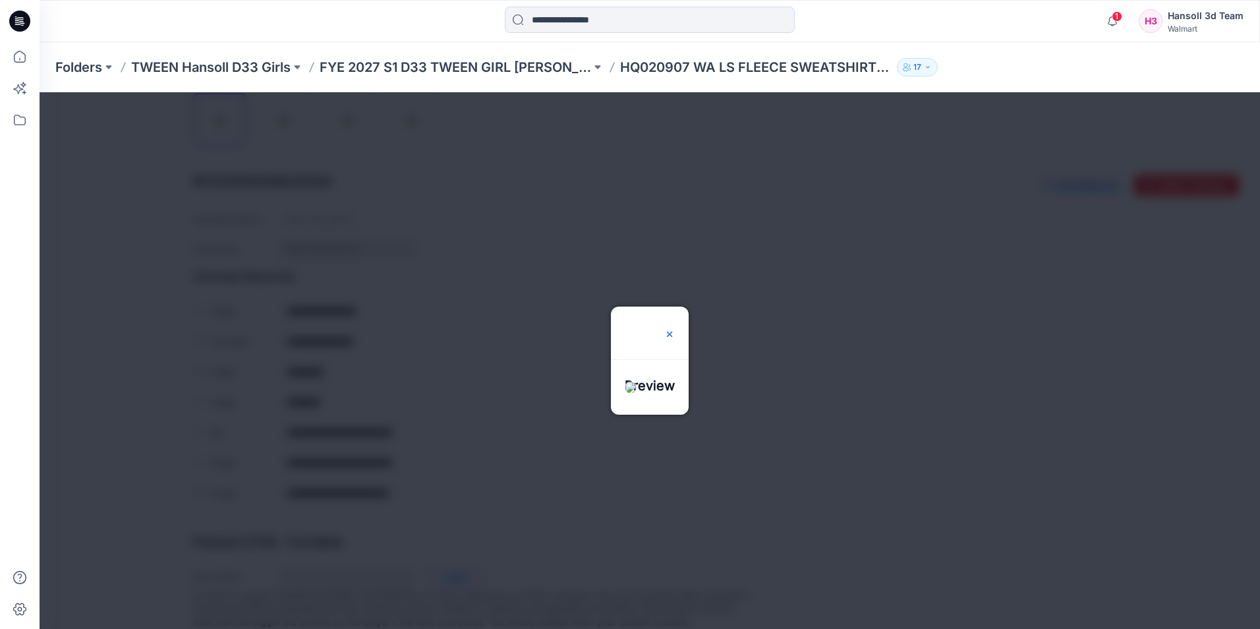
click at [675, 329] on img at bounding box center [669, 334] width 11 height 11
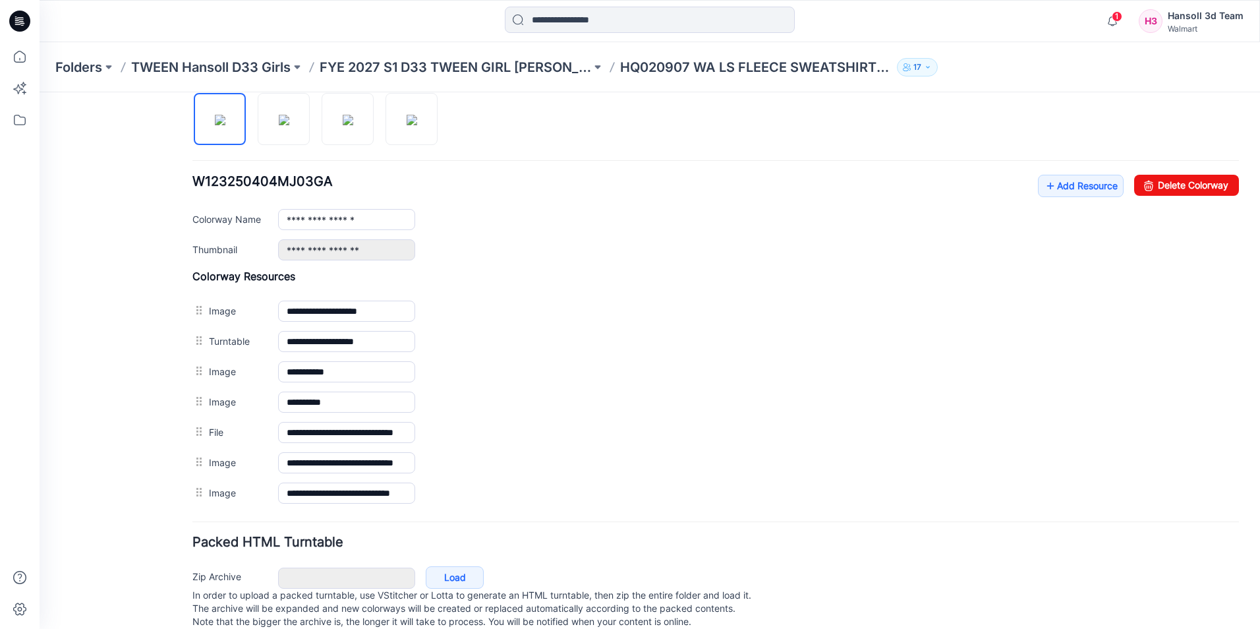
scroll to position [0, 0]
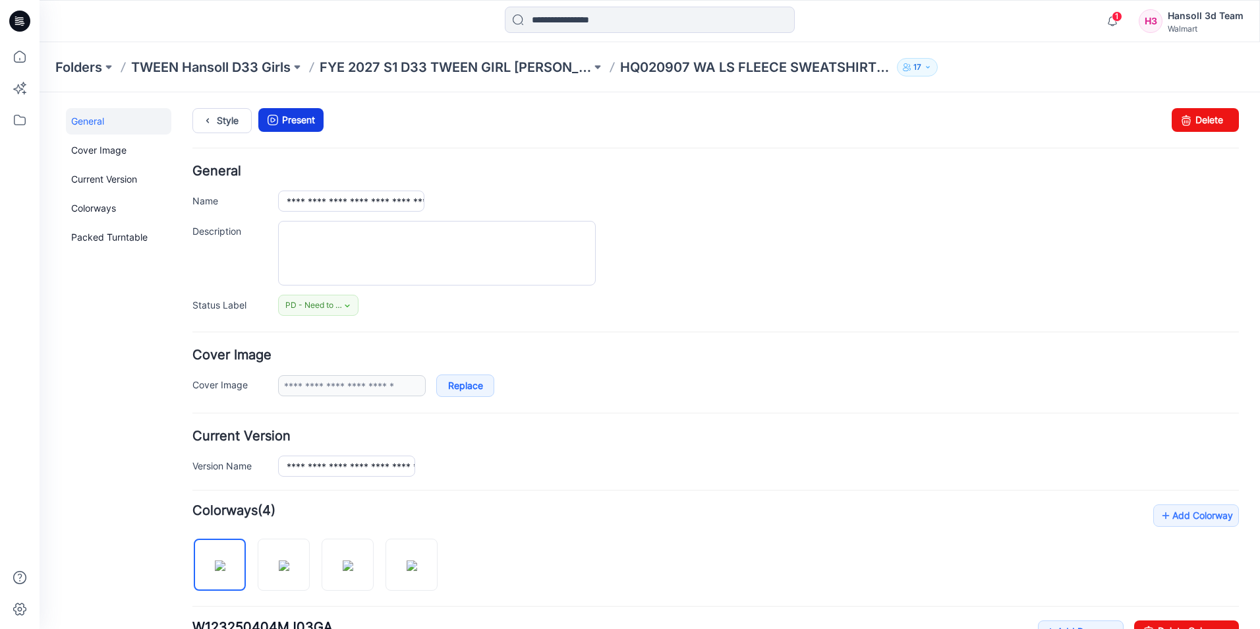
click at [267, 123] on icon at bounding box center [273, 120] width 18 height 24
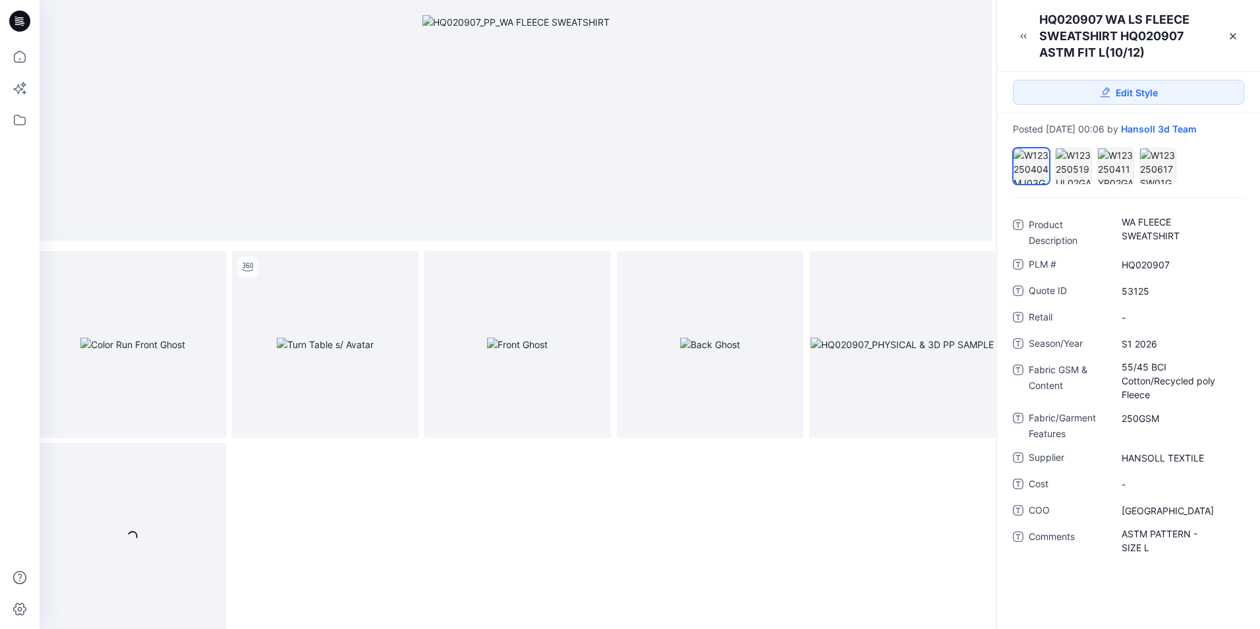
scroll to position [197, 0]
click at [887, 351] on img at bounding box center [902, 344] width 183 height 14
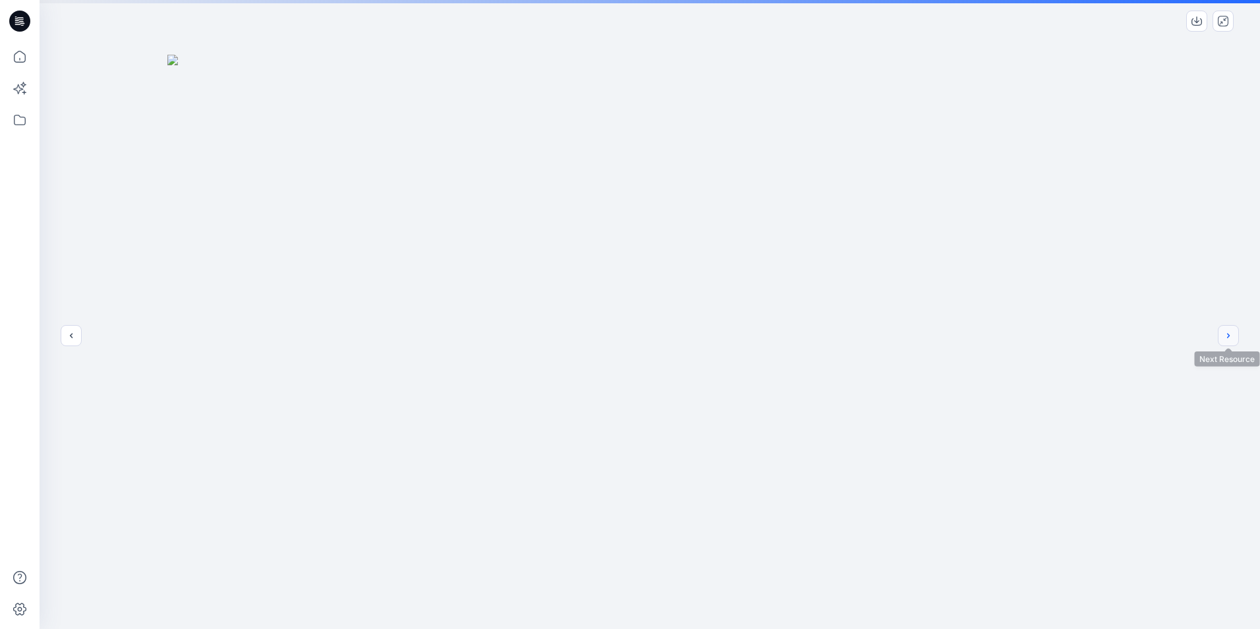
click at [1231, 337] on icon "next" at bounding box center [1228, 335] width 11 height 11
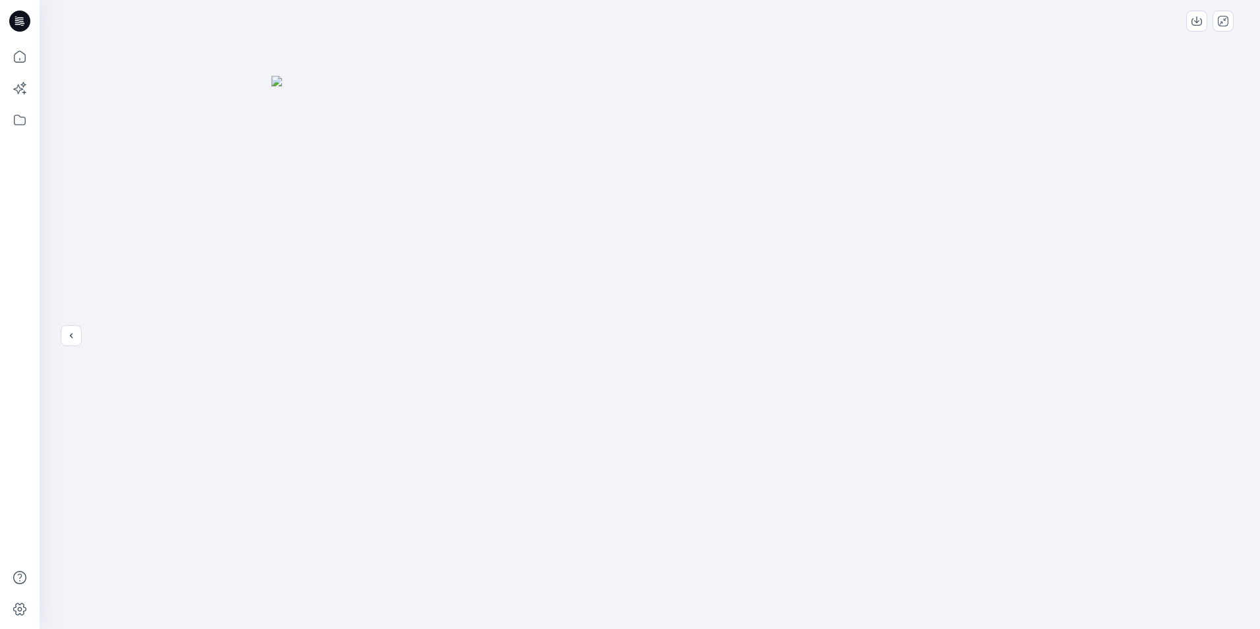
click at [18, 18] on icon at bounding box center [20, 17] width 7 height 1
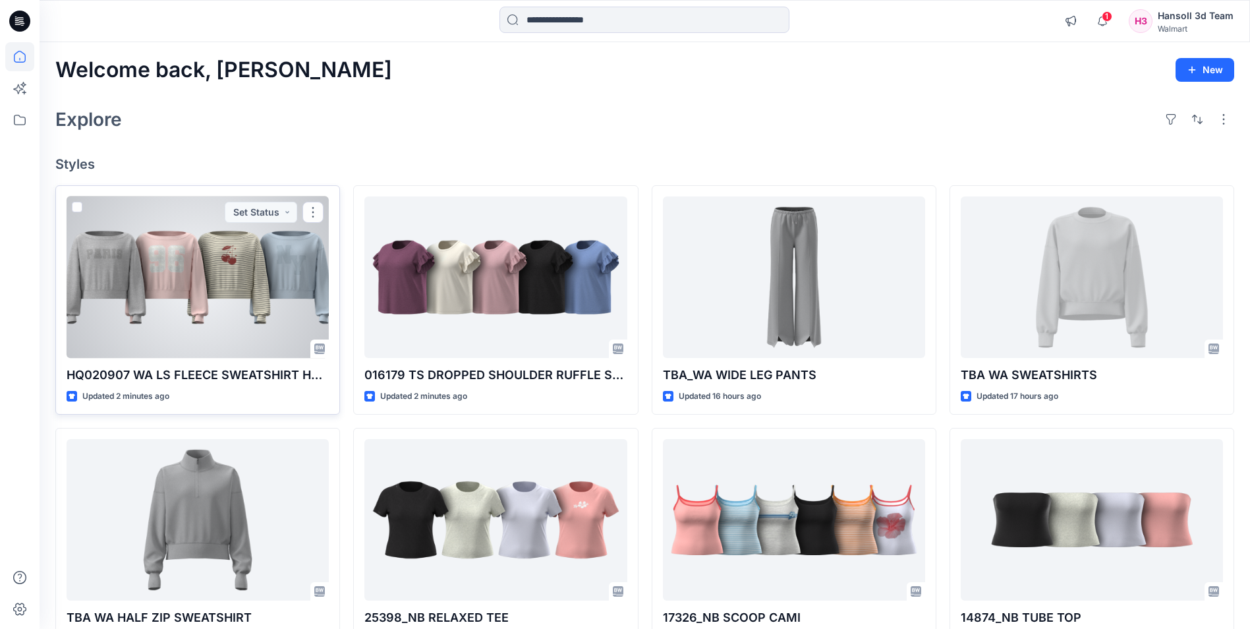
click at [200, 281] on div at bounding box center [198, 276] width 262 height 161
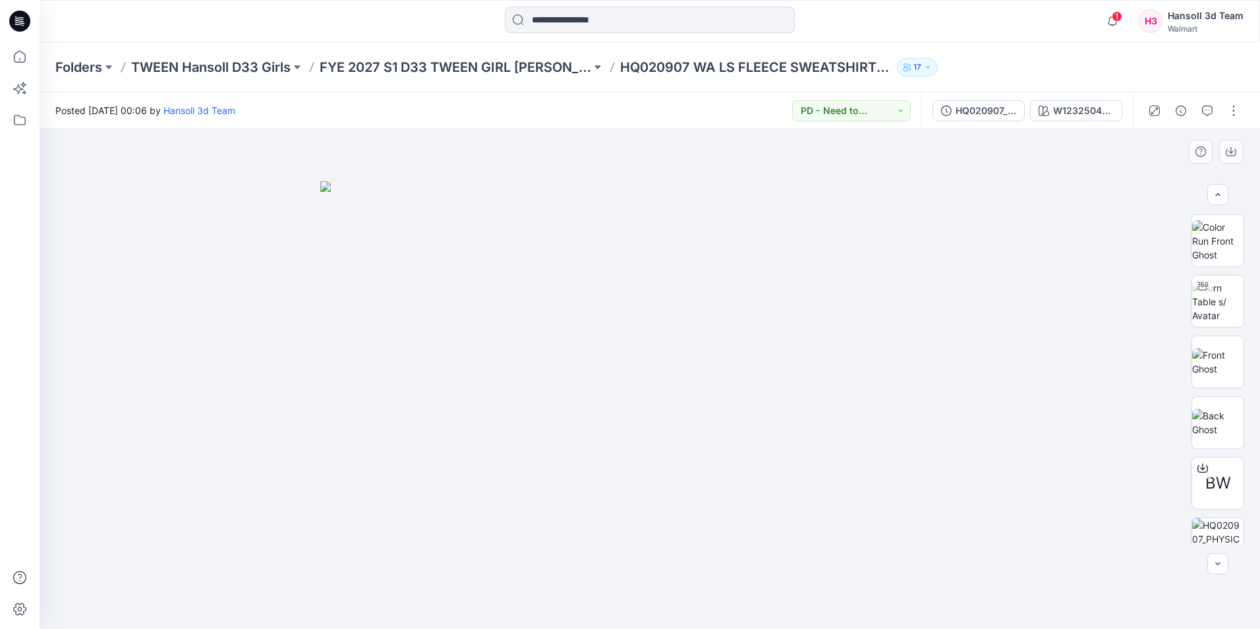
scroll to position [148, 0]
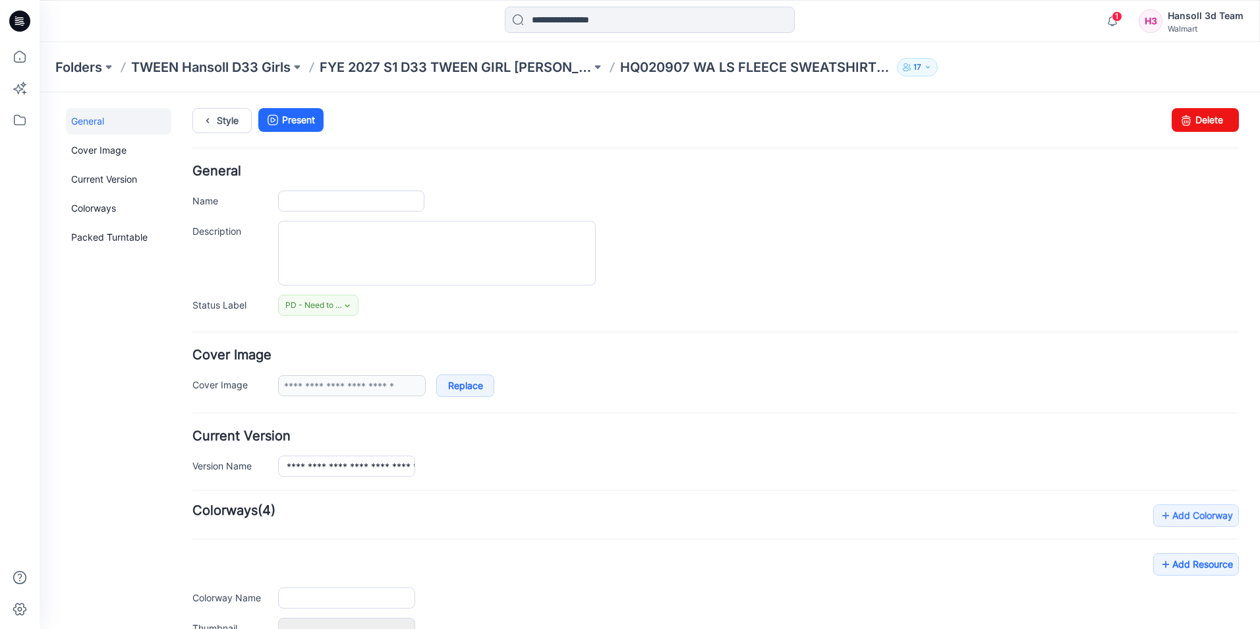
type input "**********"
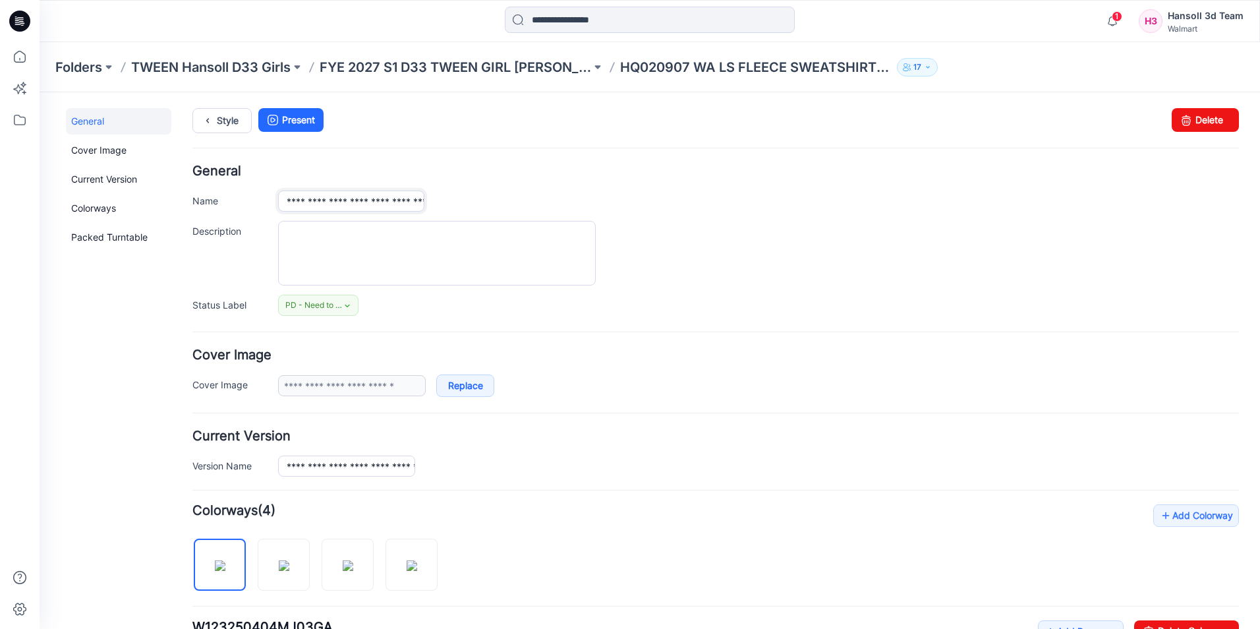
click at [366, 200] on input "**********" at bounding box center [351, 200] width 146 height 21
type input "**********"
click at [127, 399] on div "General Cover Image Current Version Colorways Packed Turntable" at bounding box center [118, 599] width 105 height 983
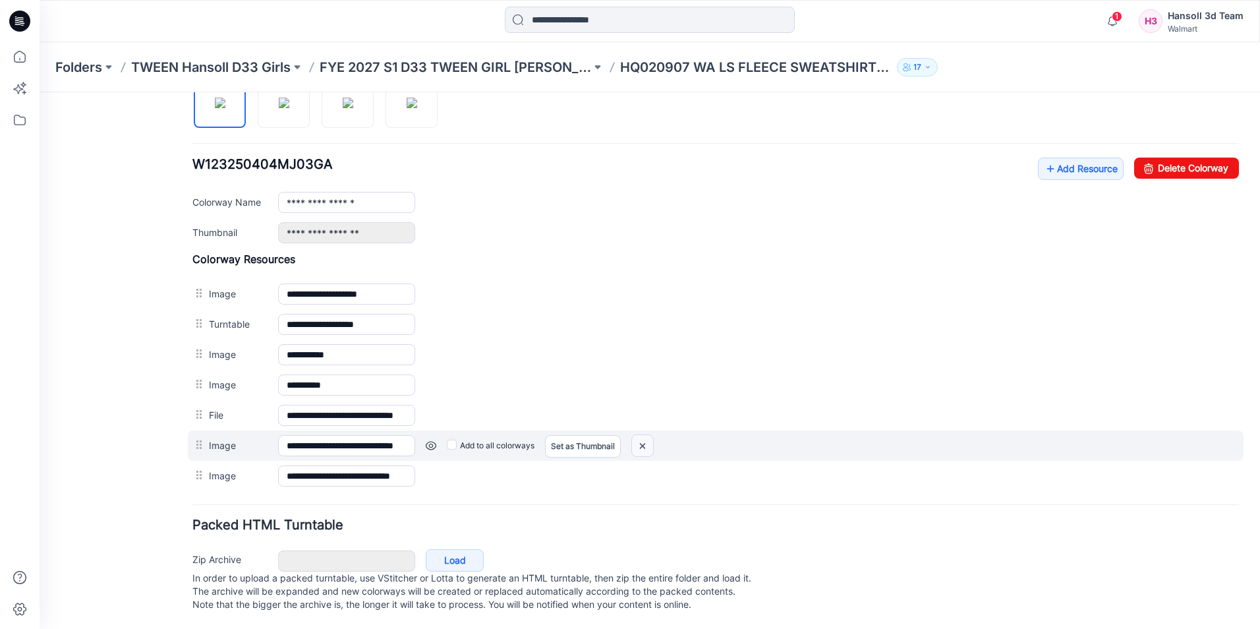
drag, startPoint x: 654, startPoint y: 436, endPoint x: 730, endPoint y: 160, distance: 285.8
click at [653, 436] on img at bounding box center [642, 446] width 21 height 22
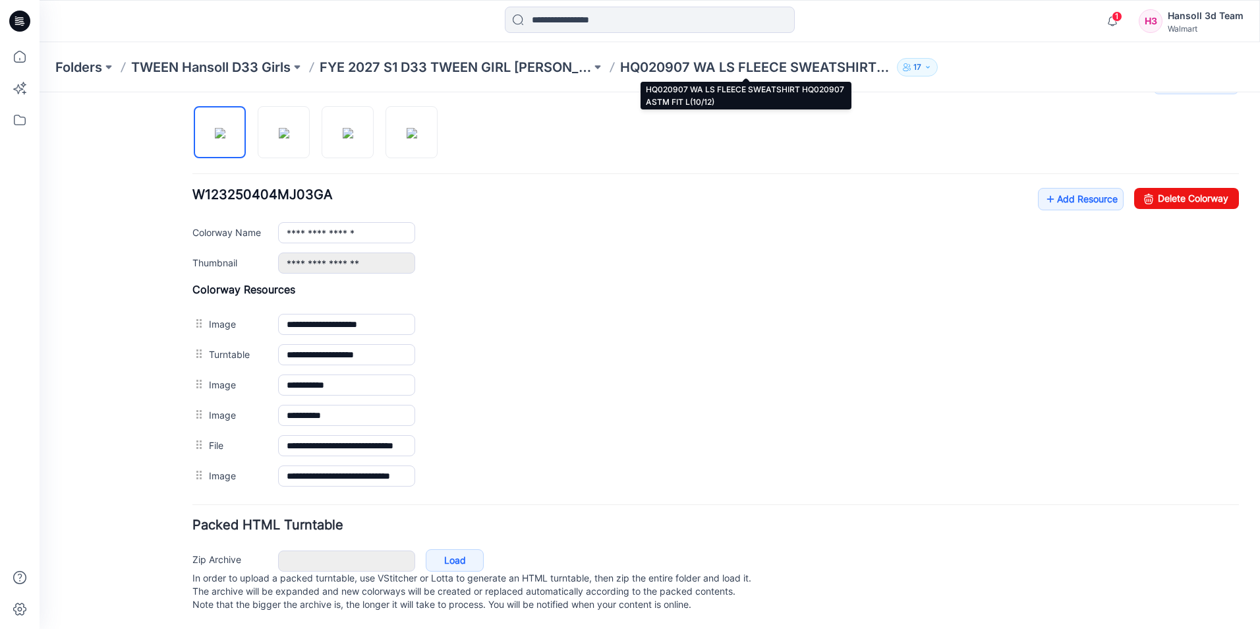
scroll to position [446, 0]
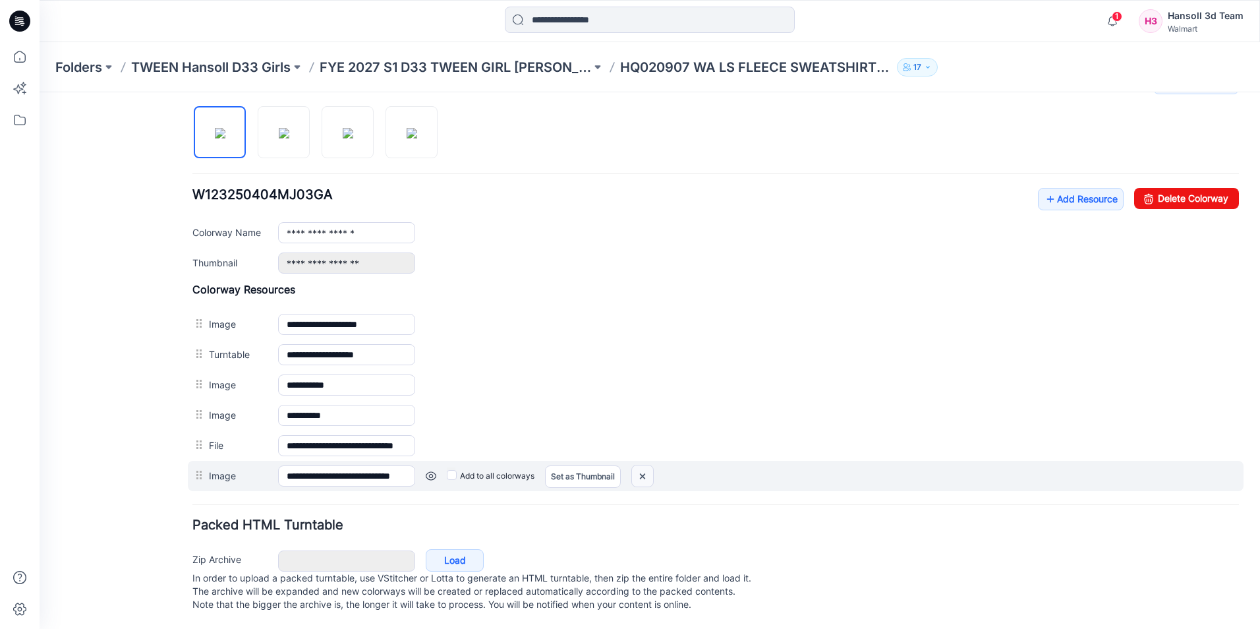
click at [642, 465] on img at bounding box center [642, 476] width 21 height 22
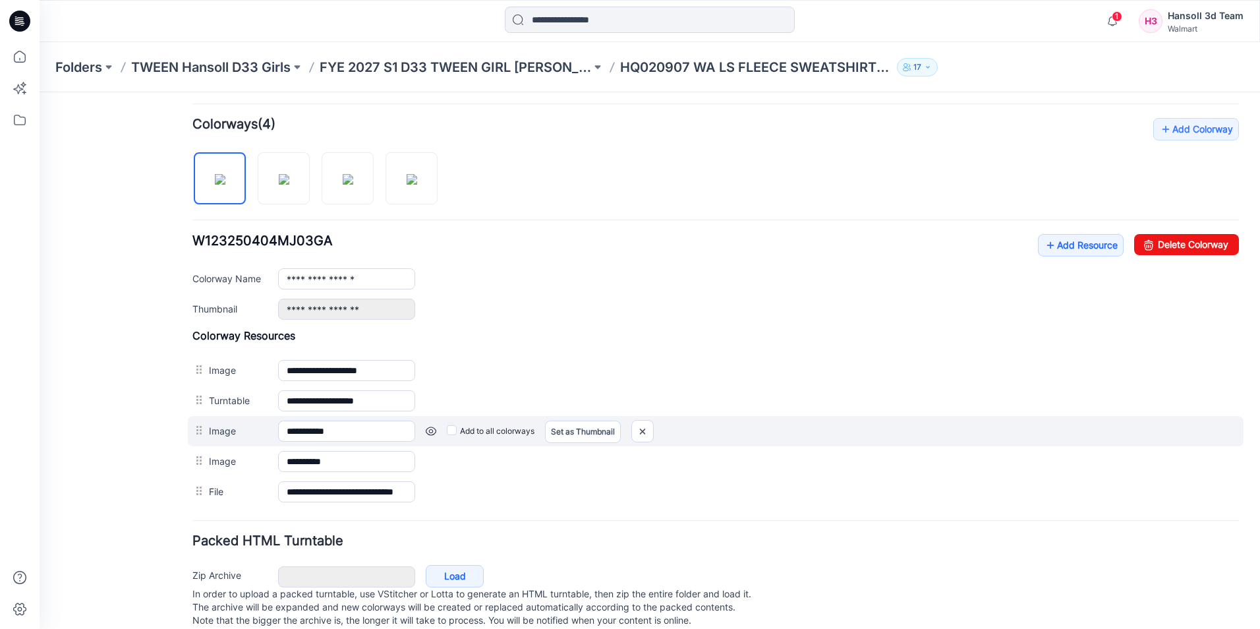
scroll to position [415, 0]
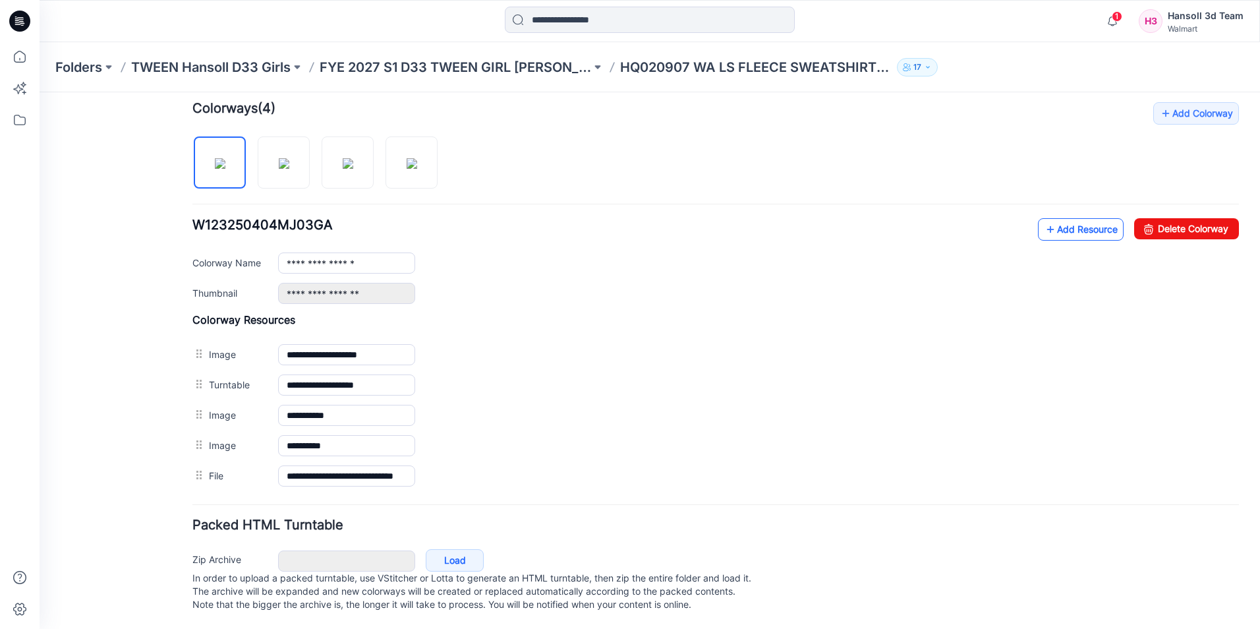
click at [1086, 224] on link "Add Resource" at bounding box center [1081, 229] width 86 height 22
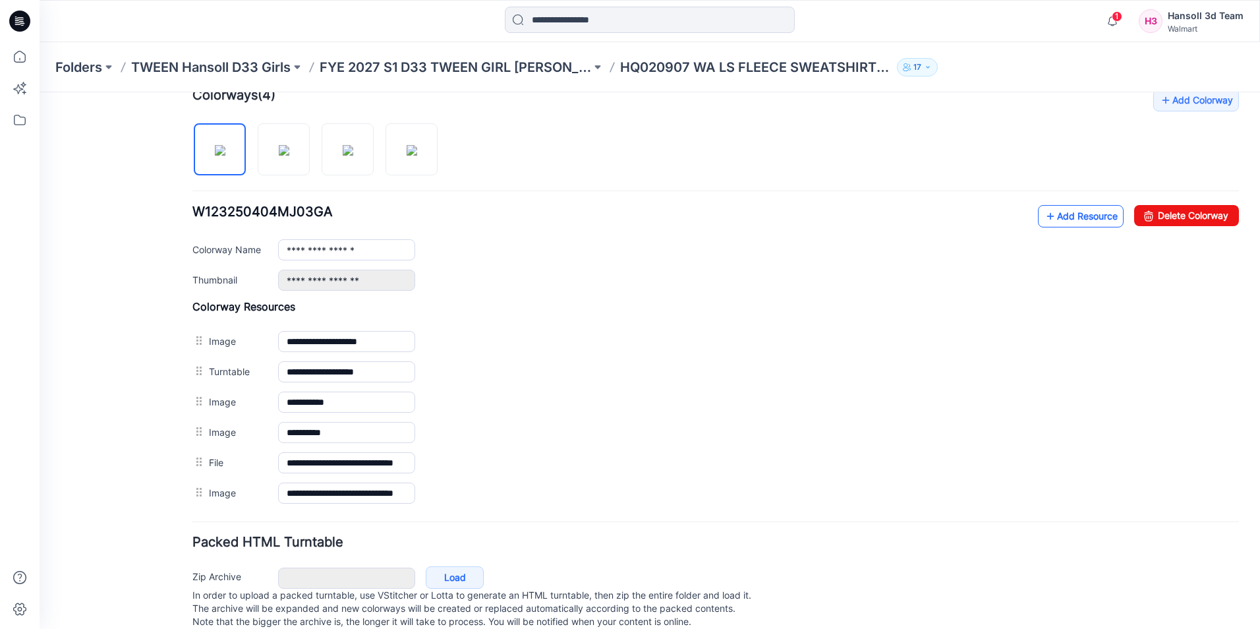
click at [1071, 224] on link "Add Resource" at bounding box center [1081, 216] width 86 height 22
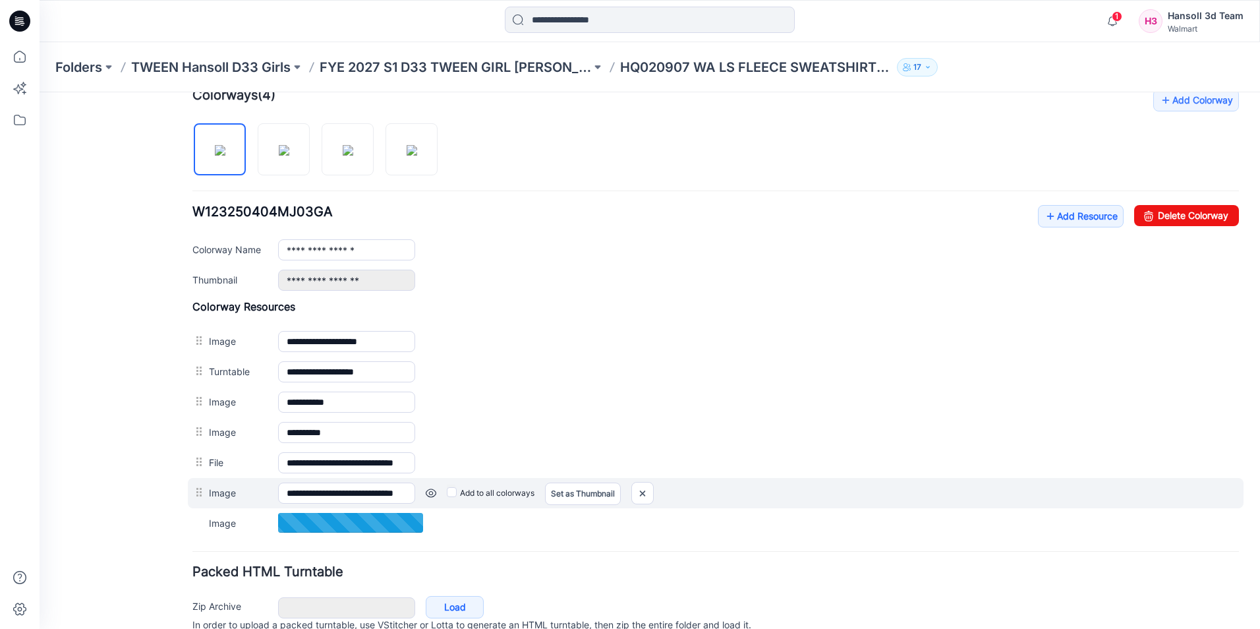
click at [424, 491] on div "Add to all colorways Set as Thumbnail Unset as Thumbnail" at bounding box center [827, 493] width 824 height 21
click at [429, 491] on link at bounding box center [431, 493] width 11 height 11
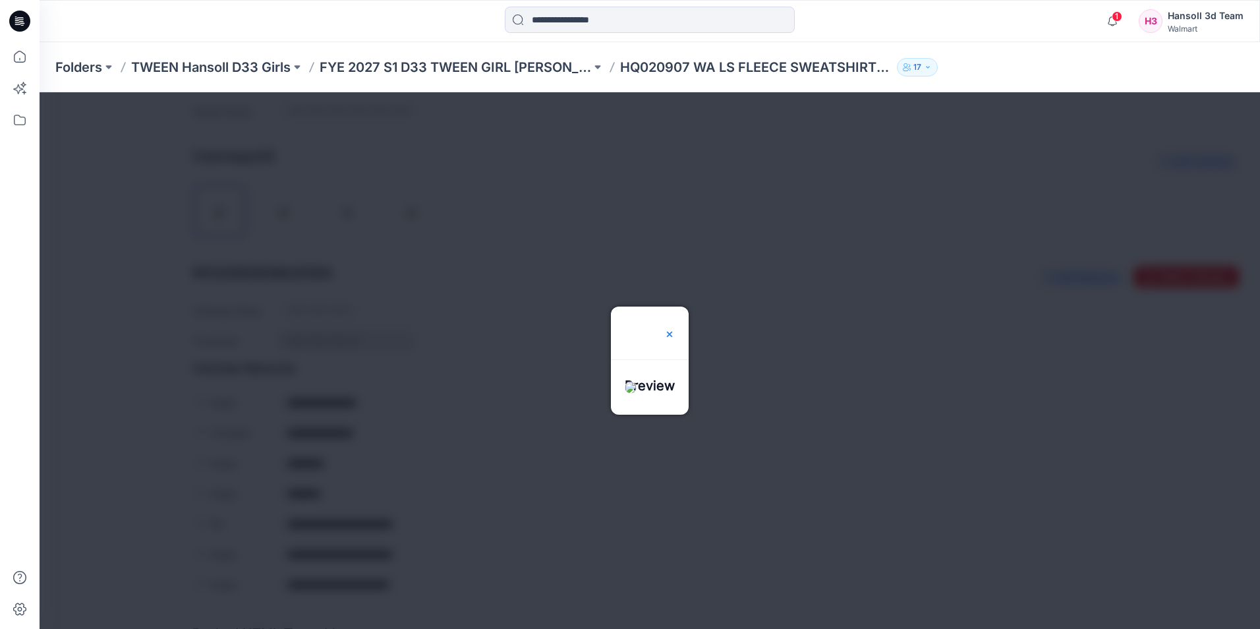
scroll to position [476, 0]
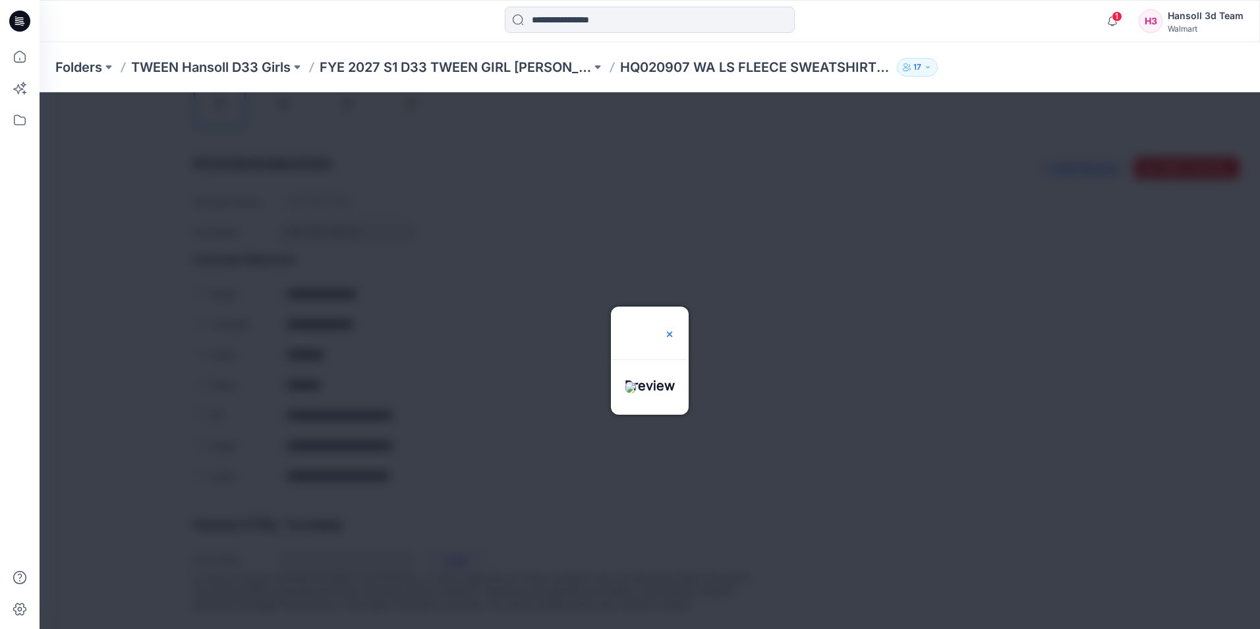
click at [675, 329] on img at bounding box center [669, 334] width 11 height 11
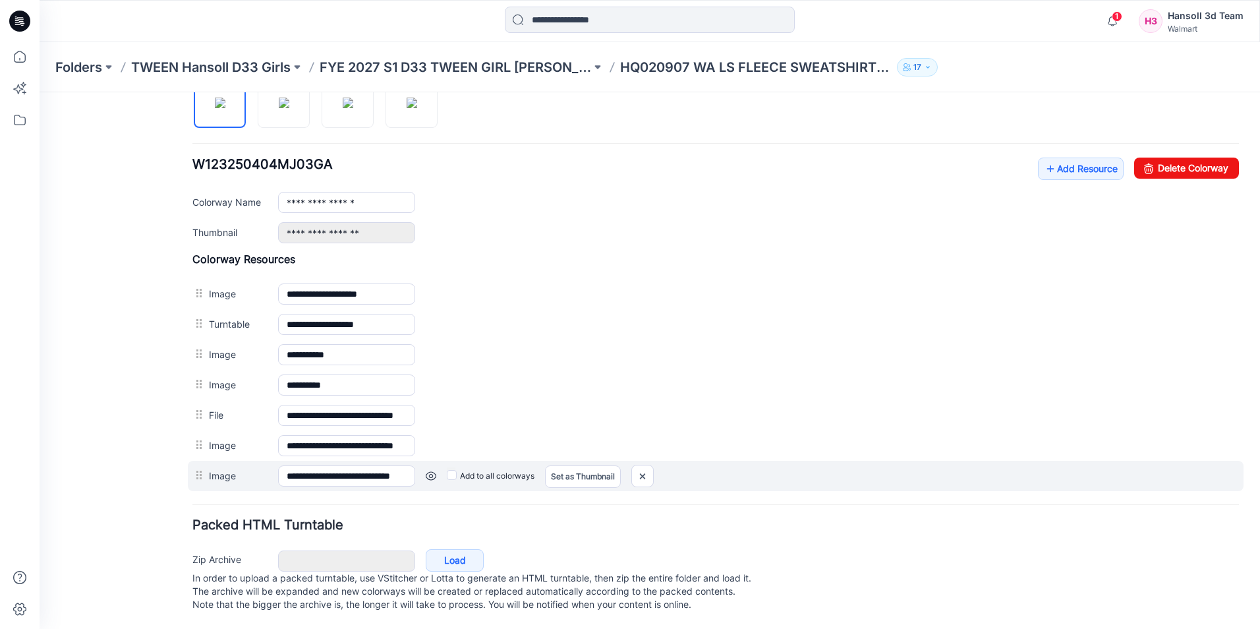
click at [434, 471] on link at bounding box center [431, 476] width 11 height 11
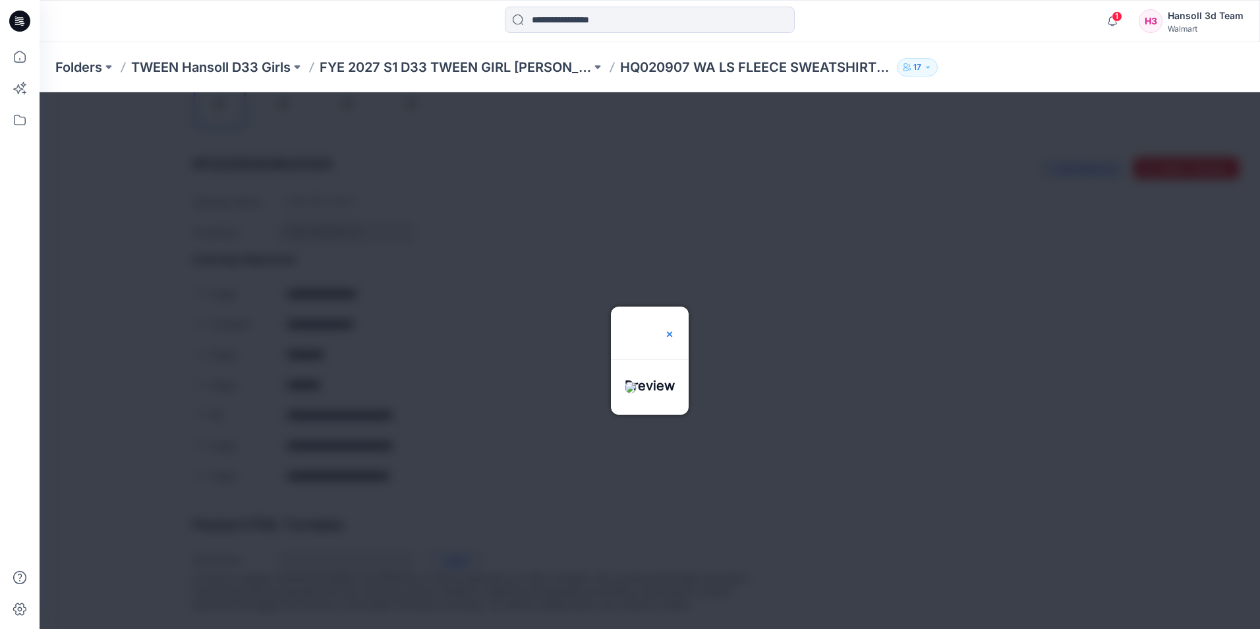
click at [675, 329] on img at bounding box center [669, 334] width 11 height 11
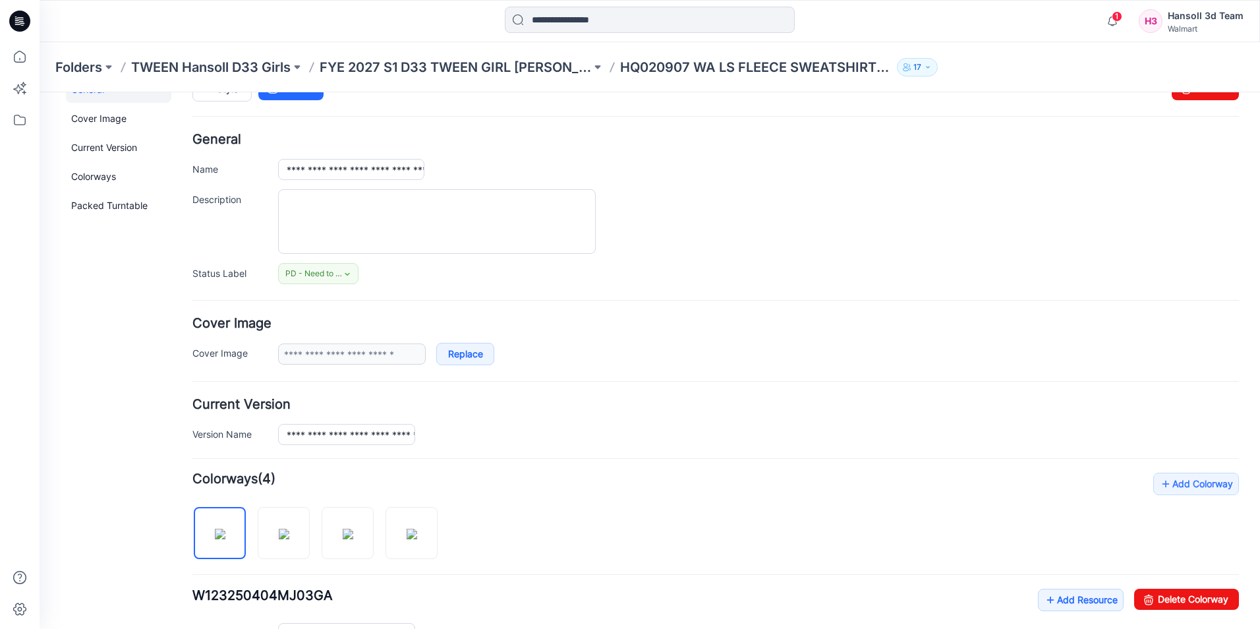
scroll to position [0, 0]
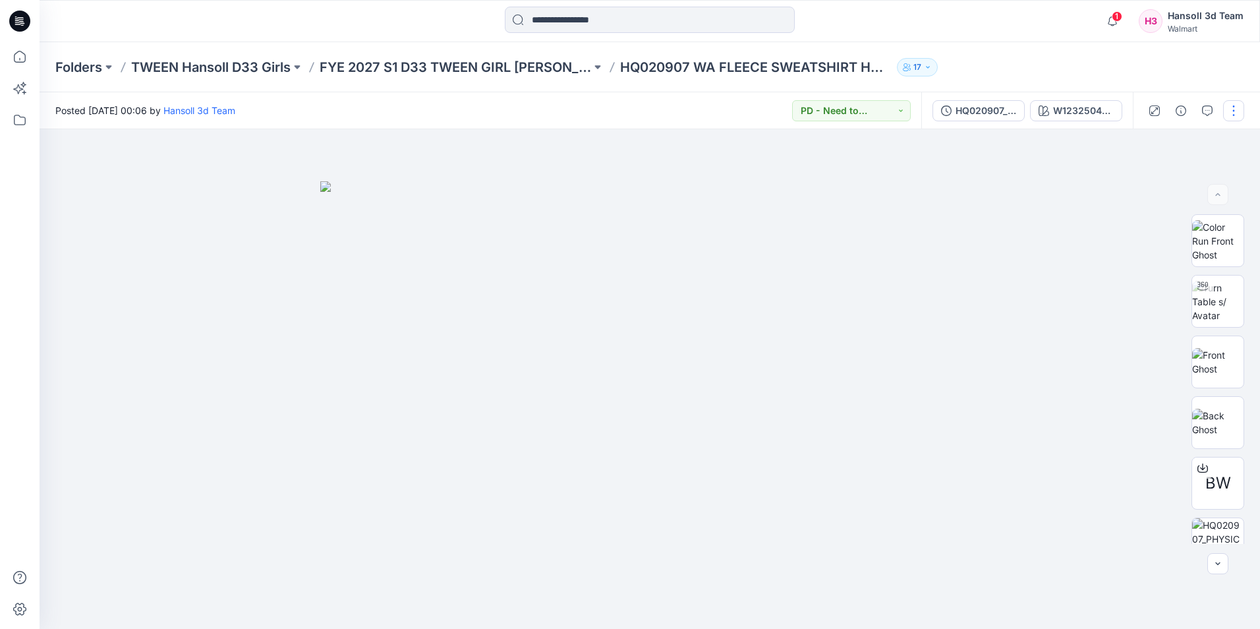
click at [1237, 110] on button "button" at bounding box center [1233, 110] width 21 height 21
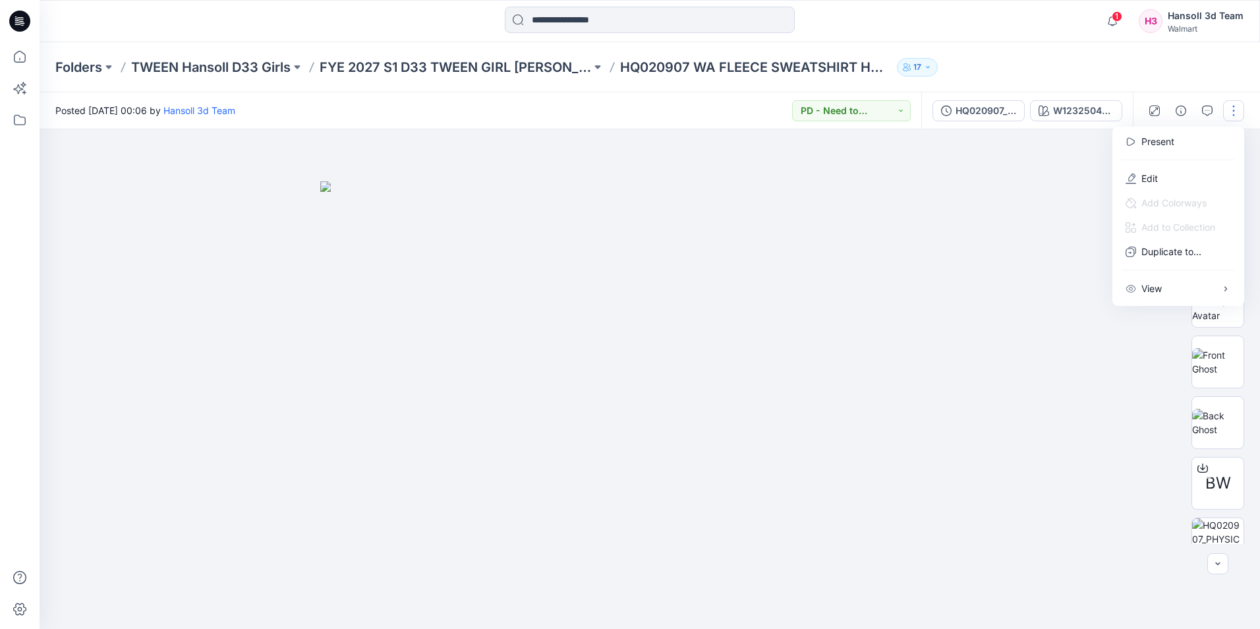
click at [1237, 110] on button "button" at bounding box center [1233, 110] width 21 height 21
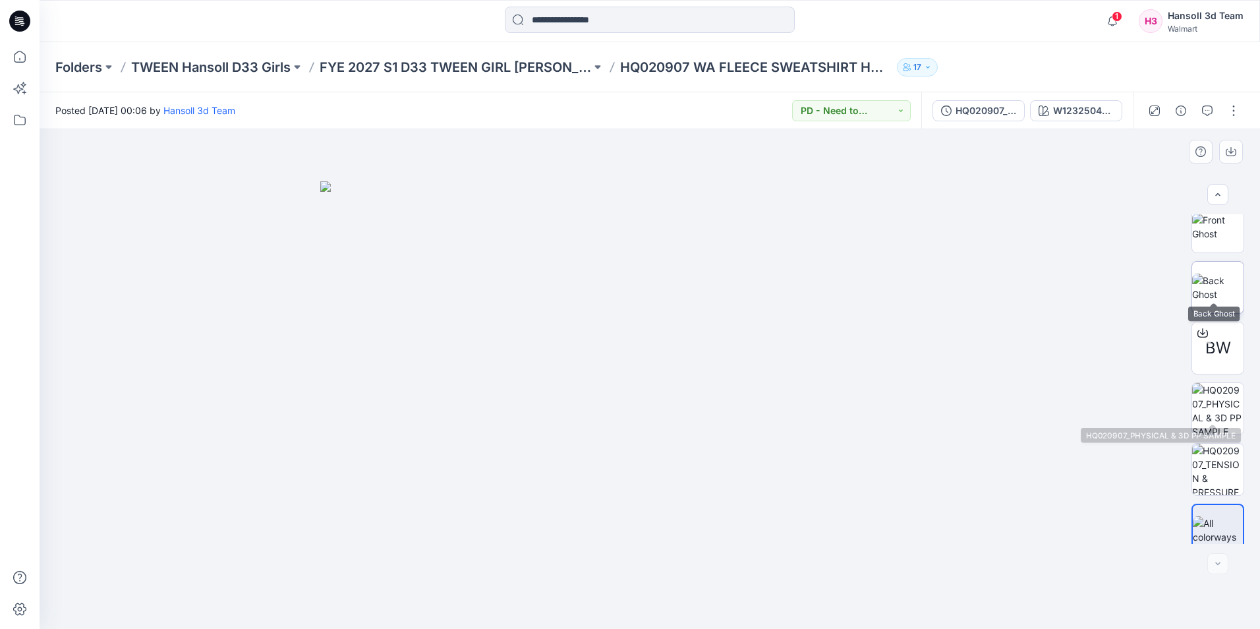
scroll to position [148, 0]
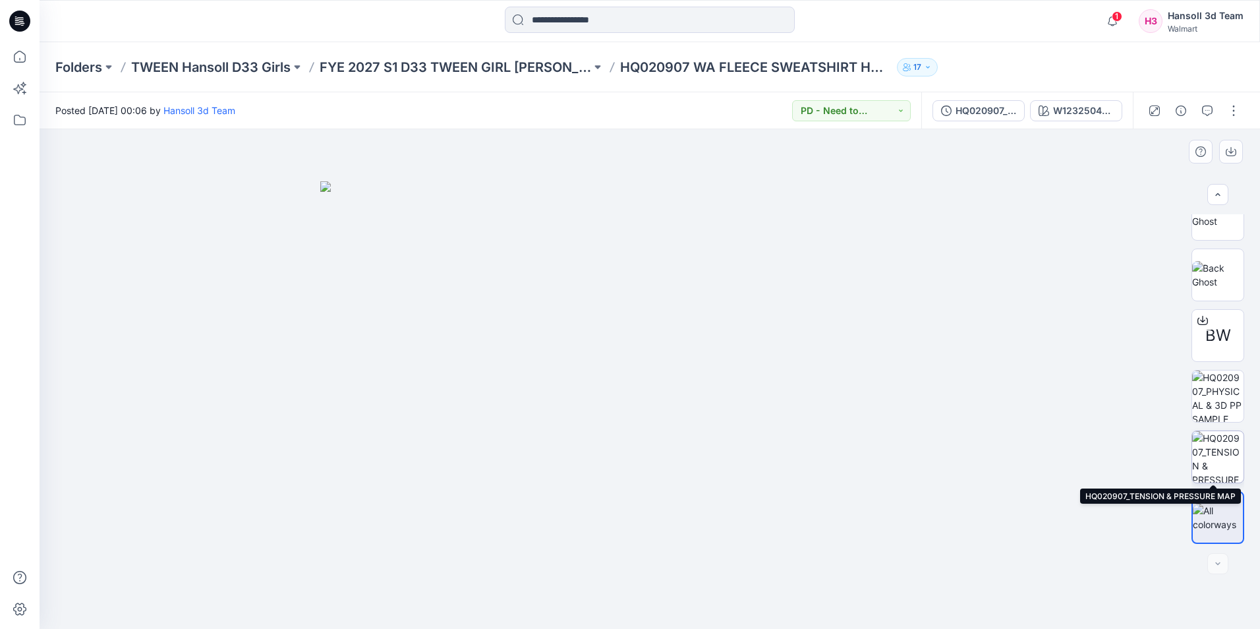
click at [1218, 467] on img at bounding box center [1217, 456] width 51 height 51
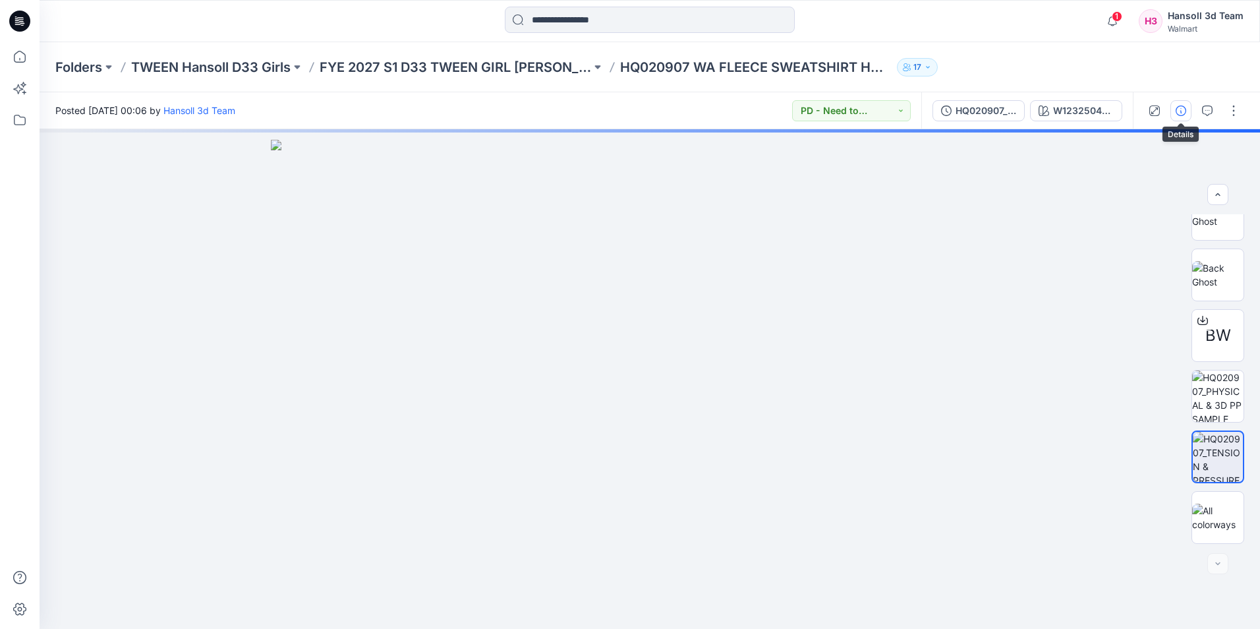
click at [1188, 112] on button "button" at bounding box center [1181, 110] width 21 height 21
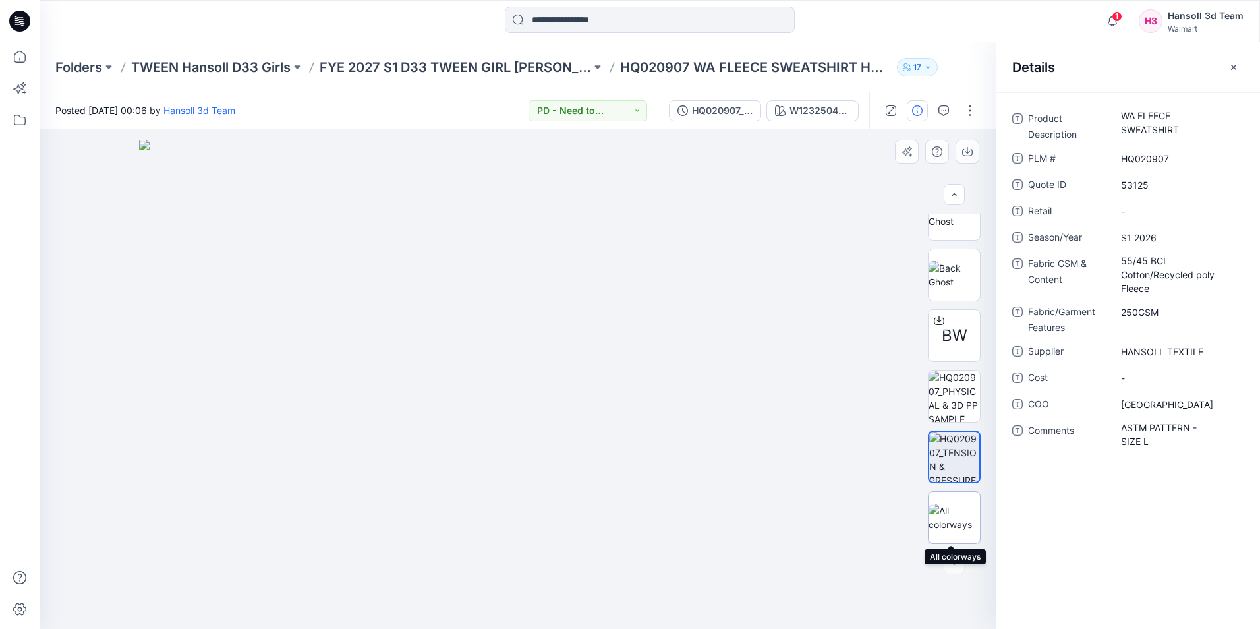
click at [956, 508] on img at bounding box center [954, 518] width 51 height 28
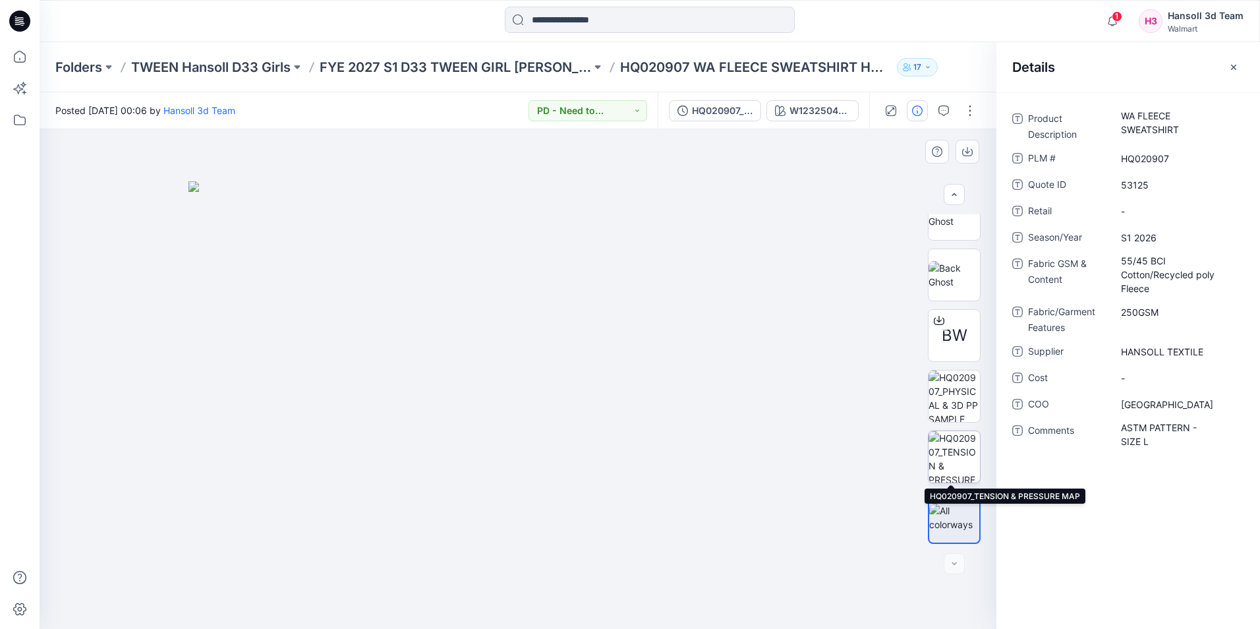
click at [958, 448] on img at bounding box center [954, 456] width 51 height 51
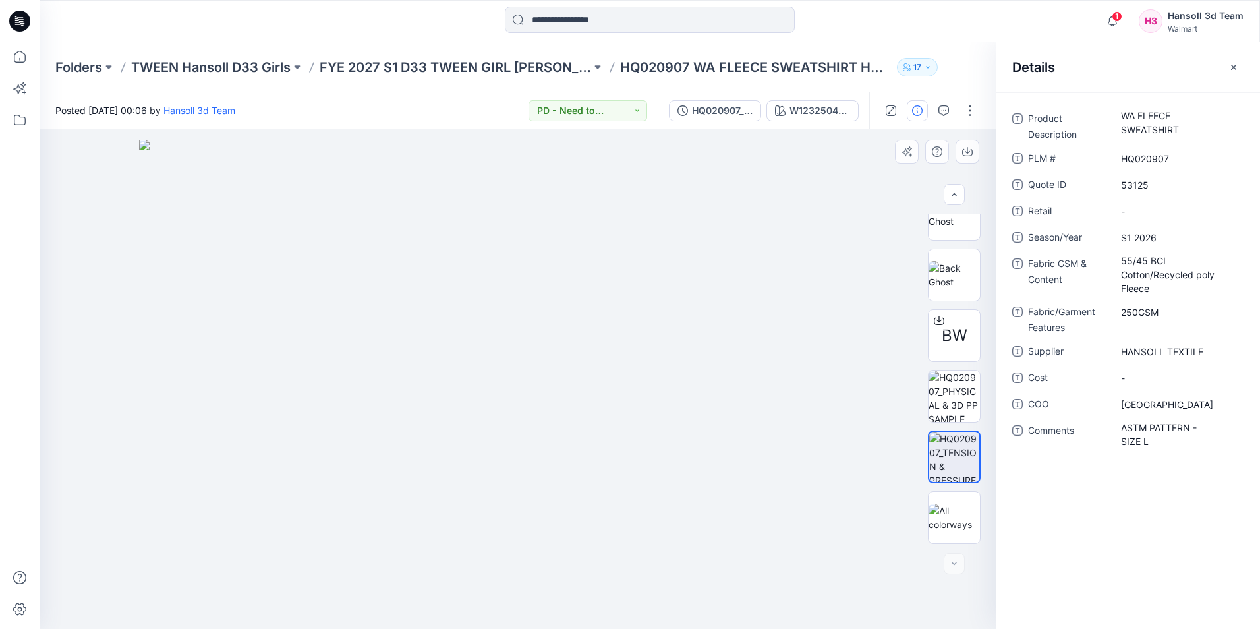
click at [935, 369] on div "BW" at bounding box center [954, 379] width 53 height 330
click at [948, 382] on img at bounding box center [954, 395] width 51 height 51
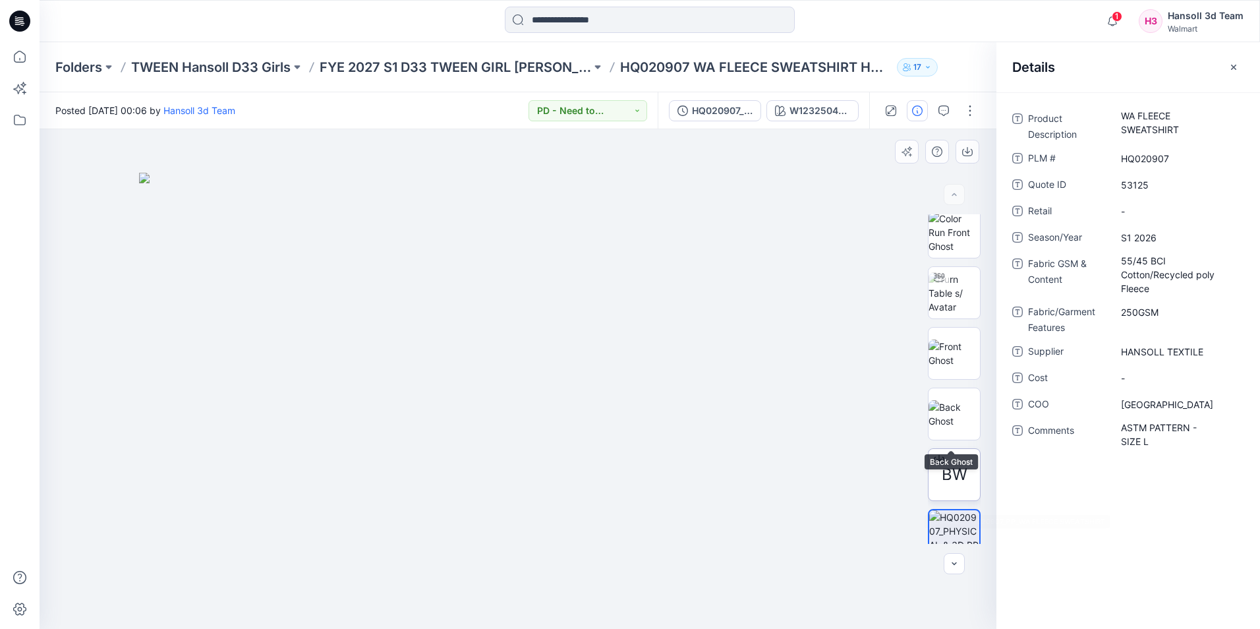
scroll to position [0, 0]
click at [615, 115] on button "PD - Need to Review Cost" at bounding box center [588, 110] width 119 height 21
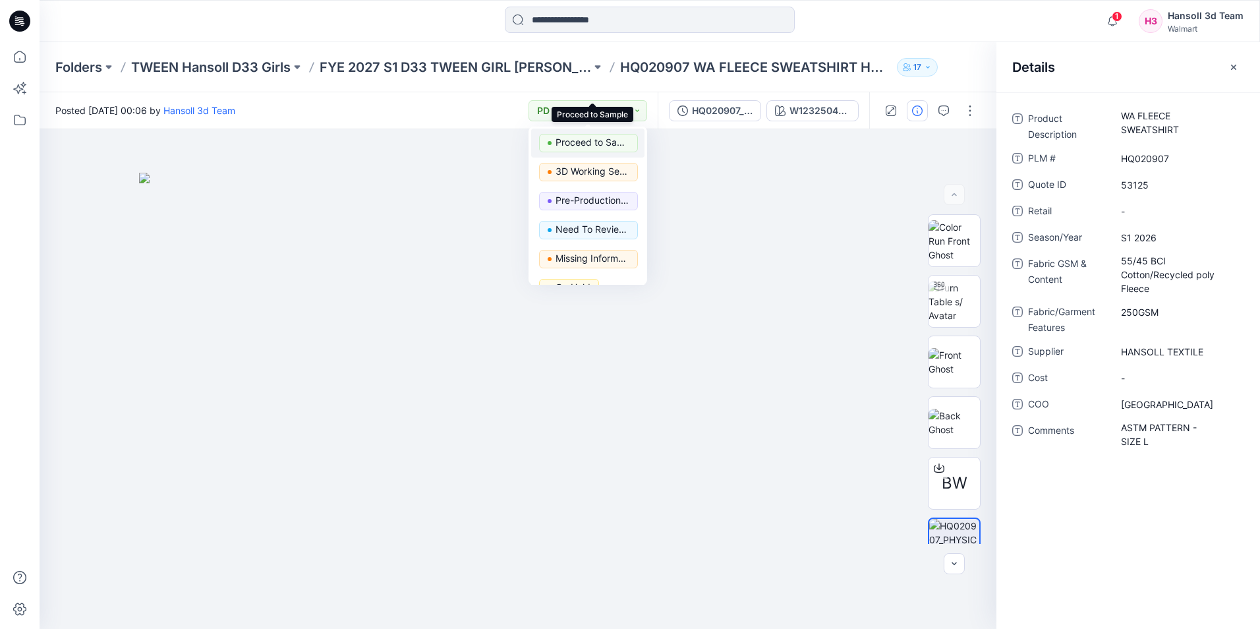
scroll to position [166, 0]
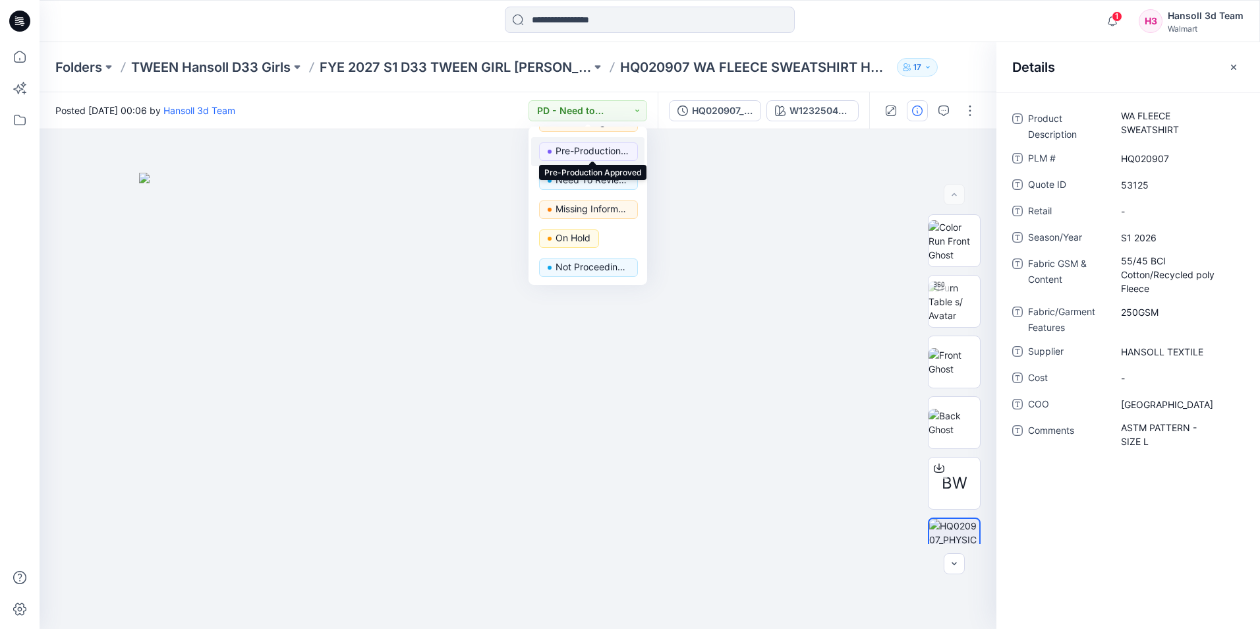
click at [606, 146] on p "Pre-Production Approved" at bounding box center [593, 150] width 74 height 17
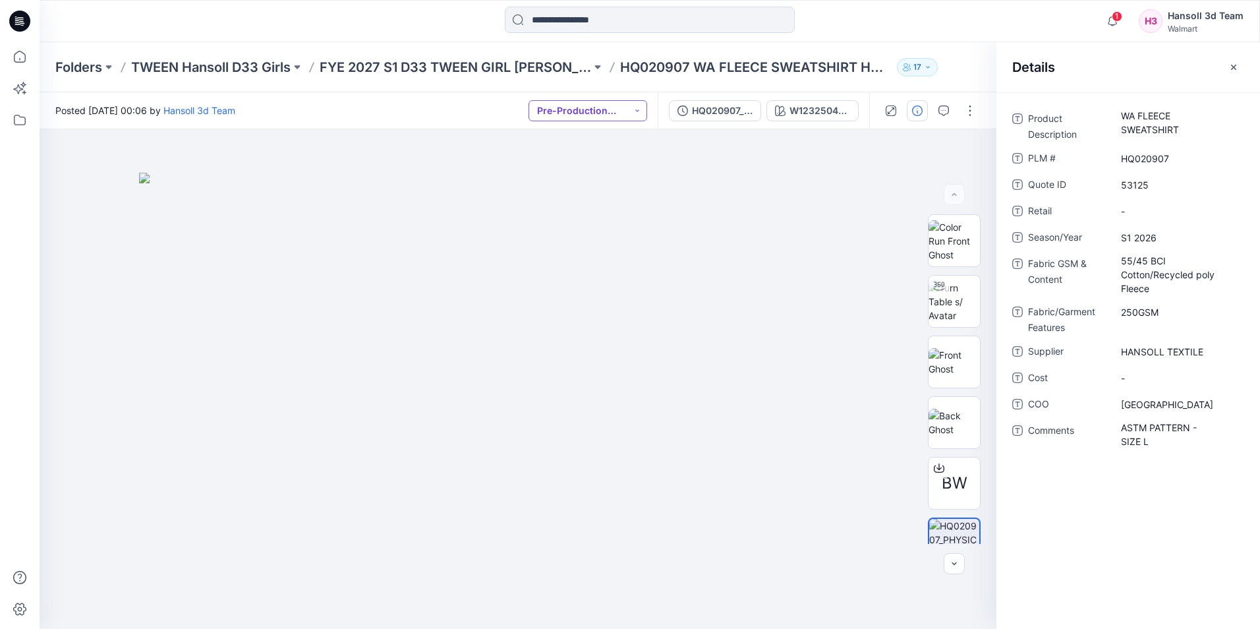
click at [614, 110] on button "Pre-Production Approved" at bounding box center [588, 110] width 119 height 21
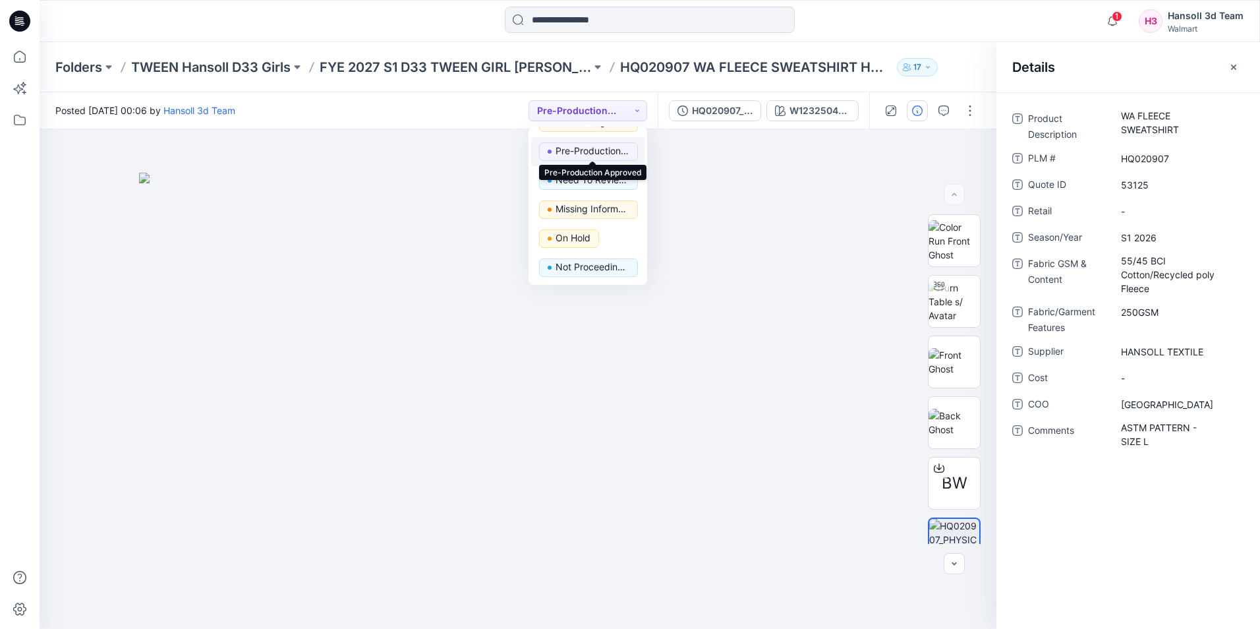
click at [602, 149] on p "Pre-Production Approved" at bounding box center [593, 150] width 74 height 17
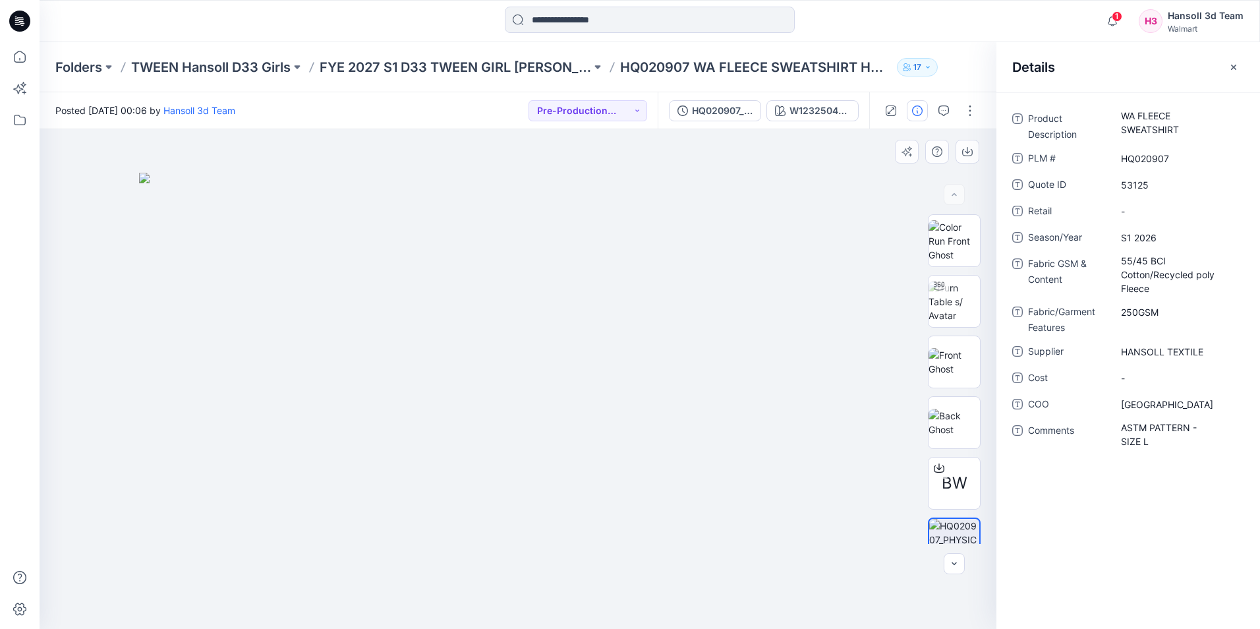
click at [889, 152] on div at bounding box center [518, 379] width 957 height 500
click at [1229, 65] on icon "button" at bounding box center [1234, 67] width 11 height 11
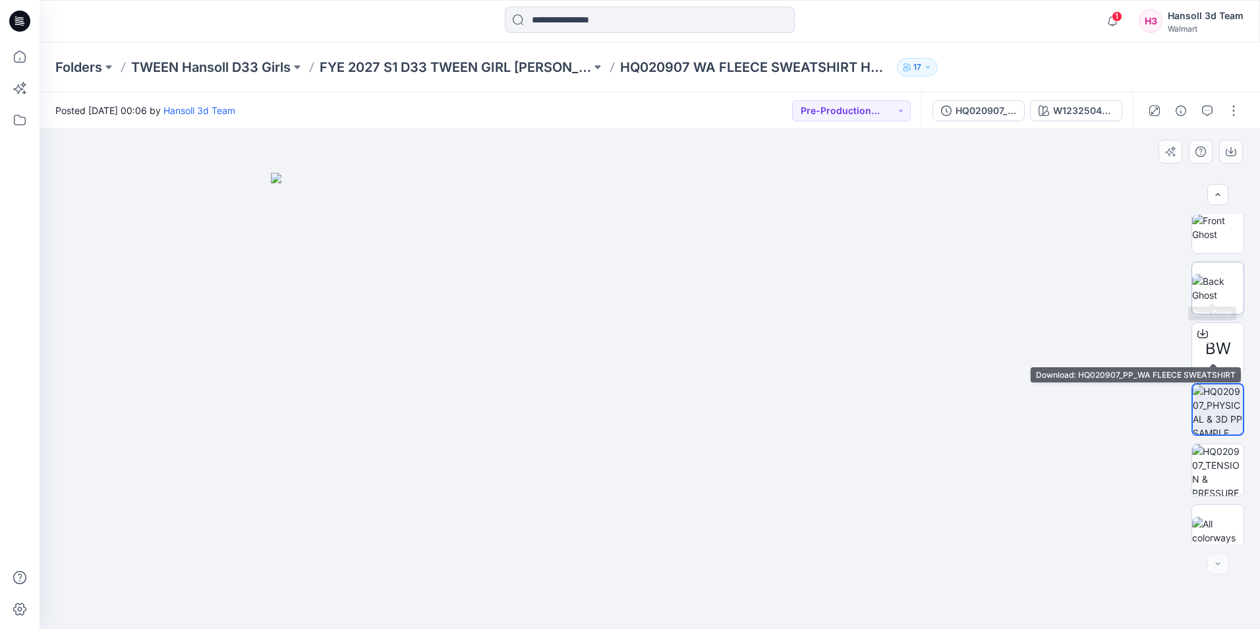
scroll to position [148, 0]
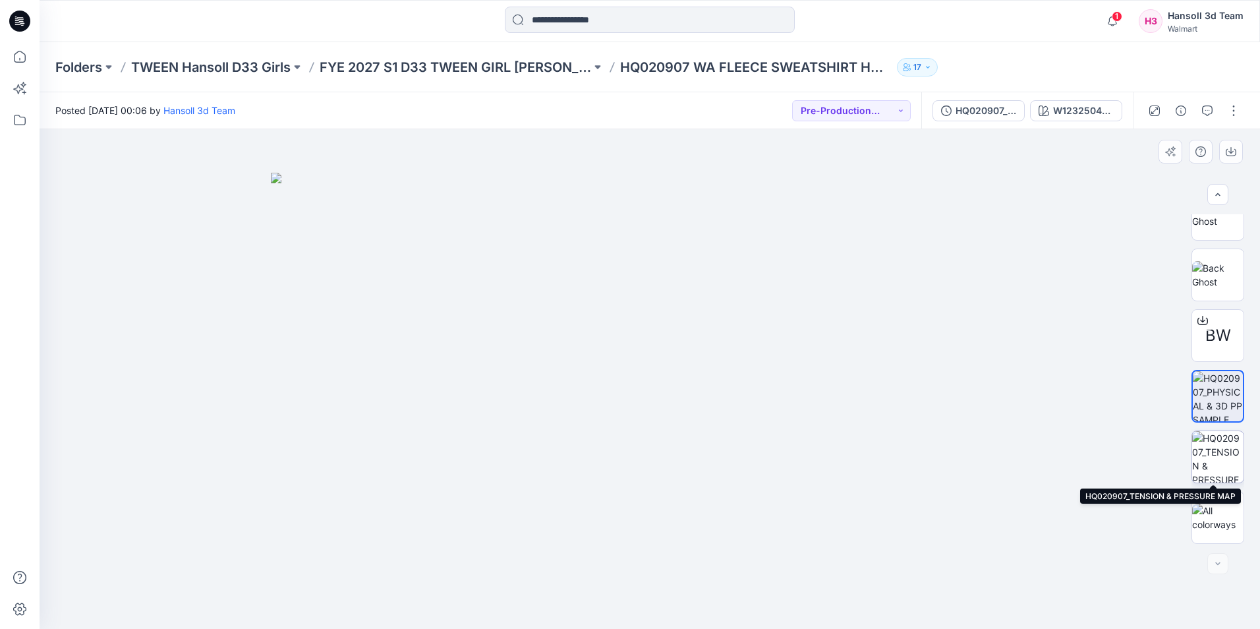
click at [1219, 465] on img at bounding box center [1217, 456] width 51 height 51
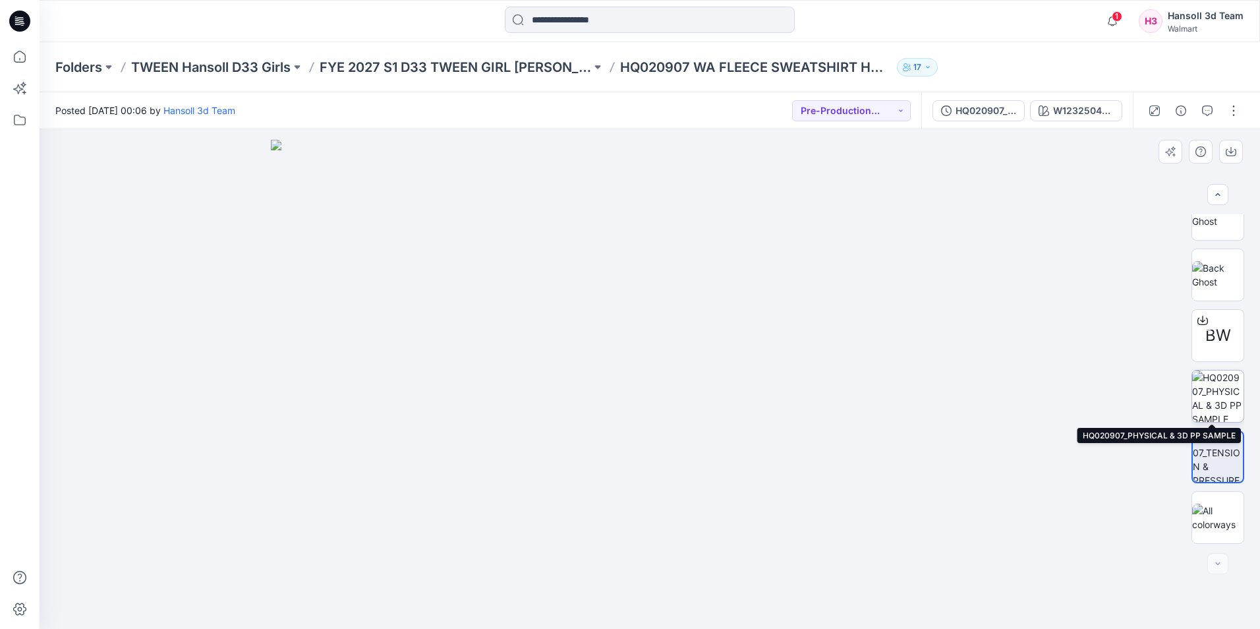
click at [1224, 376] on img at bounding box center [1217, 395] width 51 height 51
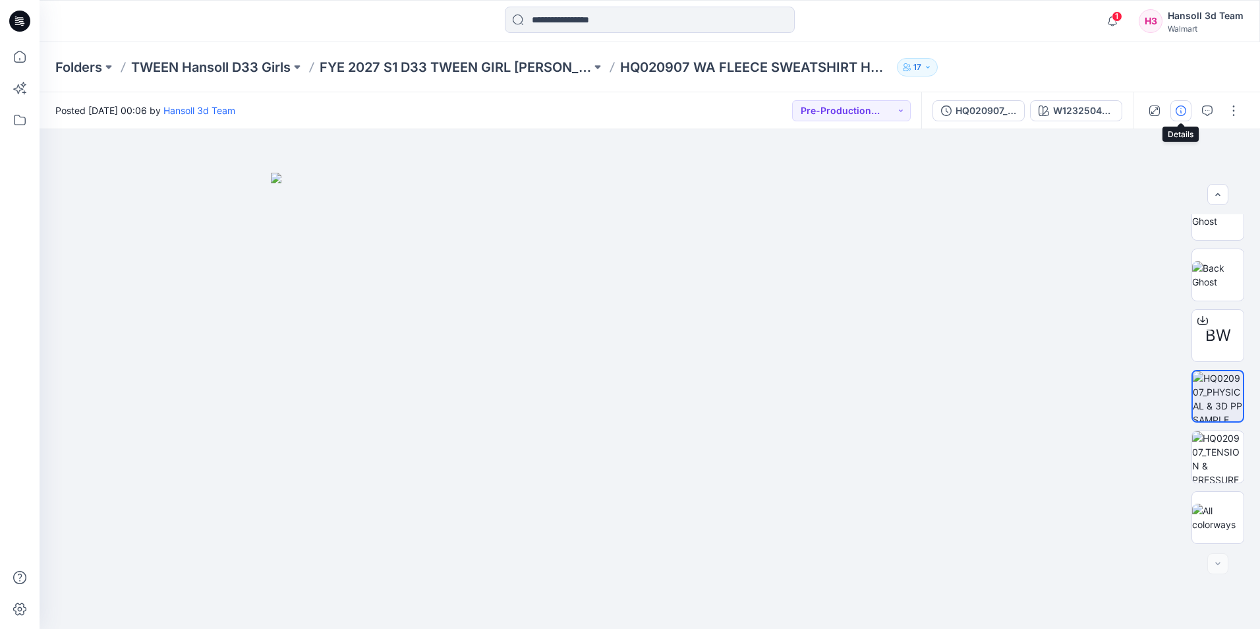
click at [1189, 111] on button "button" at bounding box center [1181, 110] width 21 height 21
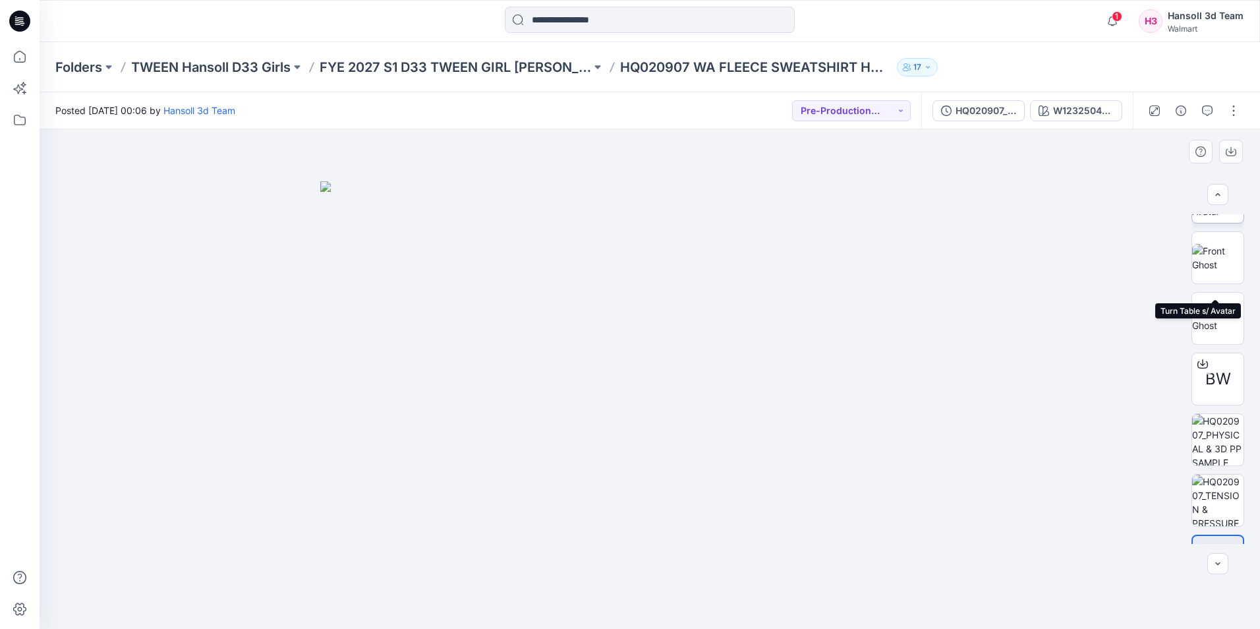
scroll to position [148, 0]
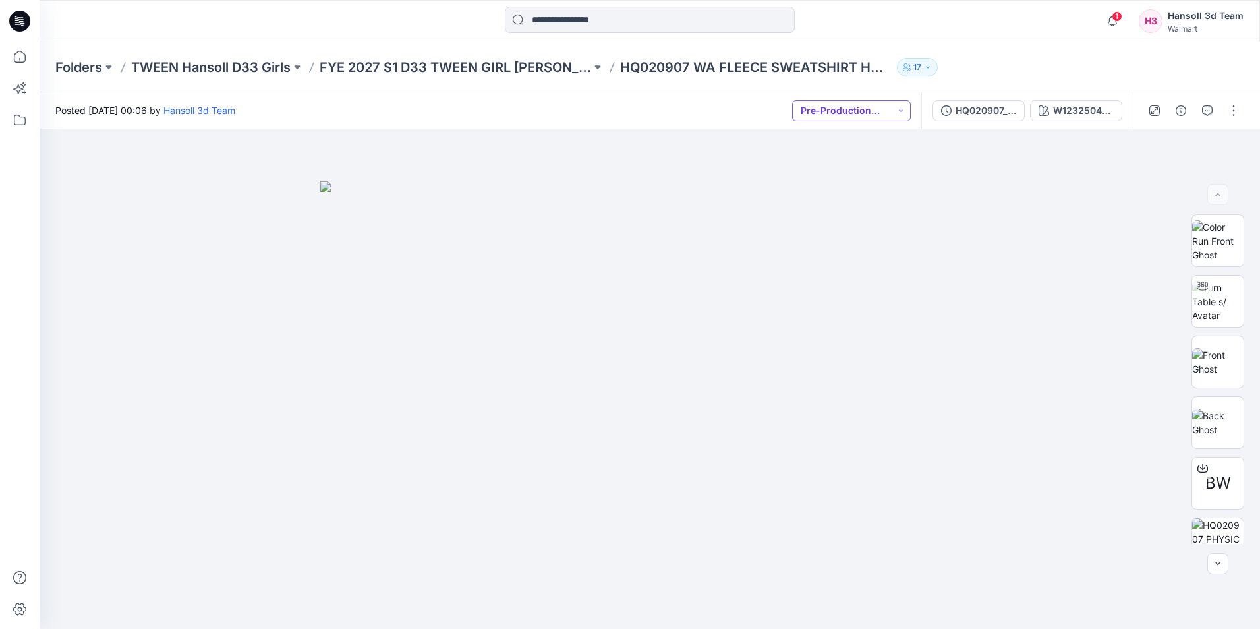
click at [893, 114] on button "Pre-Production Approved" at bounding box center [851, 110] width 119 height 21
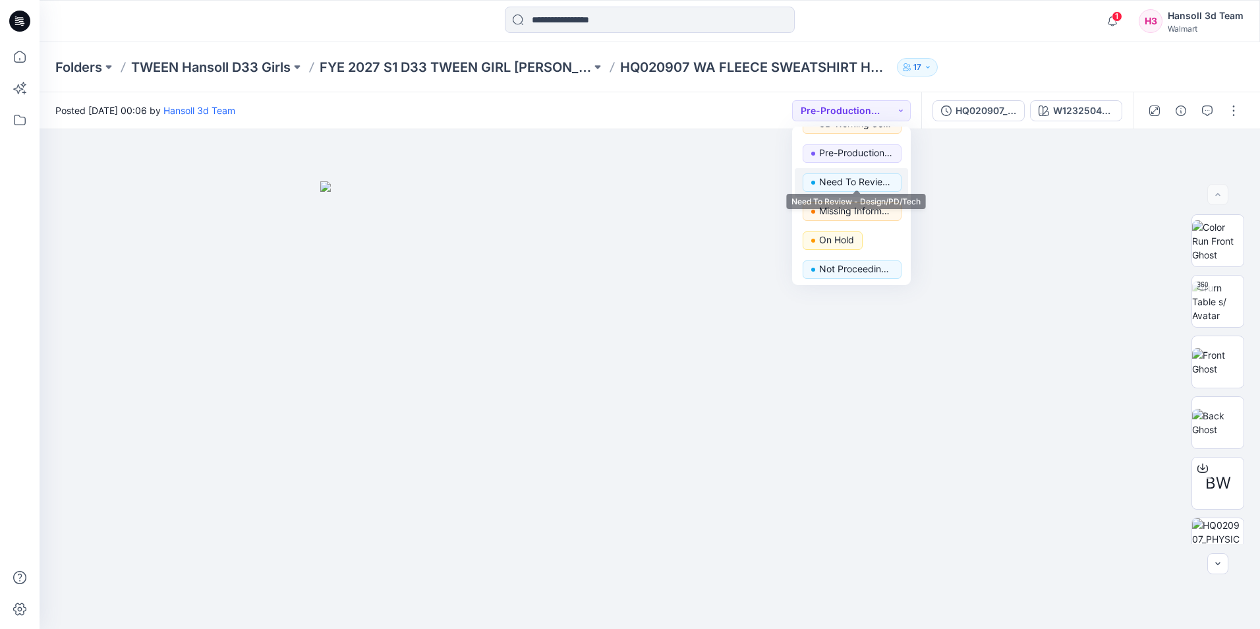
scroll to position [166, 0]
click at [972, 199] on img at bounding box center [649, 405] width 659 height 448
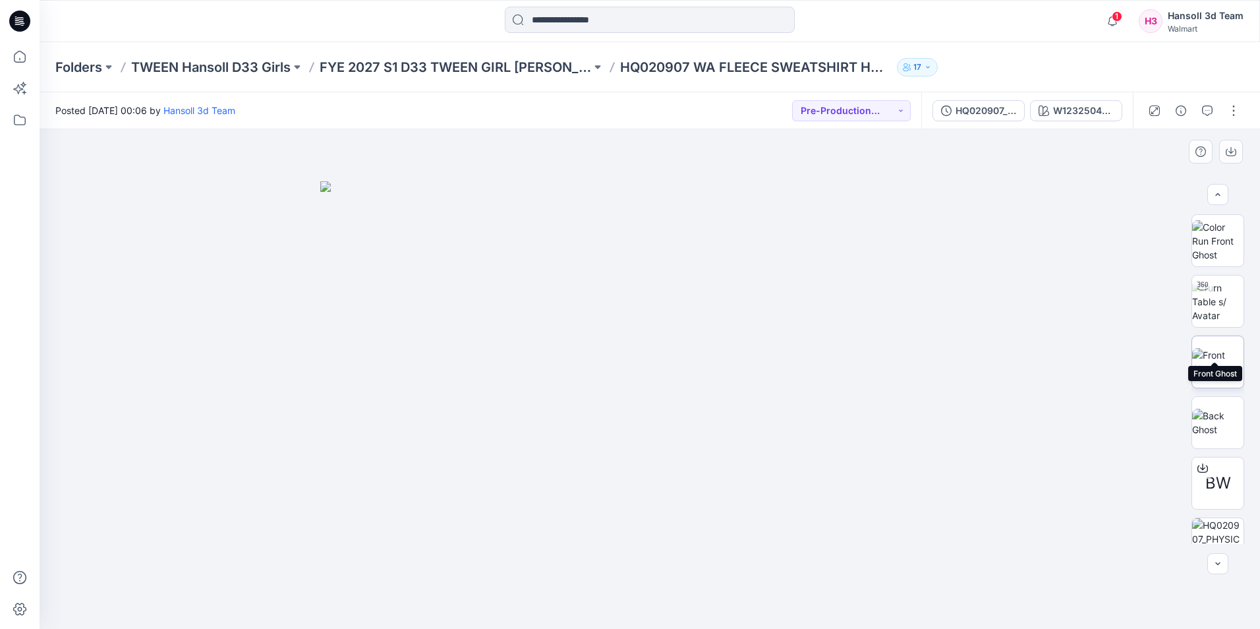
scroll to position [148, 0]
